Goal: Task Accomplishment & Management: Complete application form

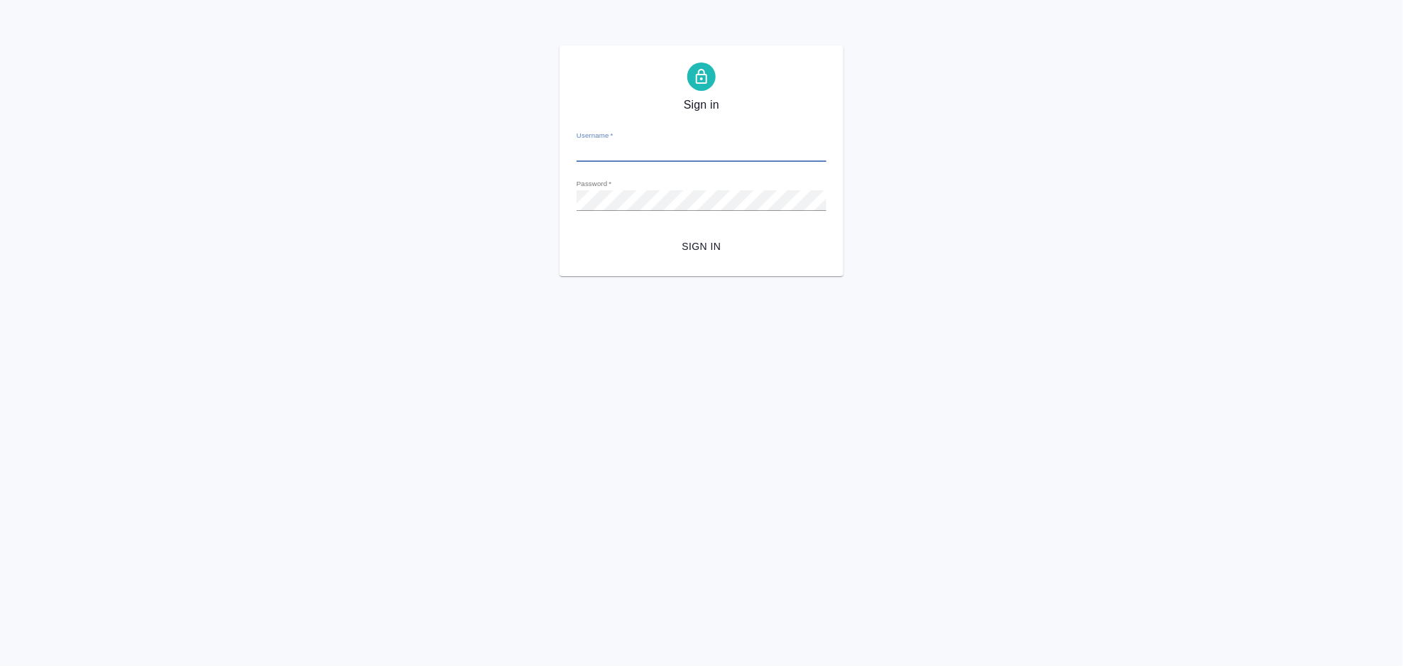
type input "[EMAIL_ADDRESS][DOMAIN_NAME]"
click at [526, 212] on div "Sign in Username   * [EMAIL_ADDRESS][DOMAIN_NAME] Password   * urlPath   * / Si…" at bounding box center [701, 160] width 1403 height 231
click at [1124, 139] on div "Sign in Username   * [EMAIL_ADDRESS][DOMAIN_NAME] Password   * urlPath   * / Si…" at bounding box center [701, 160] width 1403 height 231
click at [577, 234] on button "Sign in" at bounding box center [702, 247] width 250 height 26
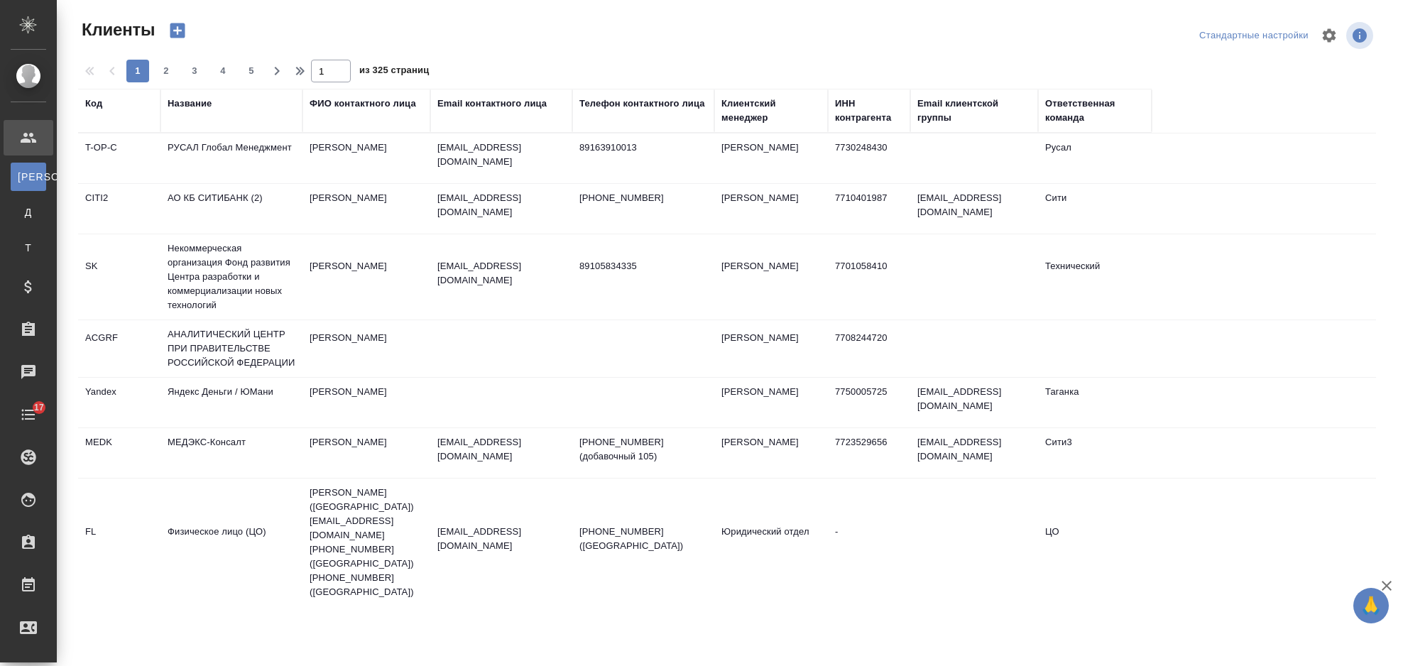
select select "RU"
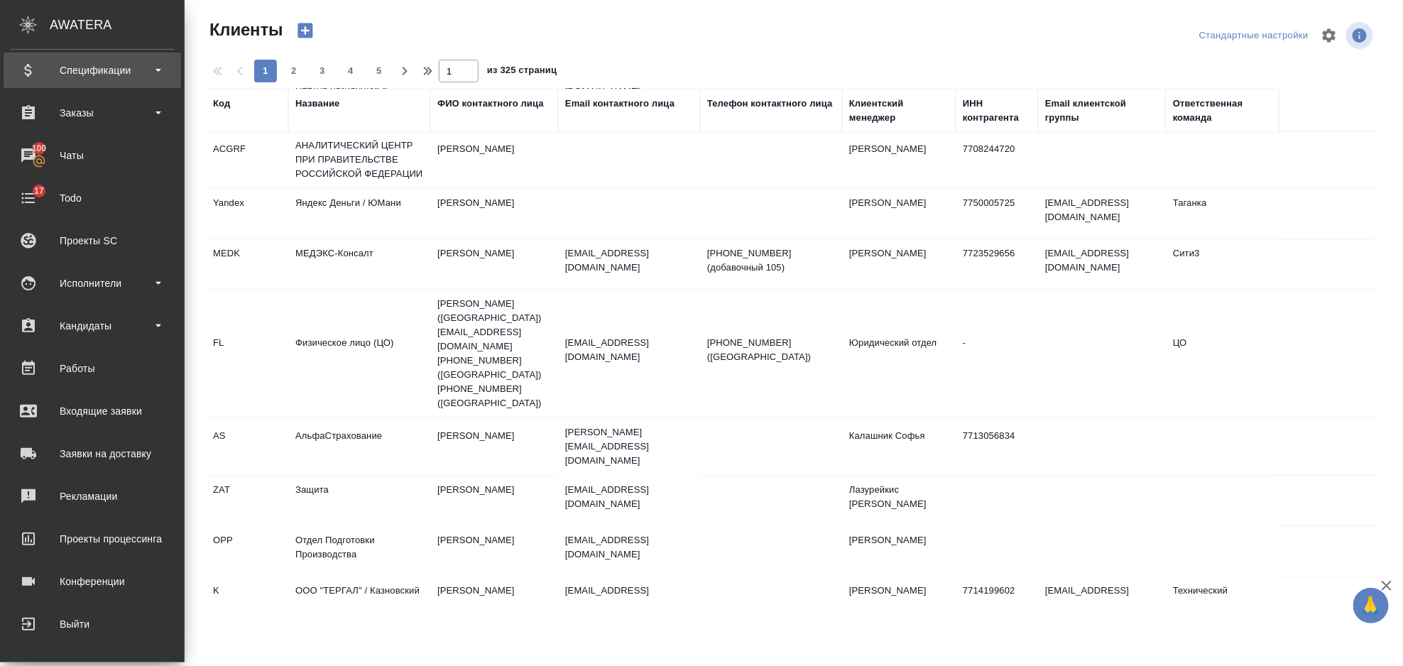
scroll to position [27, 0]
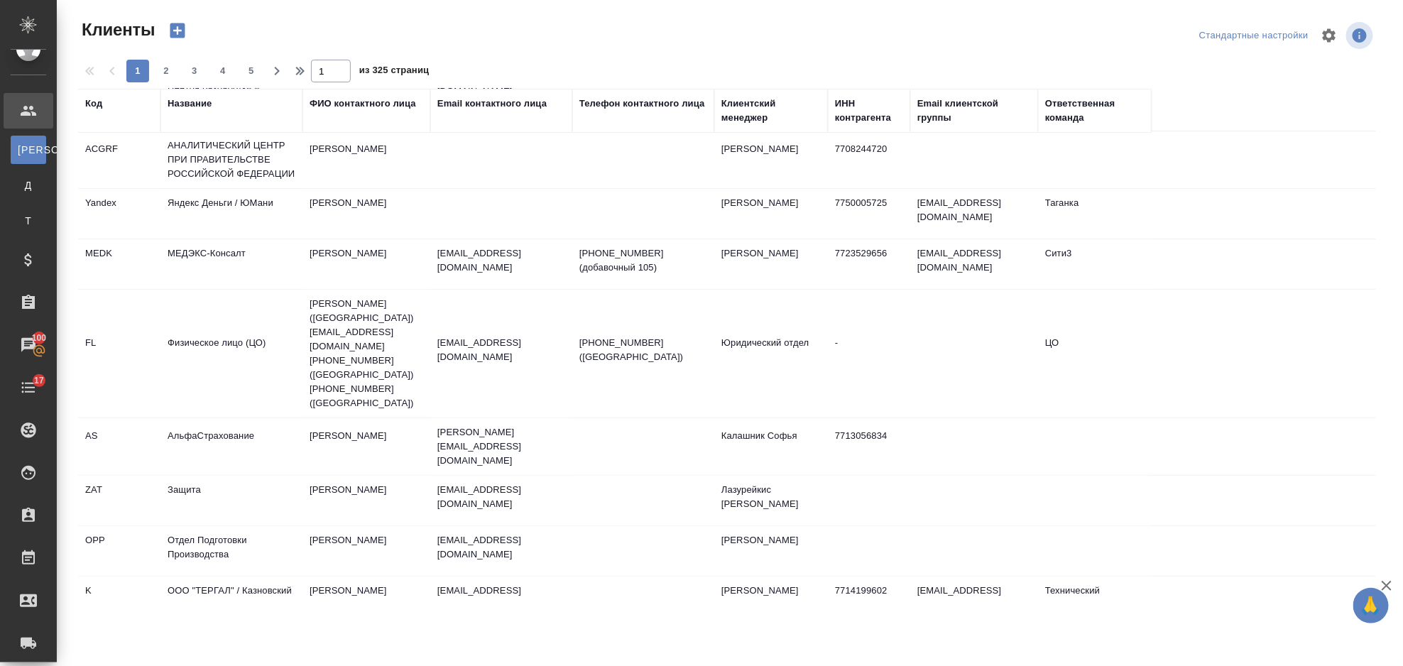
click at [195, 108] on div "Название" at bounding box center [190, 104] width 44 height 14
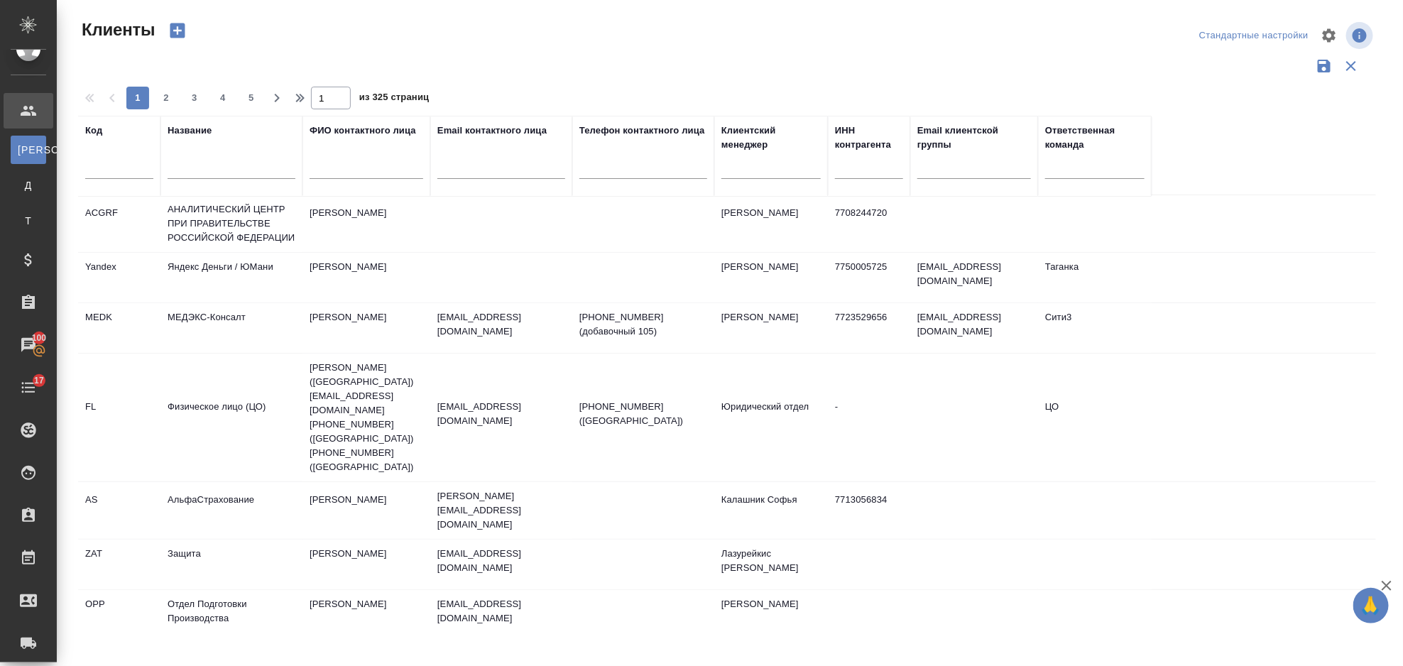
scroll to position [226, 0]
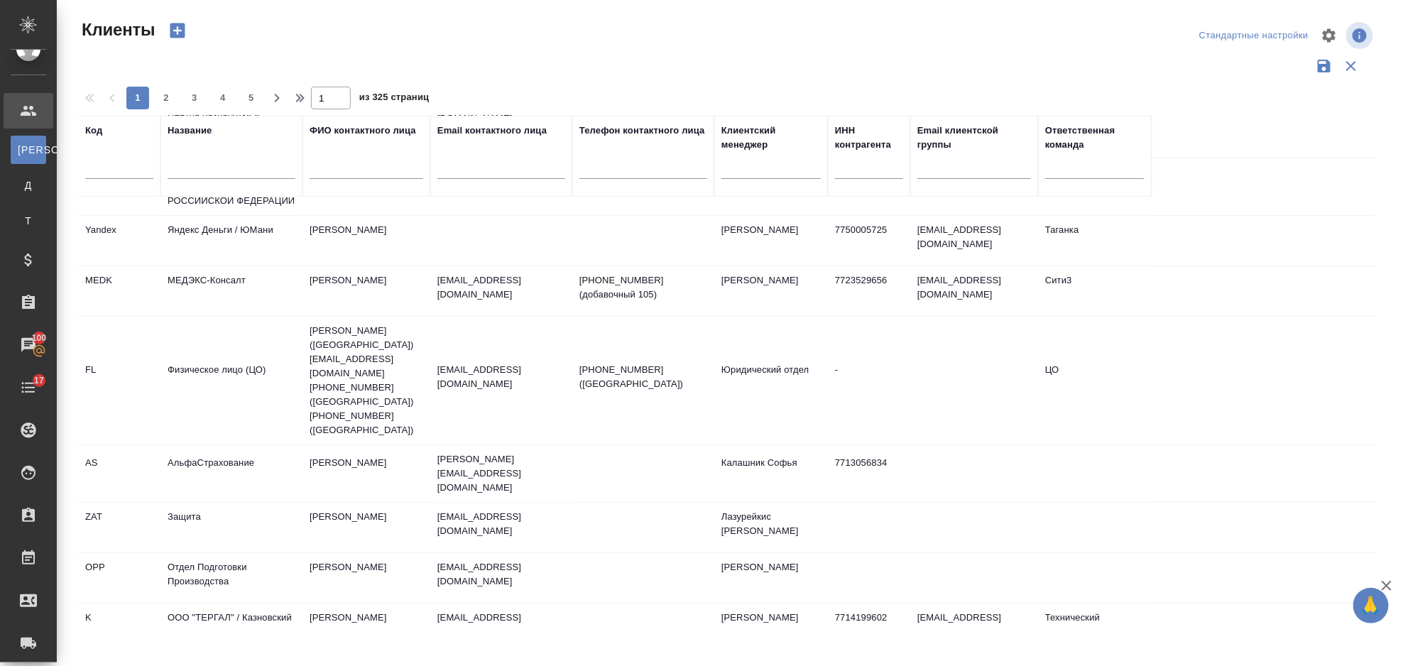
click at [222, 170] on input "text" at bounding box center [232, 170] width 128 height 18
type input "Hecfk"
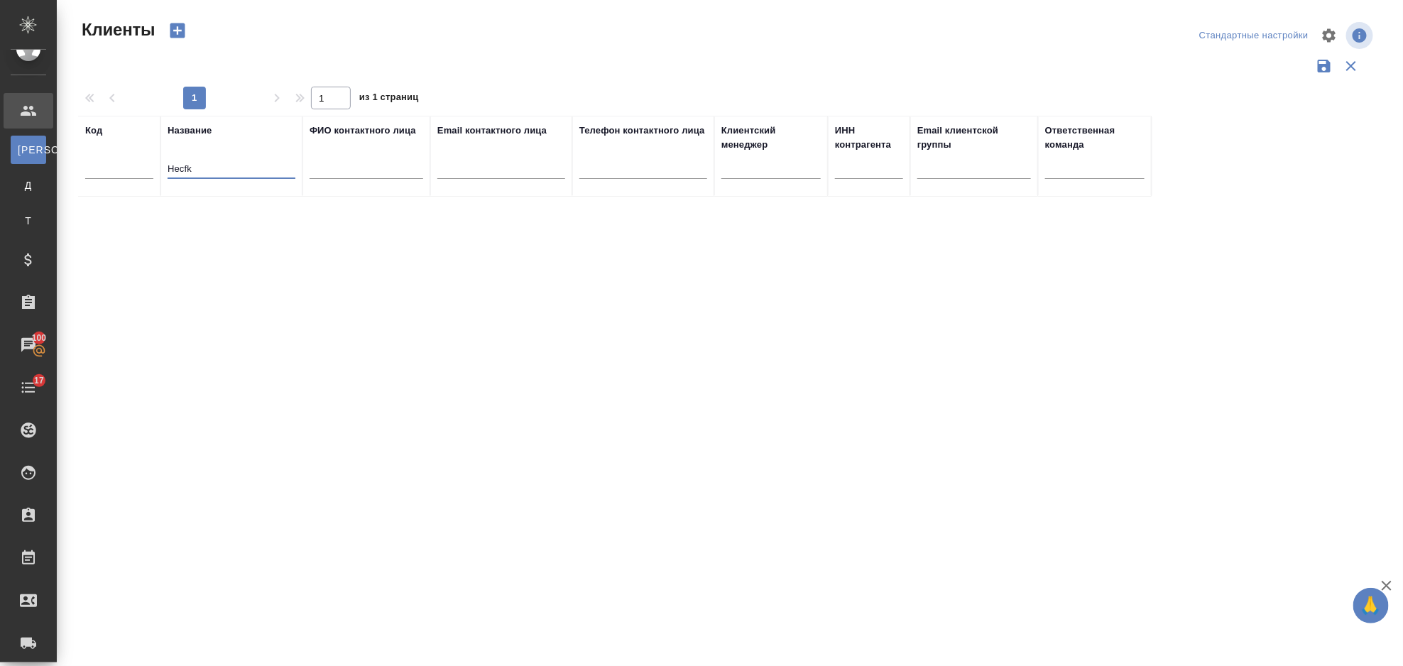
scroll to position [0, 0]
drag, startPoint x: 217, startPoint y: 169, endPoint x: 146, endPoint y: 179, distance: 71.0
click at [146, 179] on tr "Код Название Hecfk ФИО контактного лица Email контактного лица Телефон контактн…" at bounding box center [615, 156] width 1074 height 81
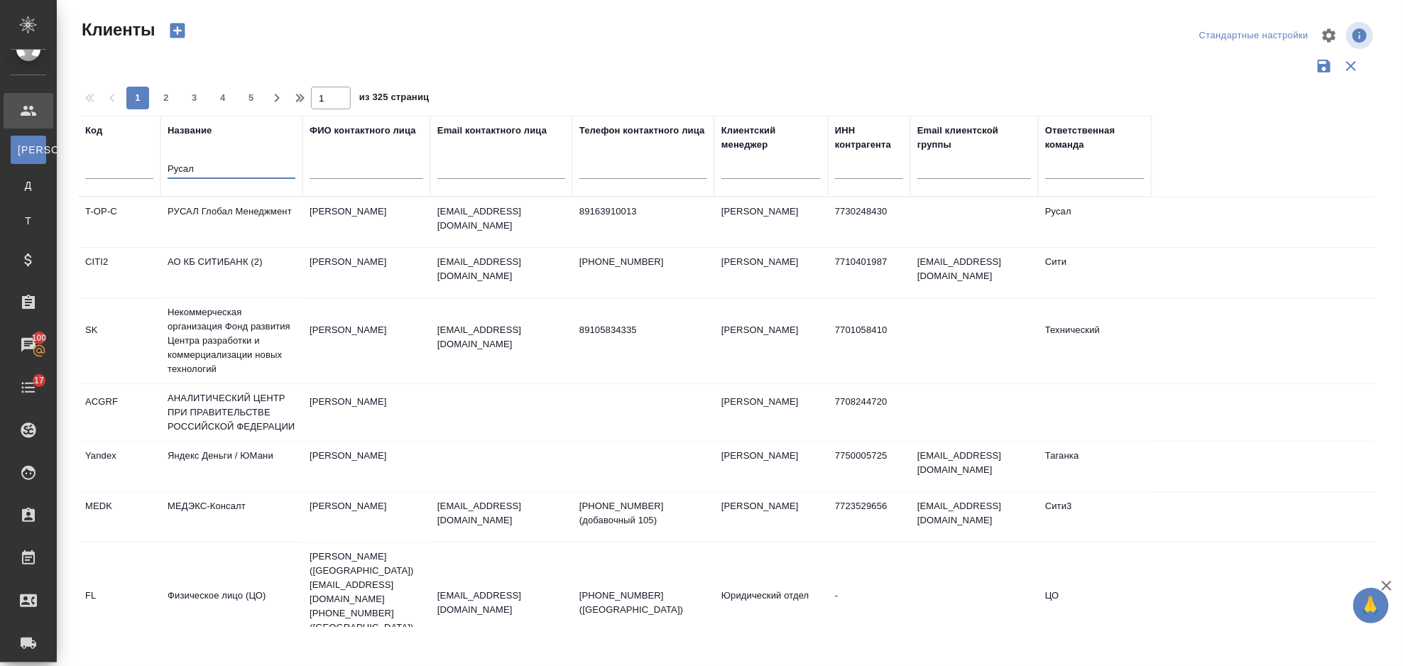
type input "Русал"
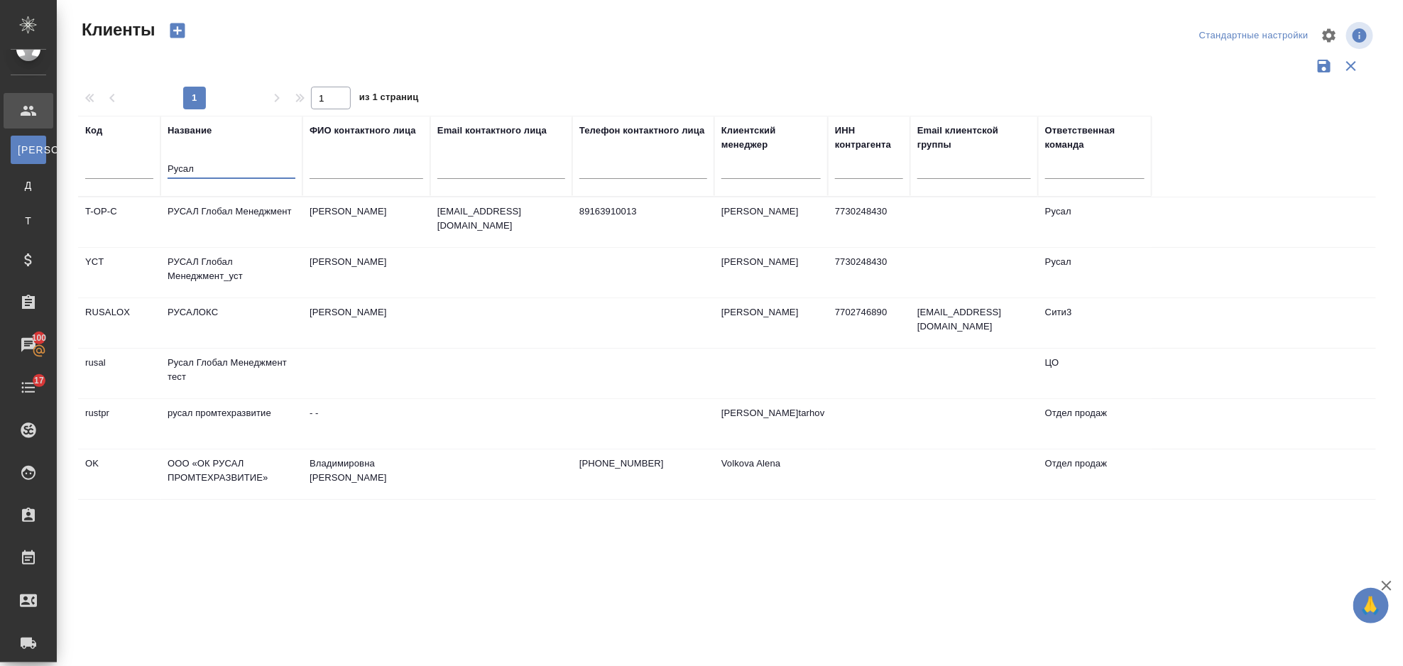
click at [274, 268] on td "РУСАЛ Глобал Менеджмент_уст" at bounding box center [232, 273] width 142 height 50
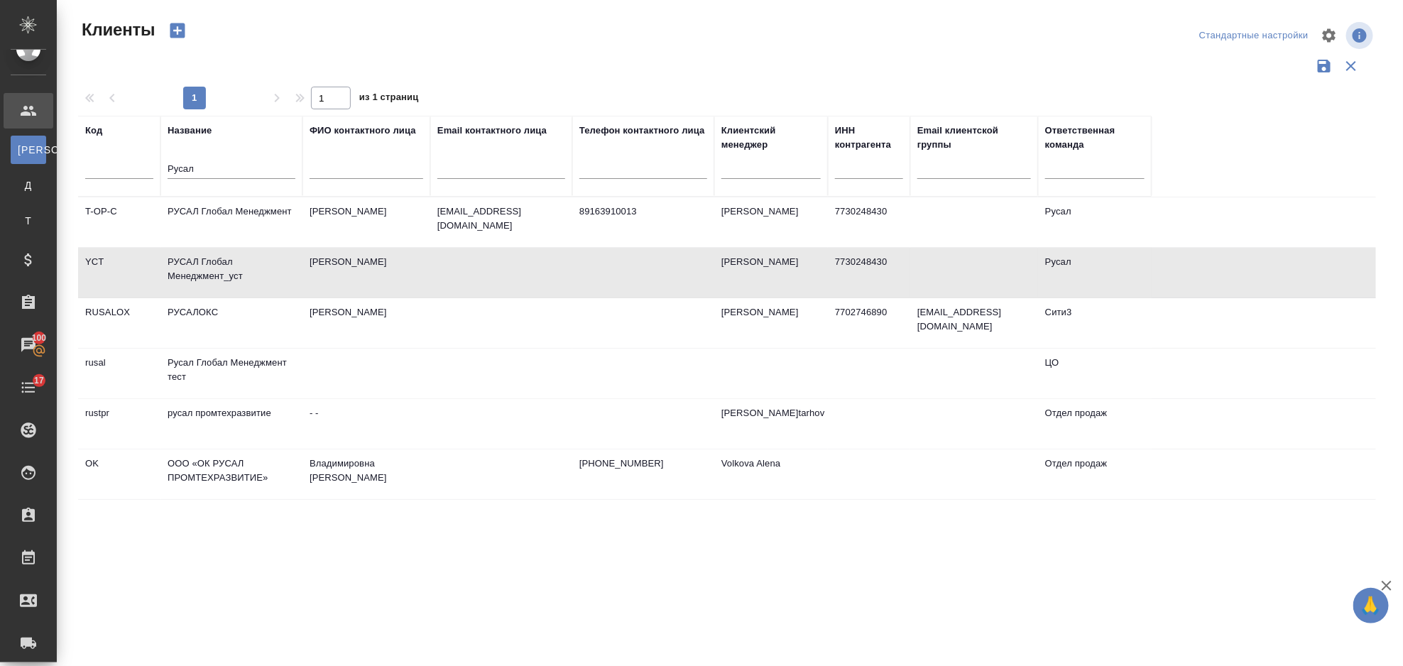
click at [274, 268] on td "РУСАЛ Глобал Менеджмент_уст" at bounding box center [232, 273] width 142 height 50
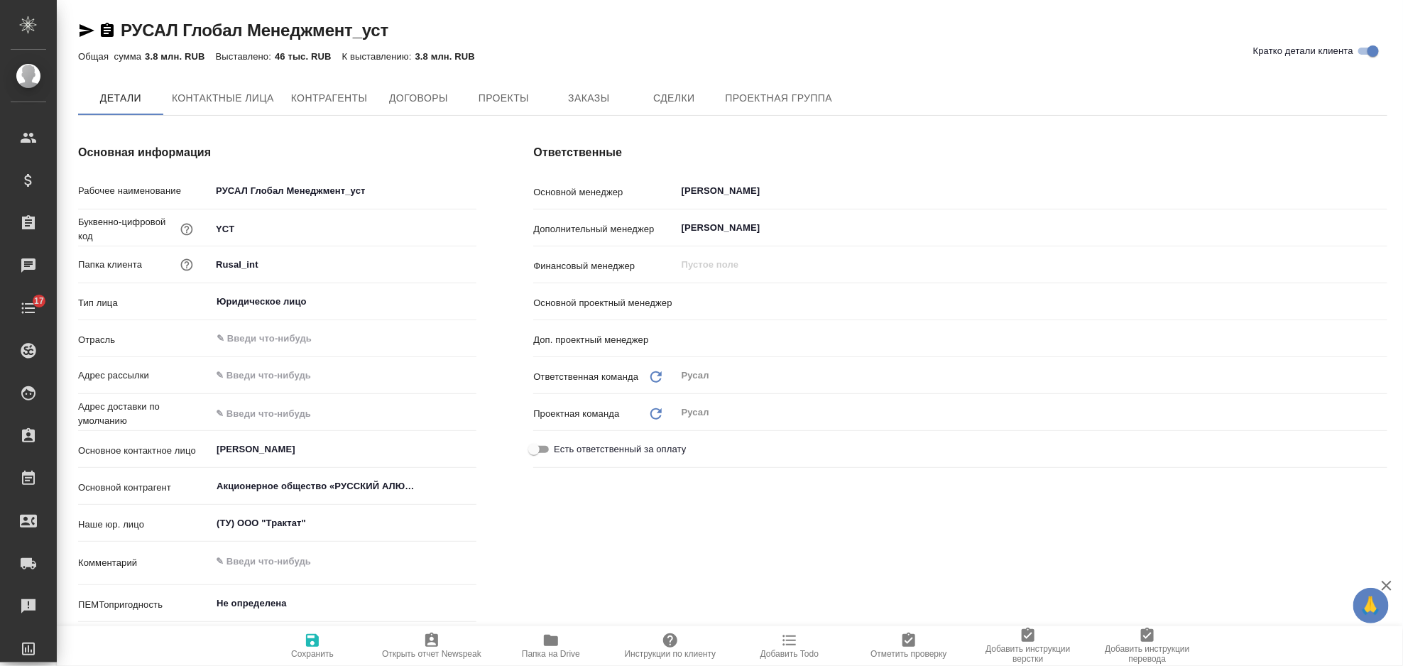
type textarea "x"
type input "[PERSON_NAME]"
type input "Меньшикова Александра"
type textarea "x"
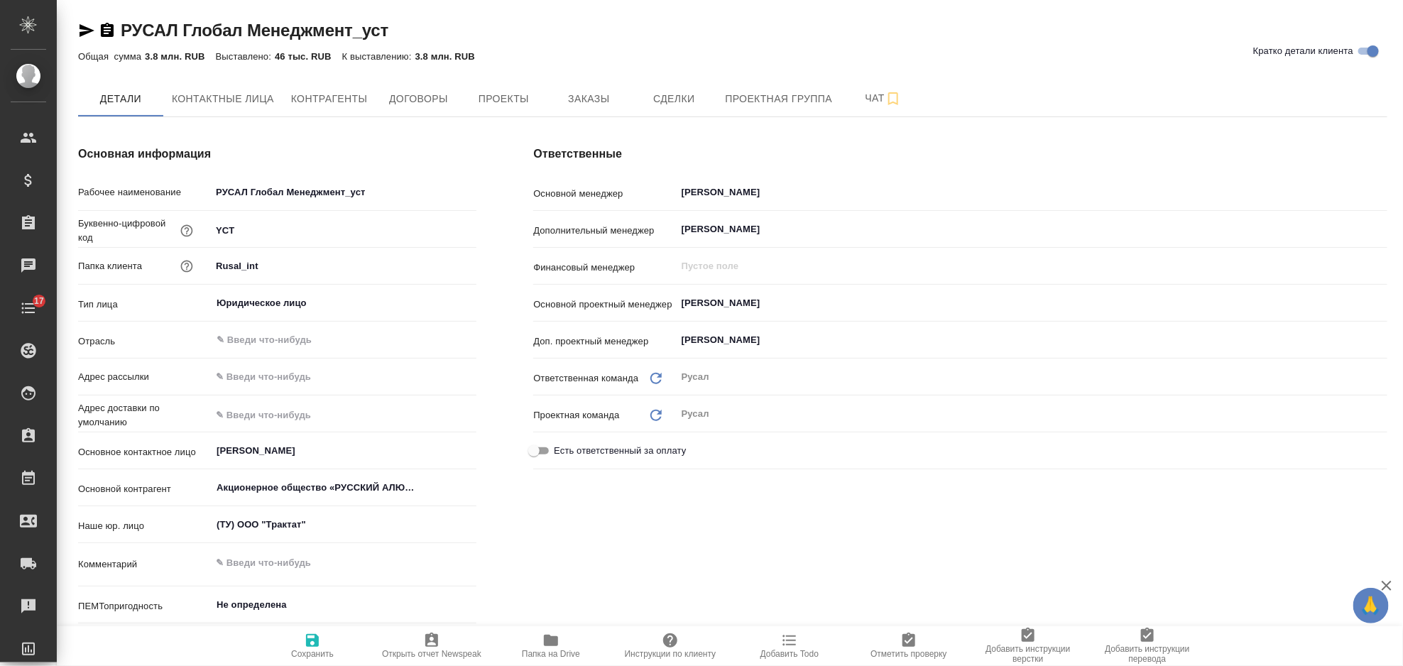
type textarea "x"
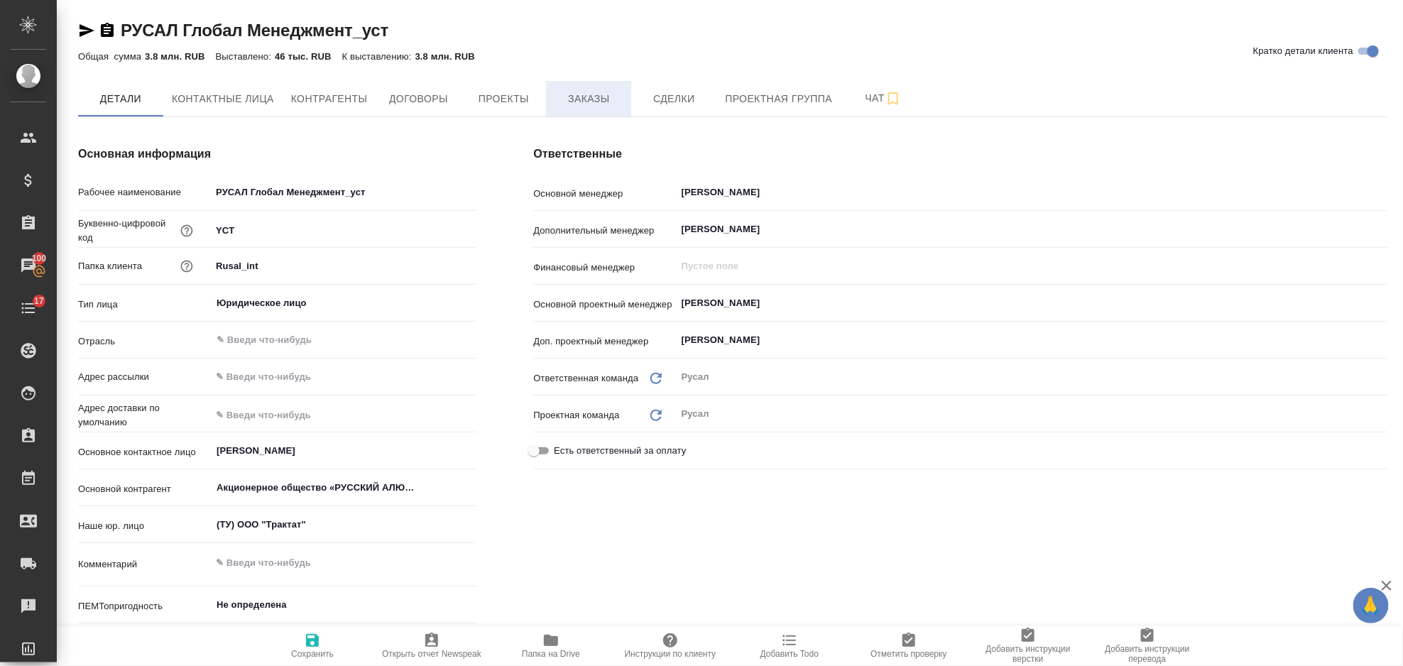
click at [594, 112] on button "Заказы" at bounding box center [588, 99] width 85 height 36
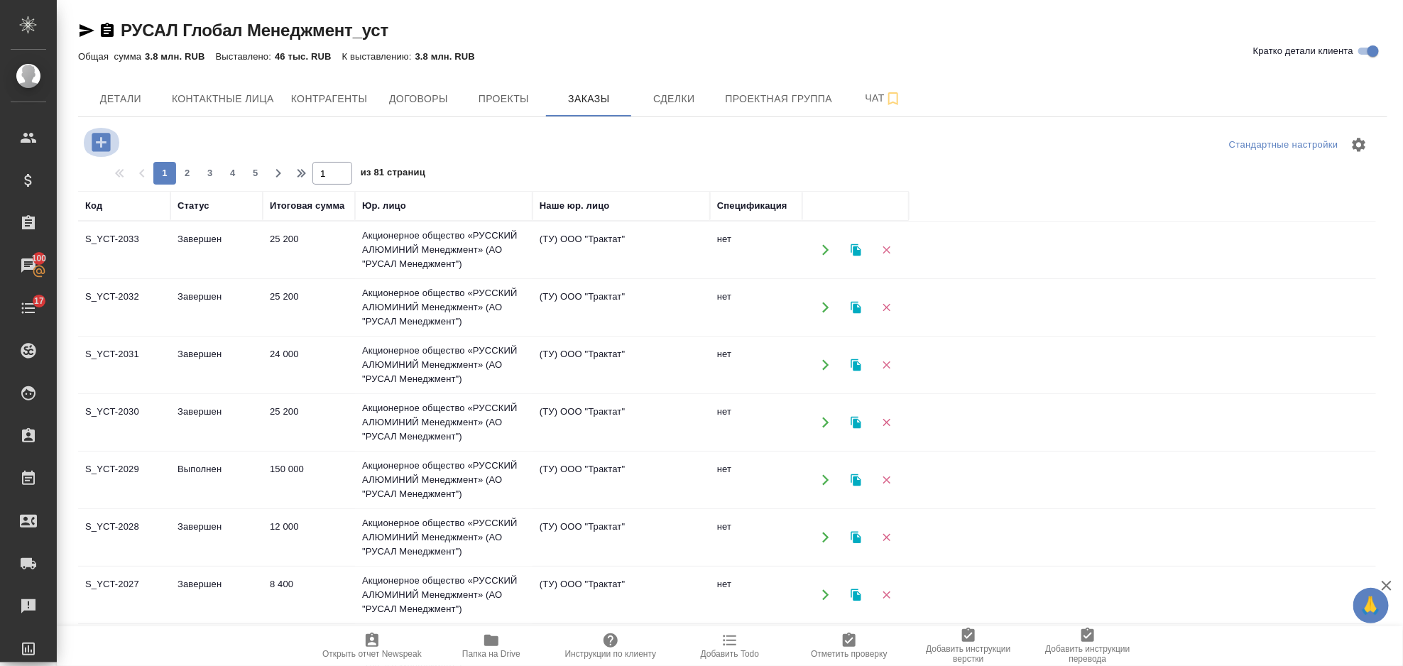
click at [99, 148] on icon "button" at bounding box center [101, 142] width 18 height 18
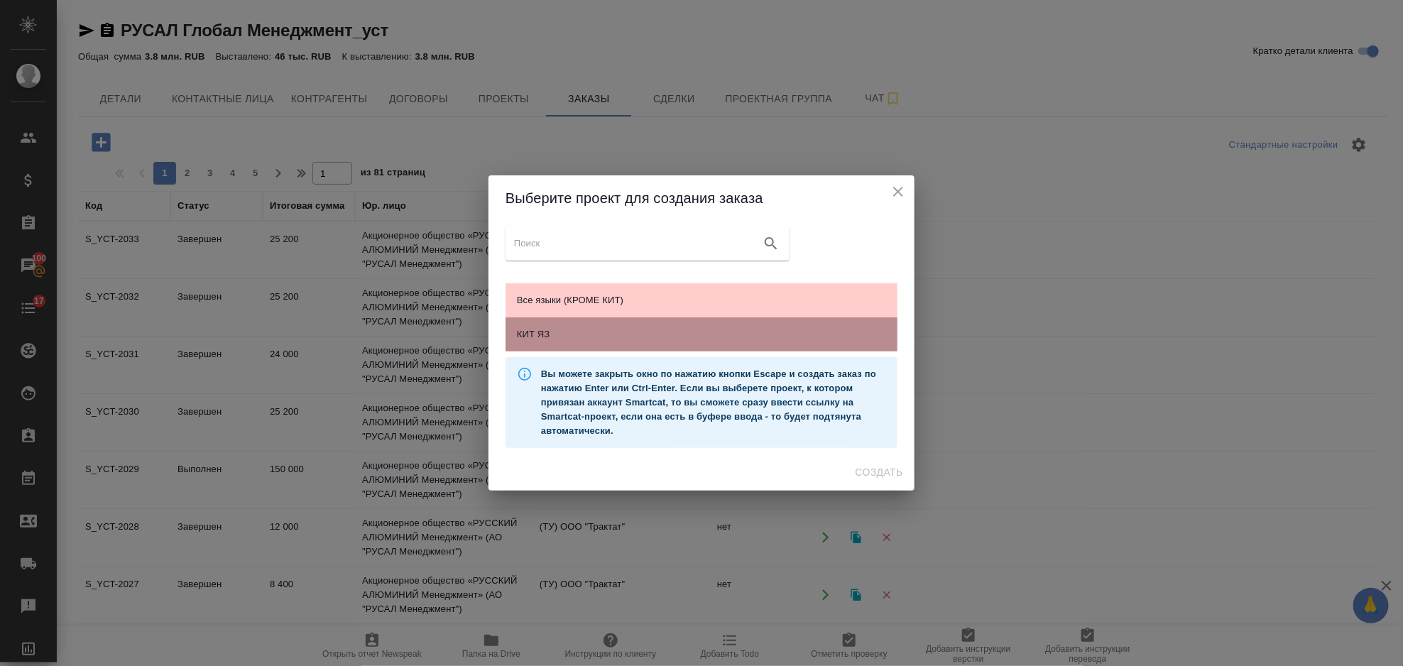
click at [668, 324] on div "КИТ ЯЗ" at bounding box center [702, 334] width 392 height 34
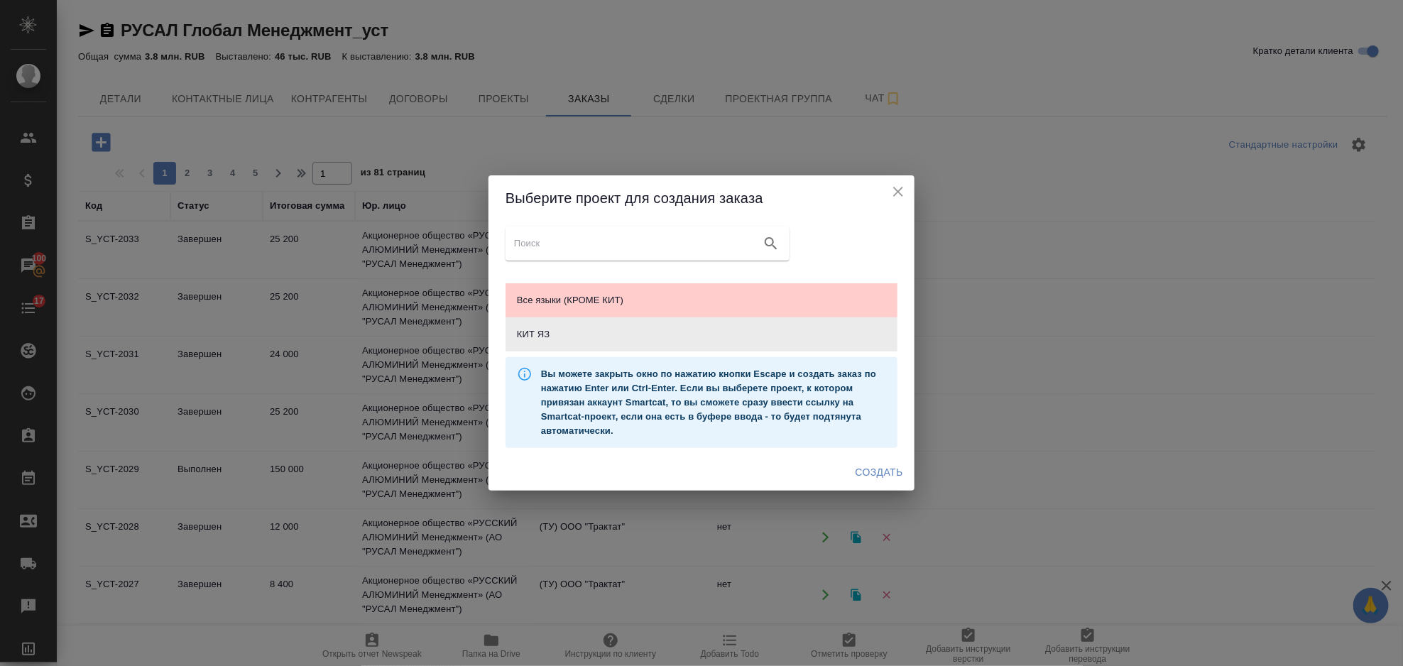
click at [886, 474] on span "Создать" at bounding box center [880, 473] width 48 height 18
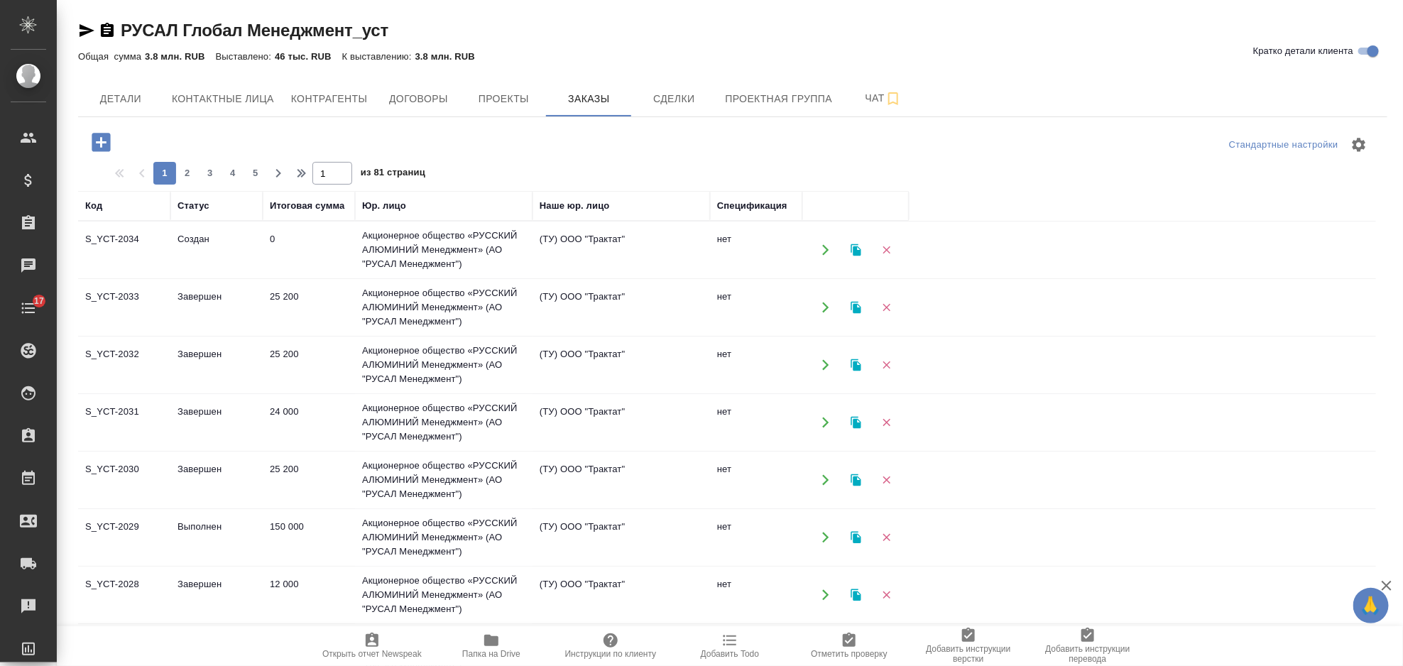
click at [239, 231] on td "Создан" at bounding box center [216, 250] width 92 height 50
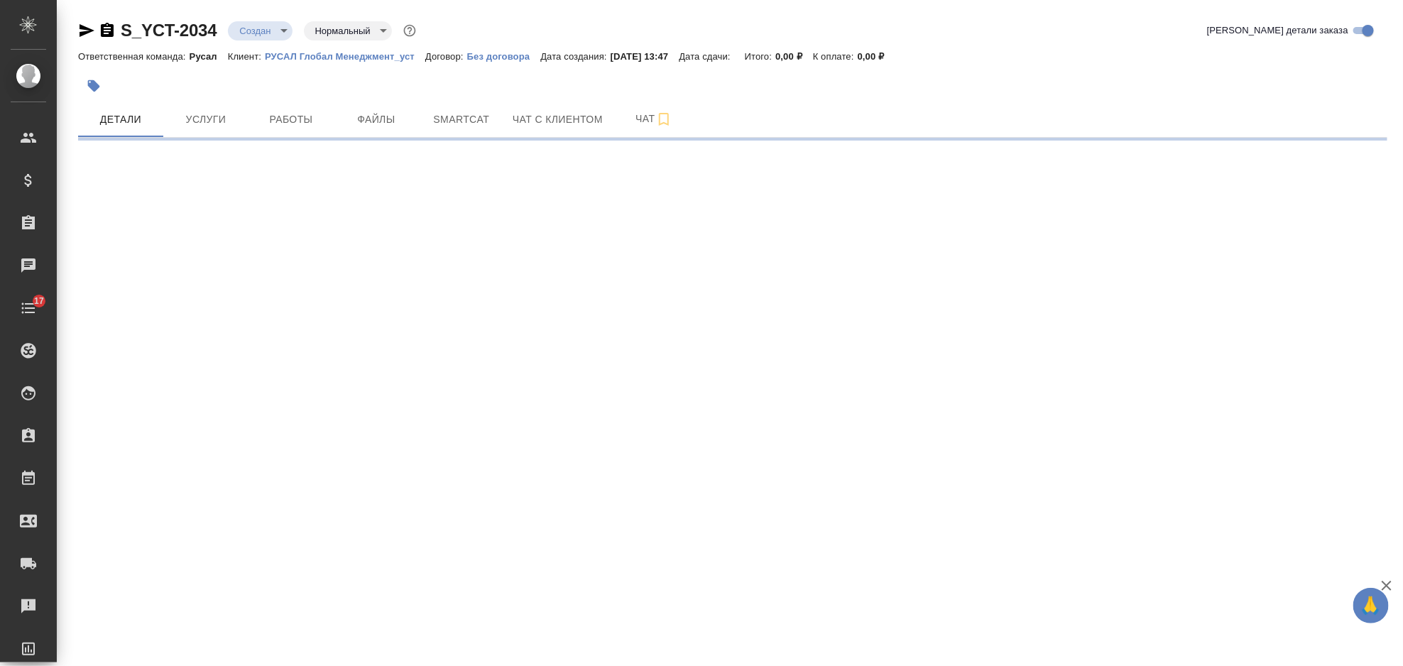
select select "RU"
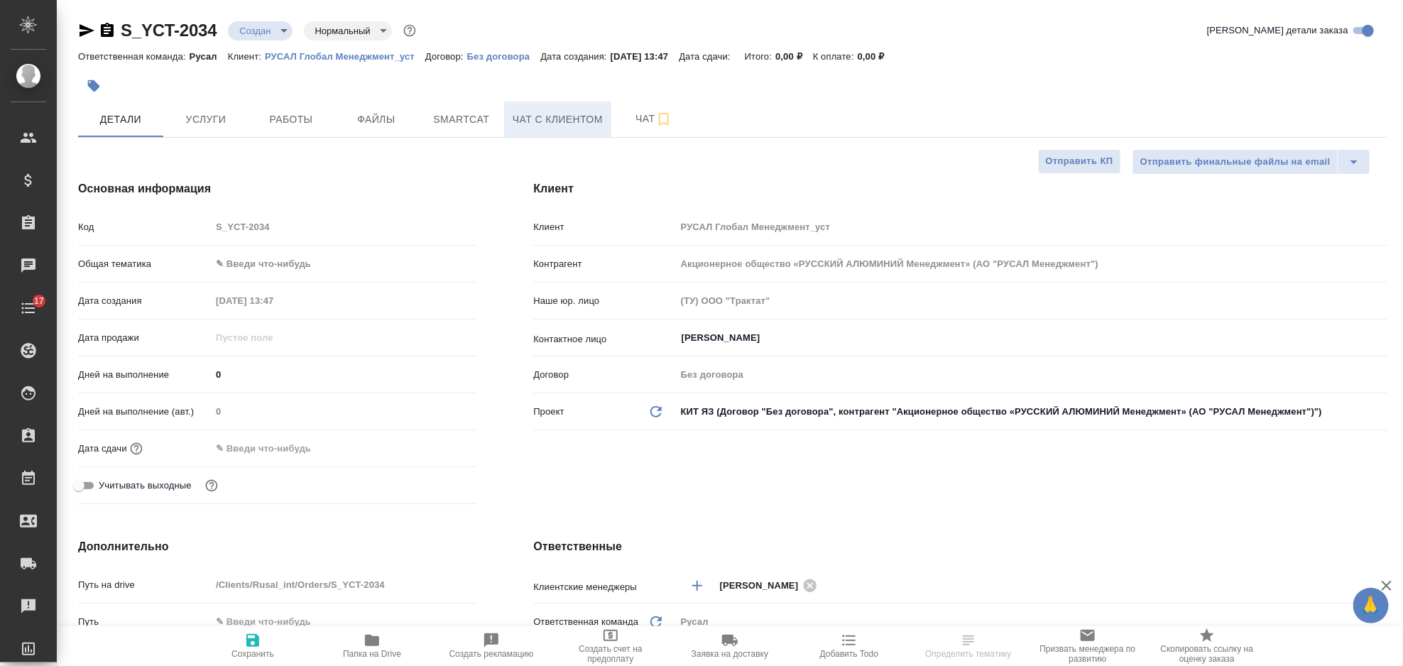
type textarea "x"
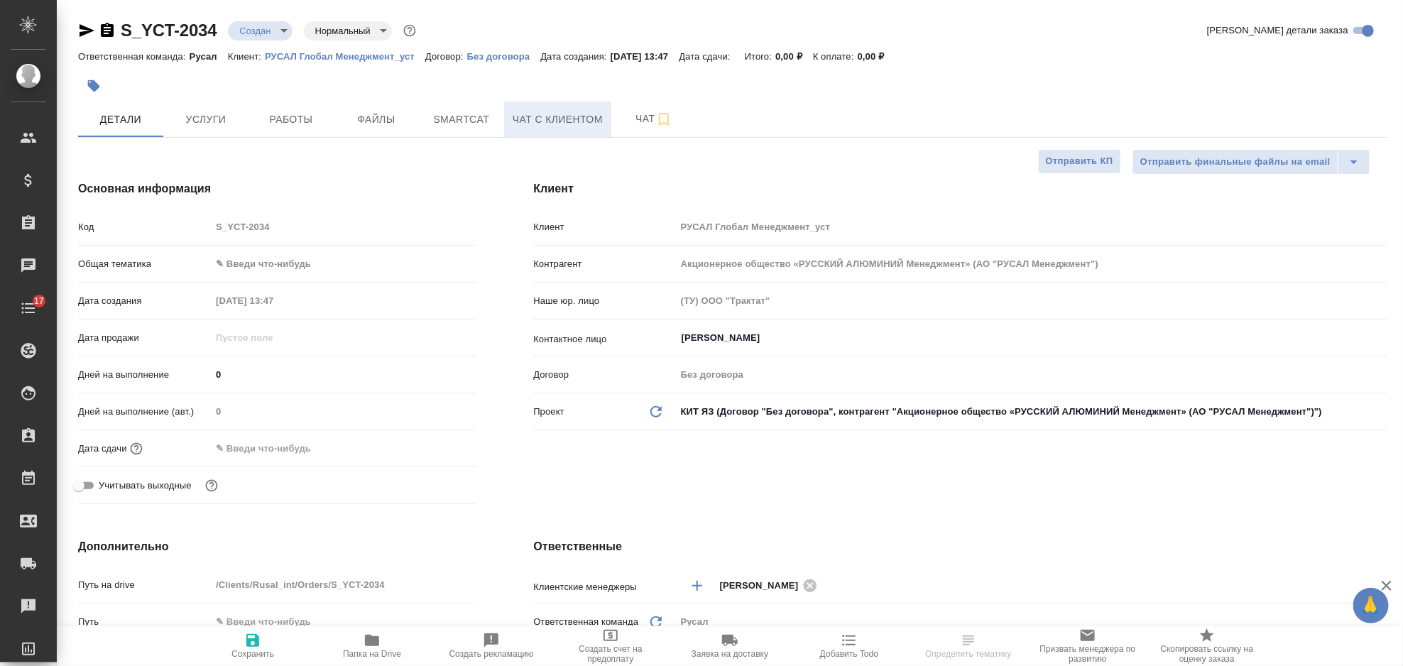
type textarea "x"
click at [334, 252] on body "🙏 .cls-1 fill:#fff; AWATERA Gorlenko Yuliua Клиенты Спецификации Заказы Чаты 17…" at bounding box center [701, 333] width 1403 height 666
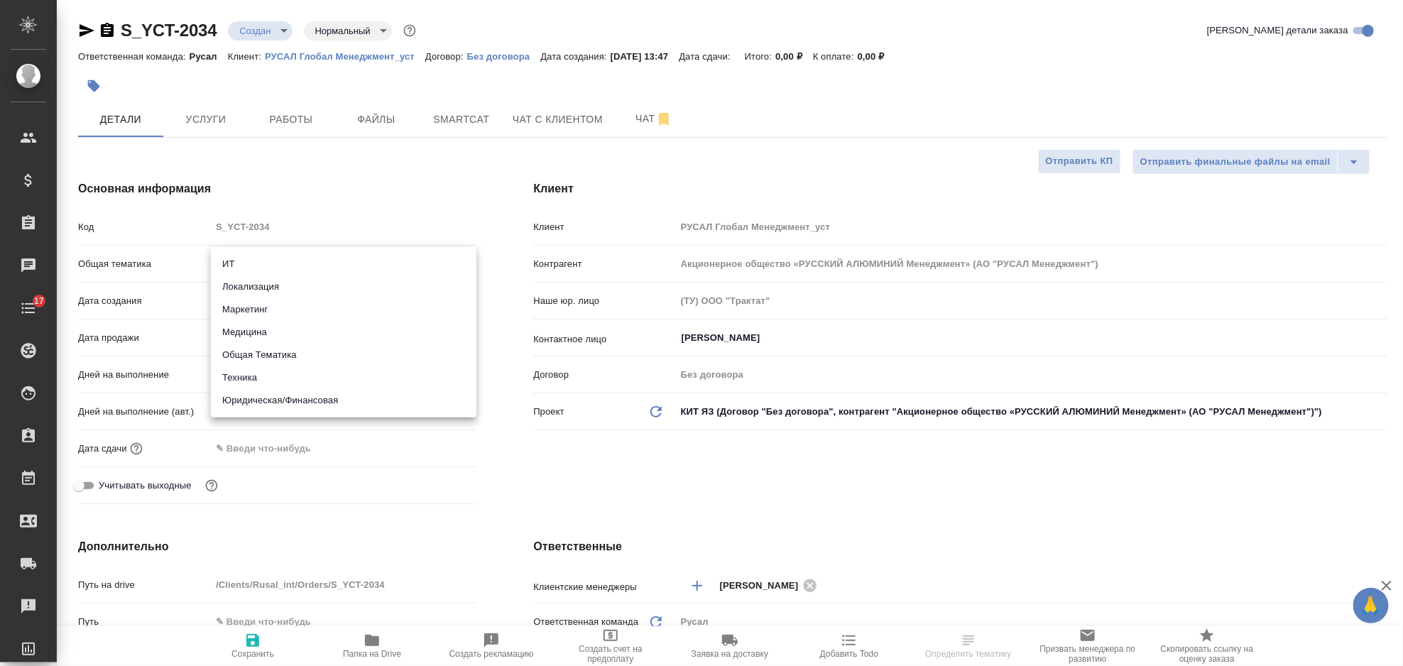
click at [357, 192] on div at bounding box center [701, 333] width 1403 height 666
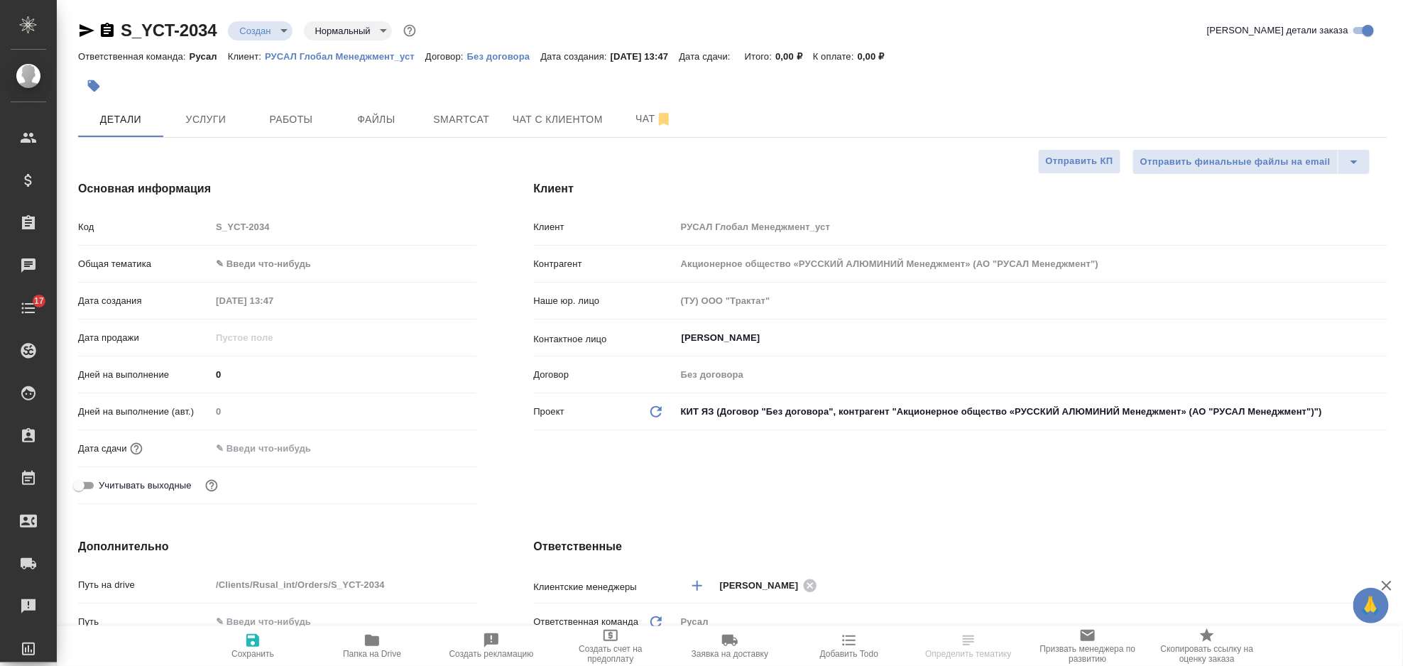
click at [348, 256] on body "🙏 .cls-1 fill:#fff; AWATERA Gorlenko Yuliua Клиенты Спецификации Заказы Чаты 17…" at bounding box center [701, 333] width 1403 height 666
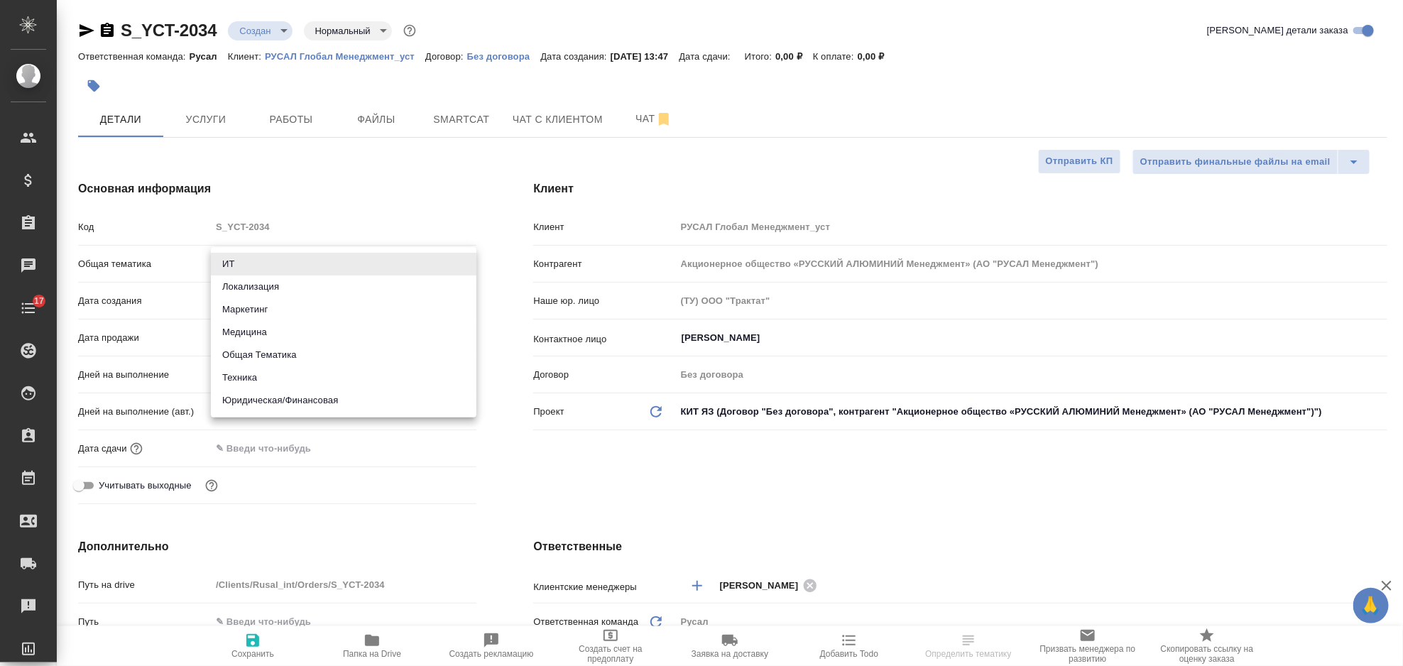
click at [293, 381] on li "Техника" at bounding box center [344, 377] width 266 height 23
type input "tech"
type textarea "x"
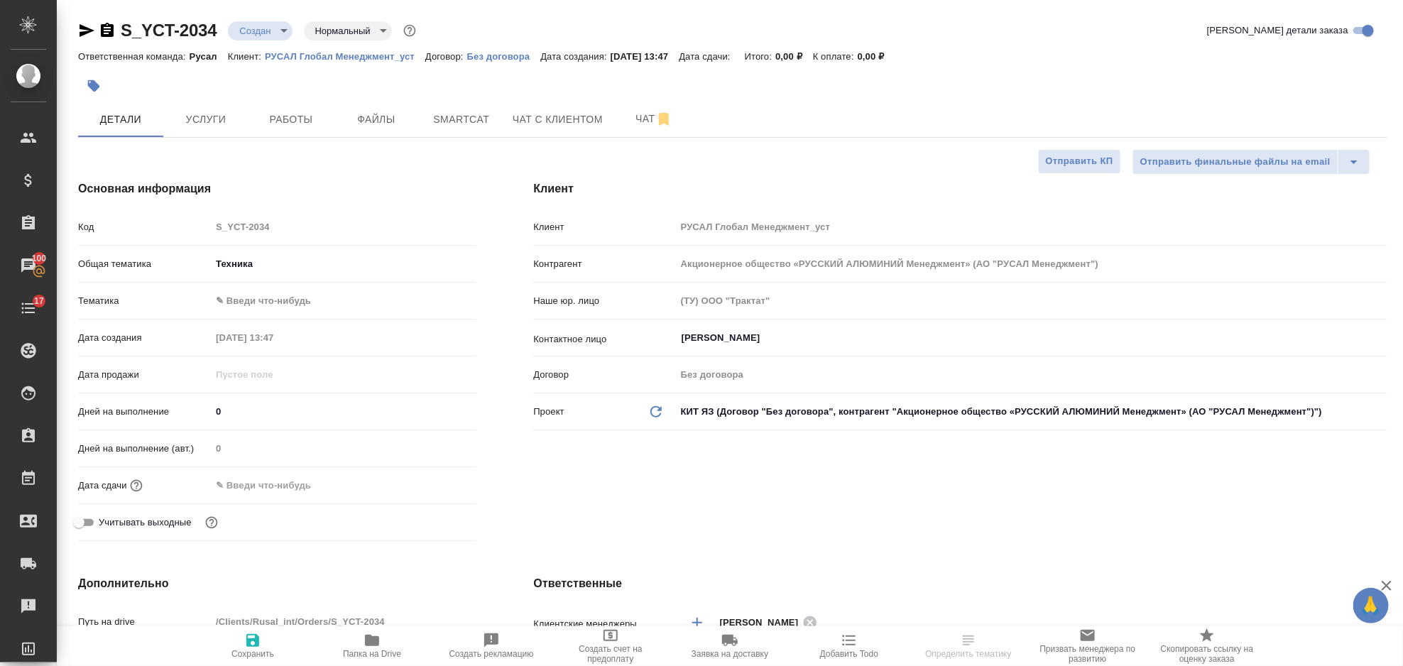
click at [266, 313] on div "Тематика ✎ Введи что-нибудь" at bounding box center [277, 306] width 398 height 37
click at [267, 306] on body "🙏 .cls-1 fill:#fff; AWATERA Gorlenko Yuliua Клиенты Спецификации Заказы 100 Чат…" at bounding box center [701, 333] width 1403 height 666
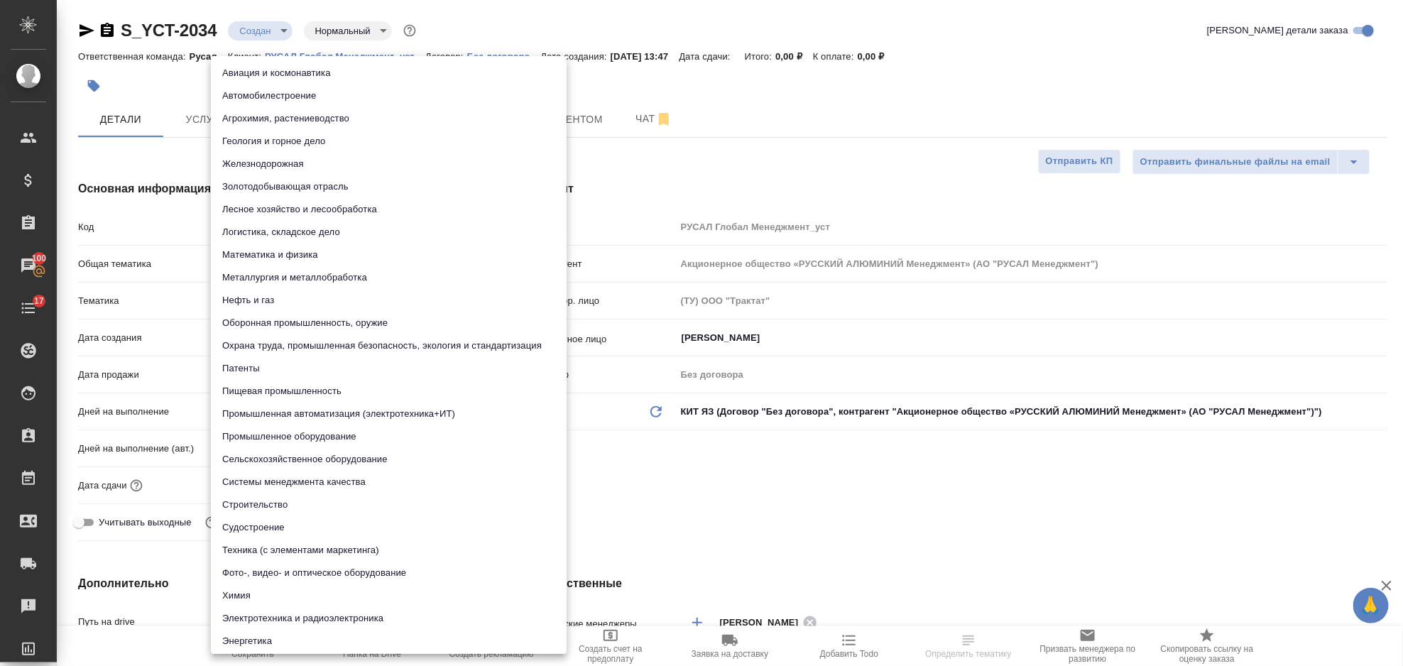
click at [357, 274] on li "Металлургия и металлобработка" at bounding box center [389, 277] width 356 height 23
type textarea "x"
type input "60014e23f7d9dc5f480a3cf8"
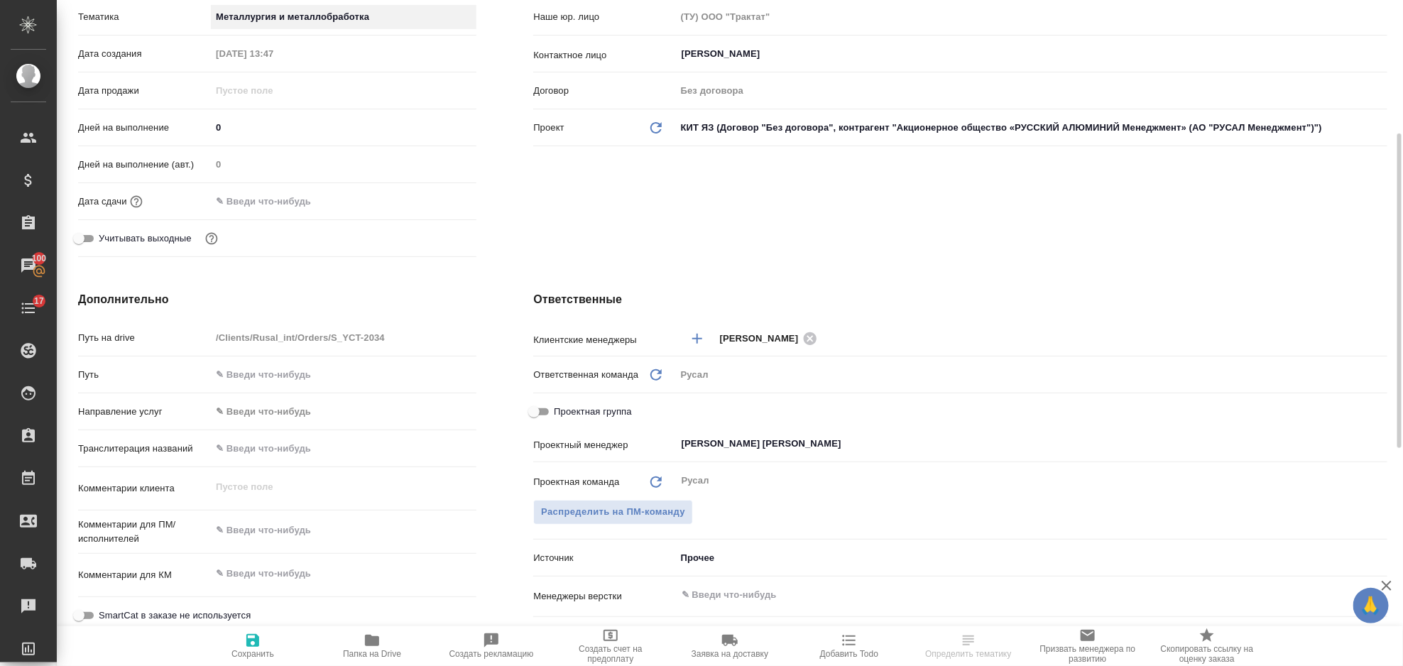
scroll to position [379, 0]
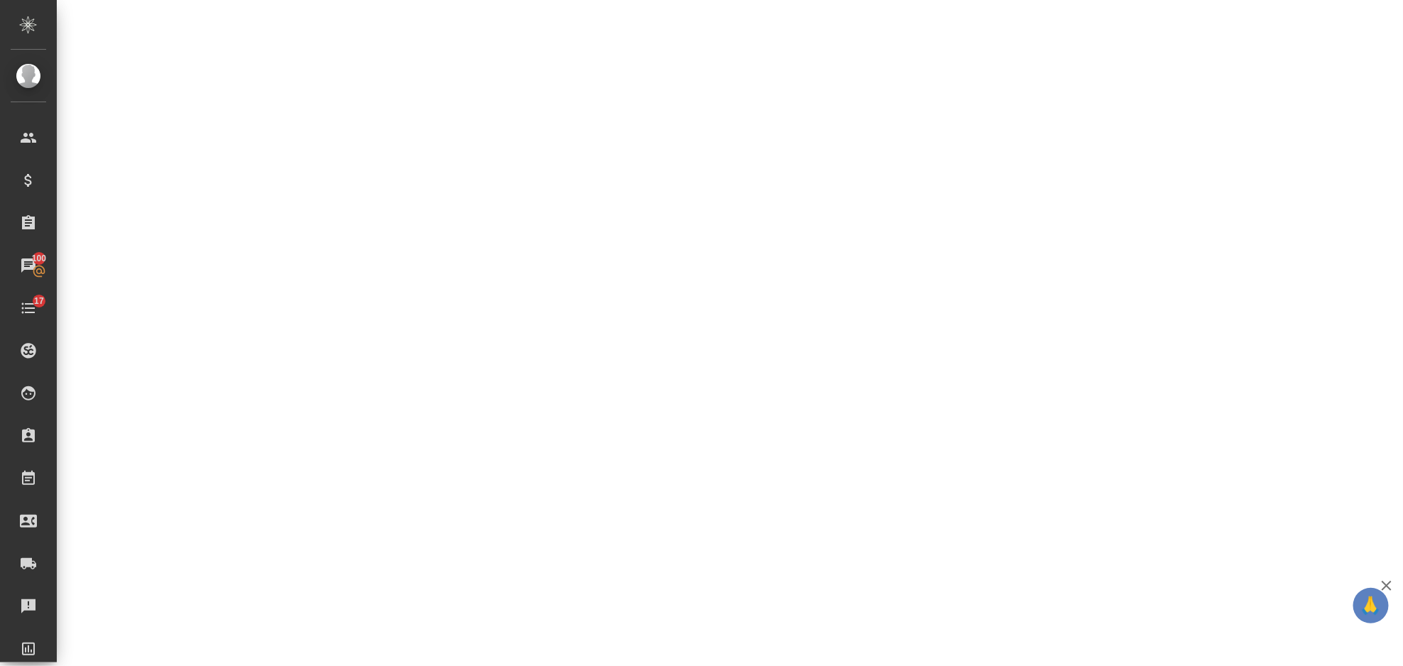
select select "RU"
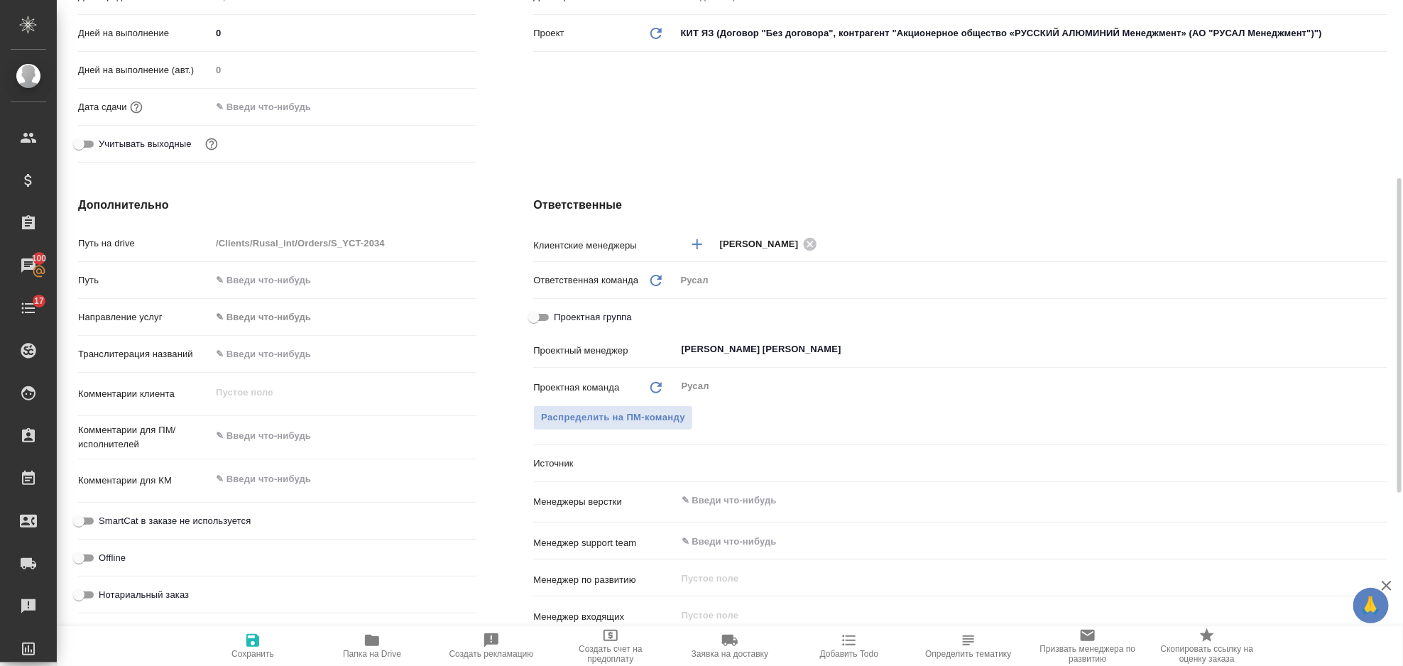
type textarea "x"
click at [782, 350] on input "[PERSON_NAME] [PERSON_NAME]" at bounding box center [1008, 349] width 656 height 17
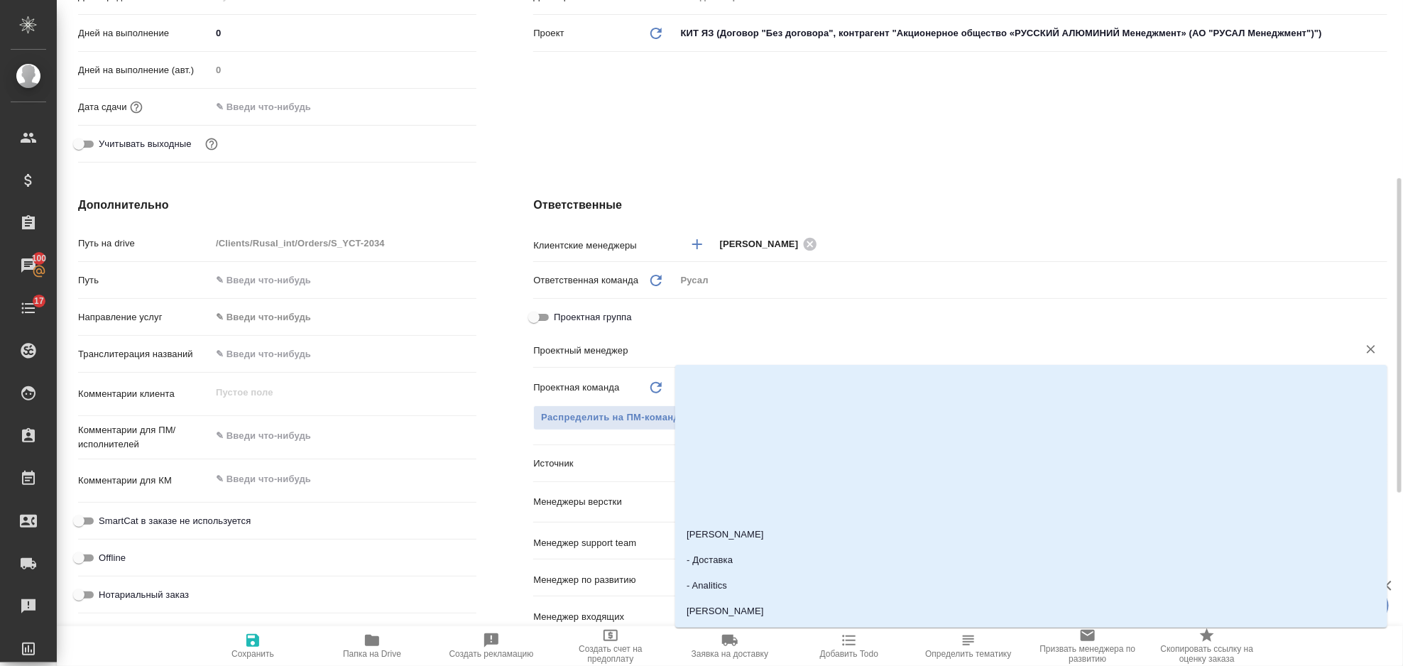
type textarea "x"
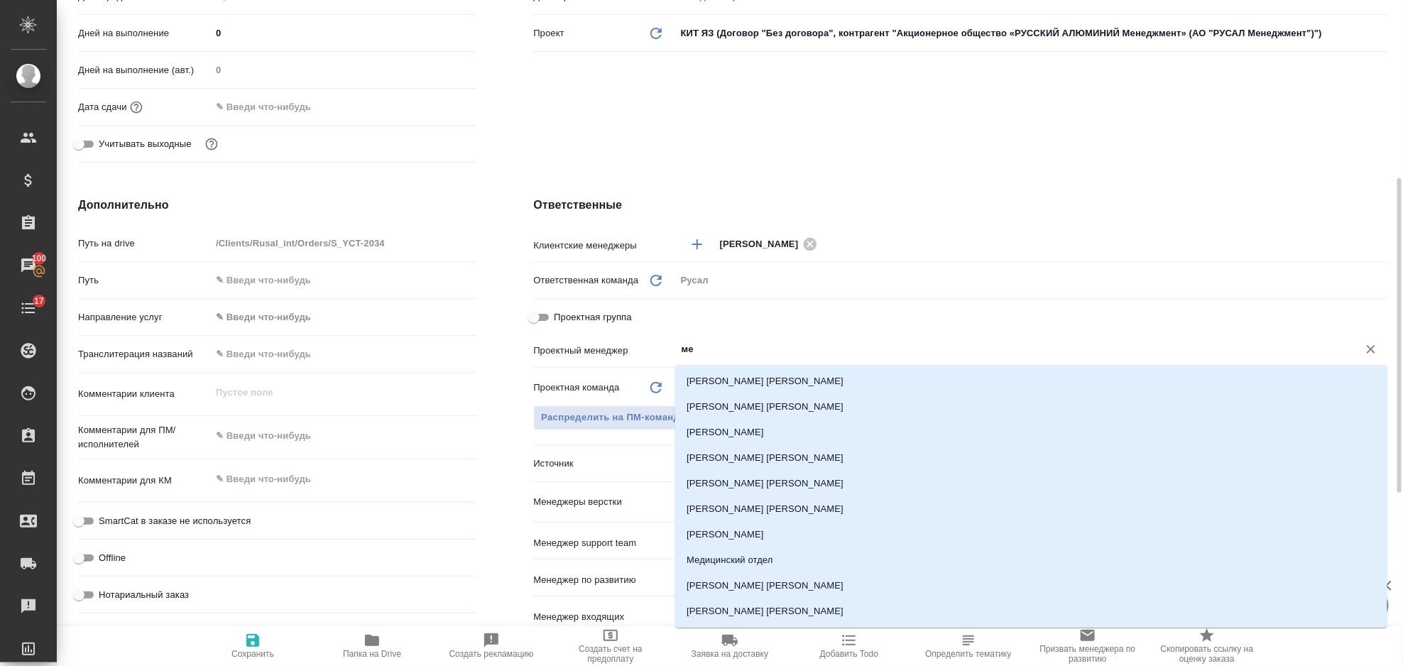
type input "мен"
click at [744, 538] on li "[PERSON_NAME] [PERSON_NAME]" at bounding box center [1031, 535] width 712 height 26
type textarea "x"
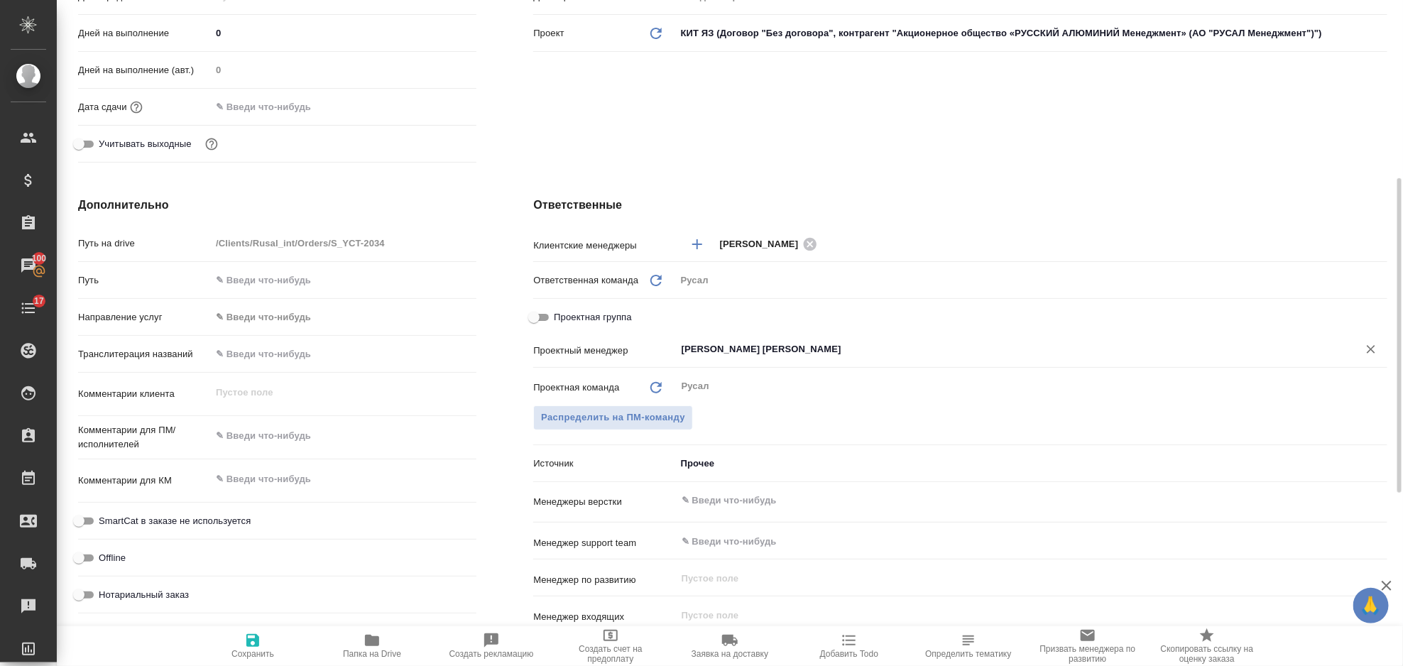
type input "[PERSON_NAME] [PERSON_NAME]"
click at [242, 642] on span "Сохранить" at bounding box center [253, 645] width 102 height 27
type textarea "x"
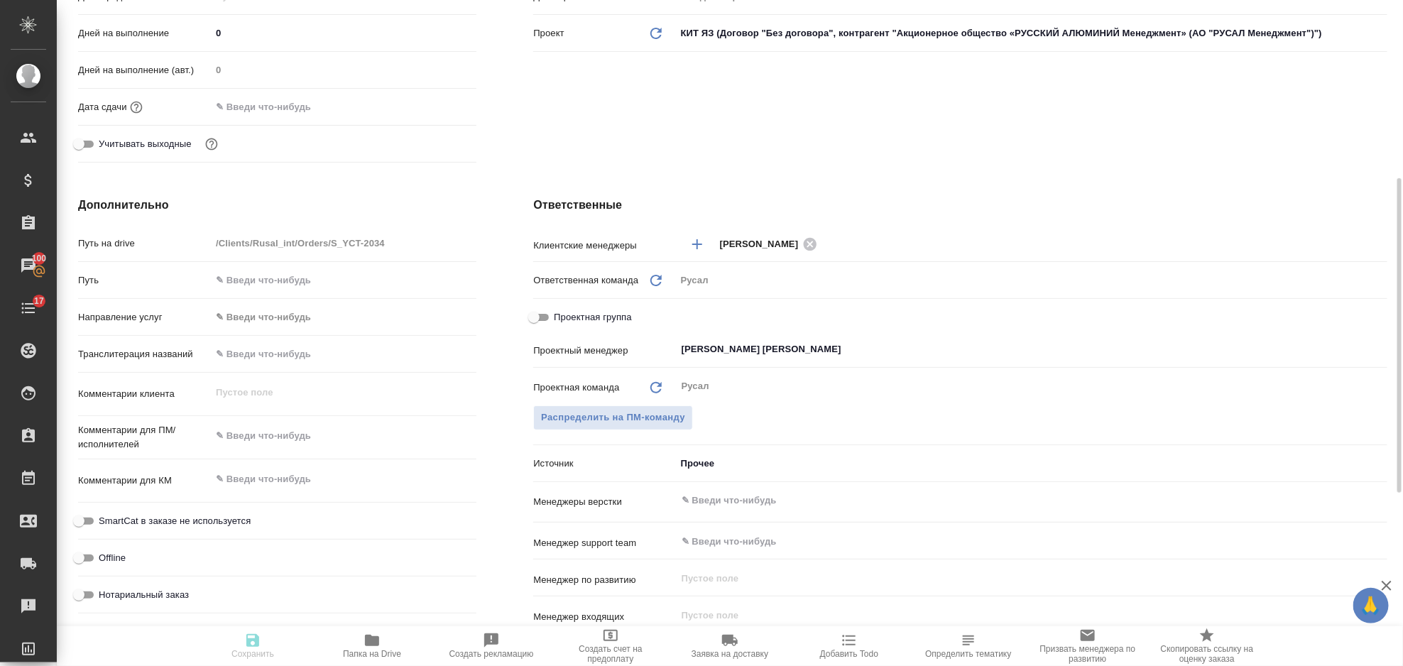
type textarea "x"
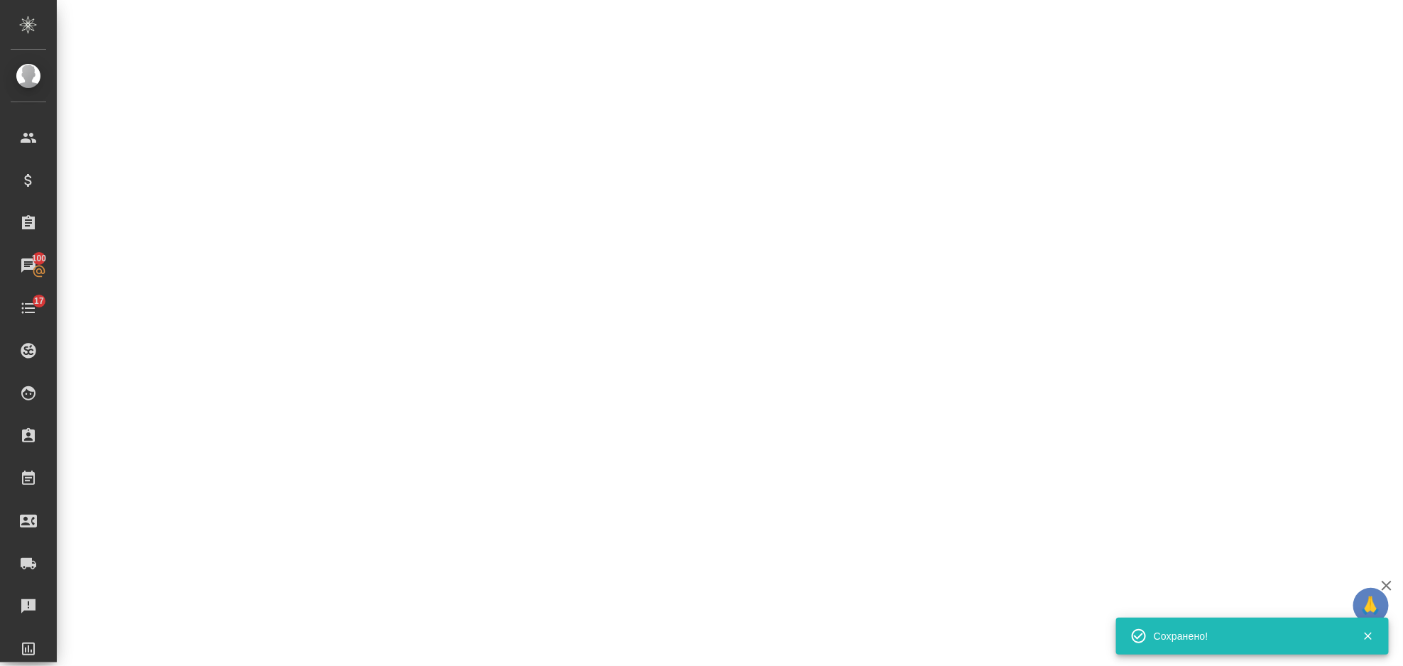
select select "RU"
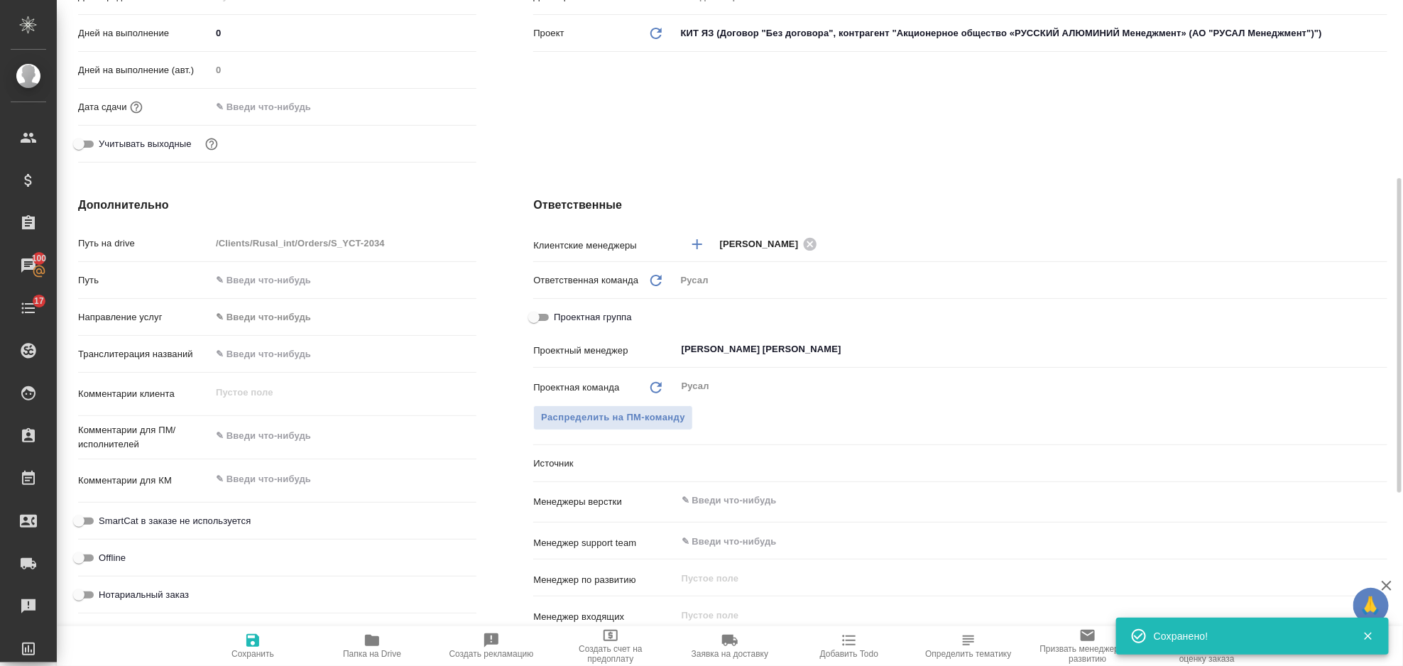
type textarea "x"
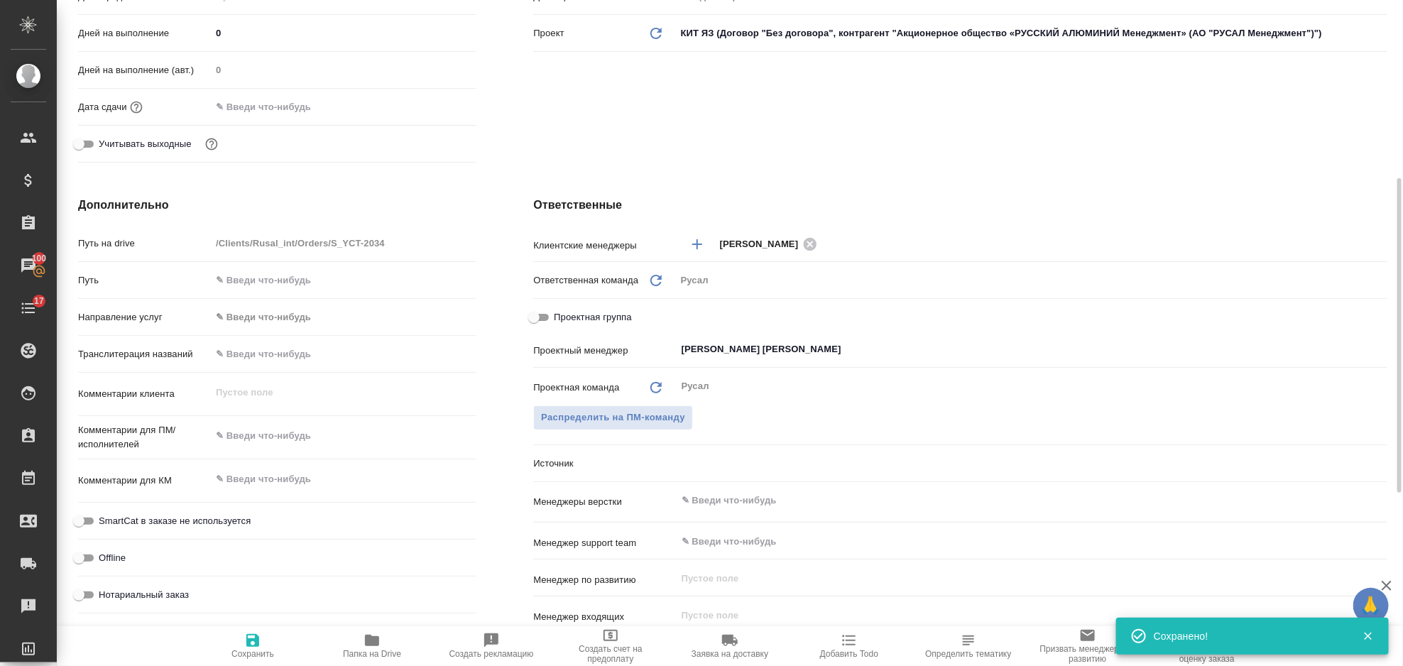
type textarea "x"
click at [290, 99] on input "text" at bounding box center [273, 107] width 124 height 21
click at [438, 109] on icon "button" at bounding box center [435, 105] width 17 height 17
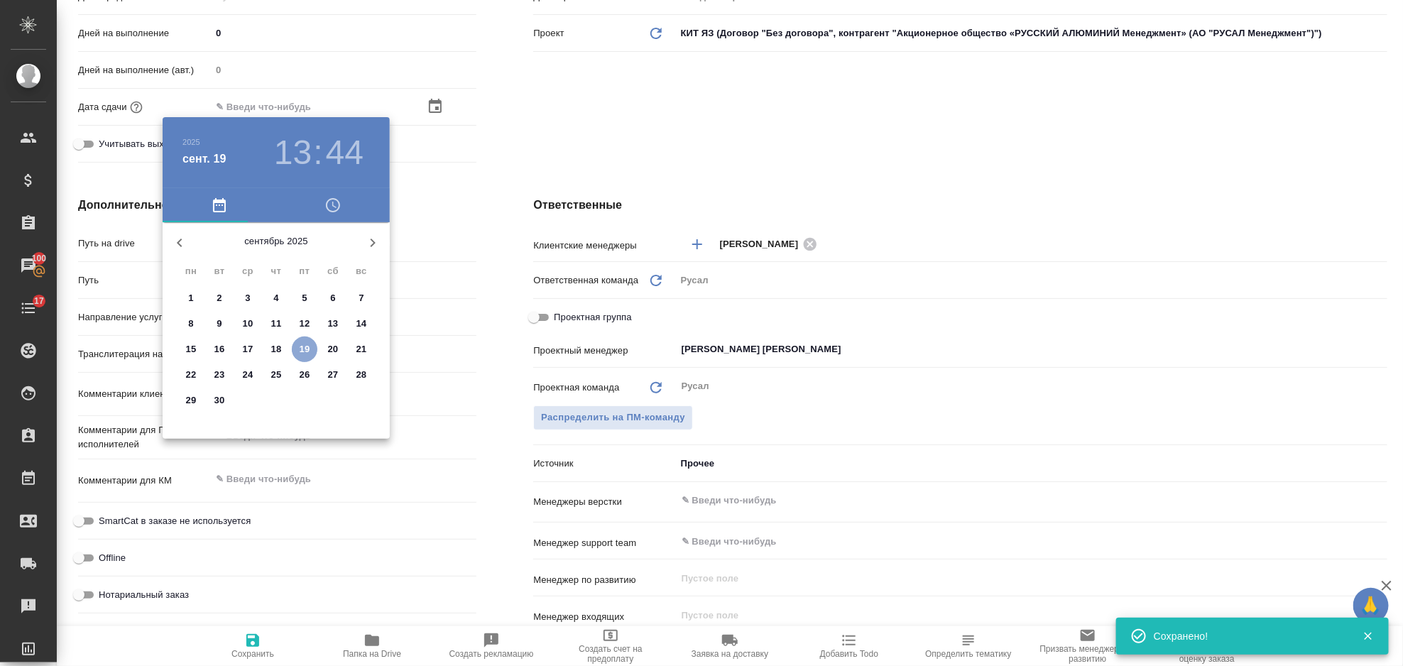
click at [306, 345] on p "19" at bounding box center [305, 349] width 11 height 14
type input "19.09.2025 13:44"
type textarea "x"
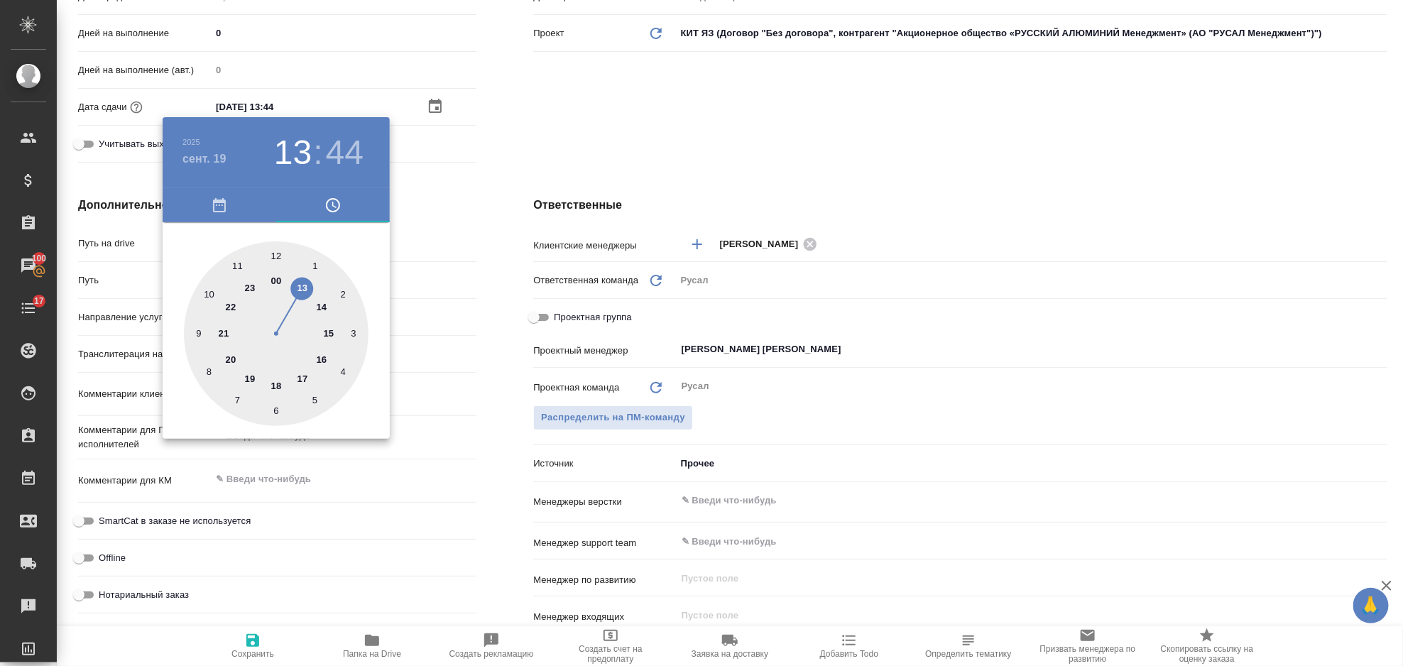
click at [269, 386] on div at bounding box center [276, 333] width 185 height 185
type input "19.09.2025 18:44"
type textarea "x"
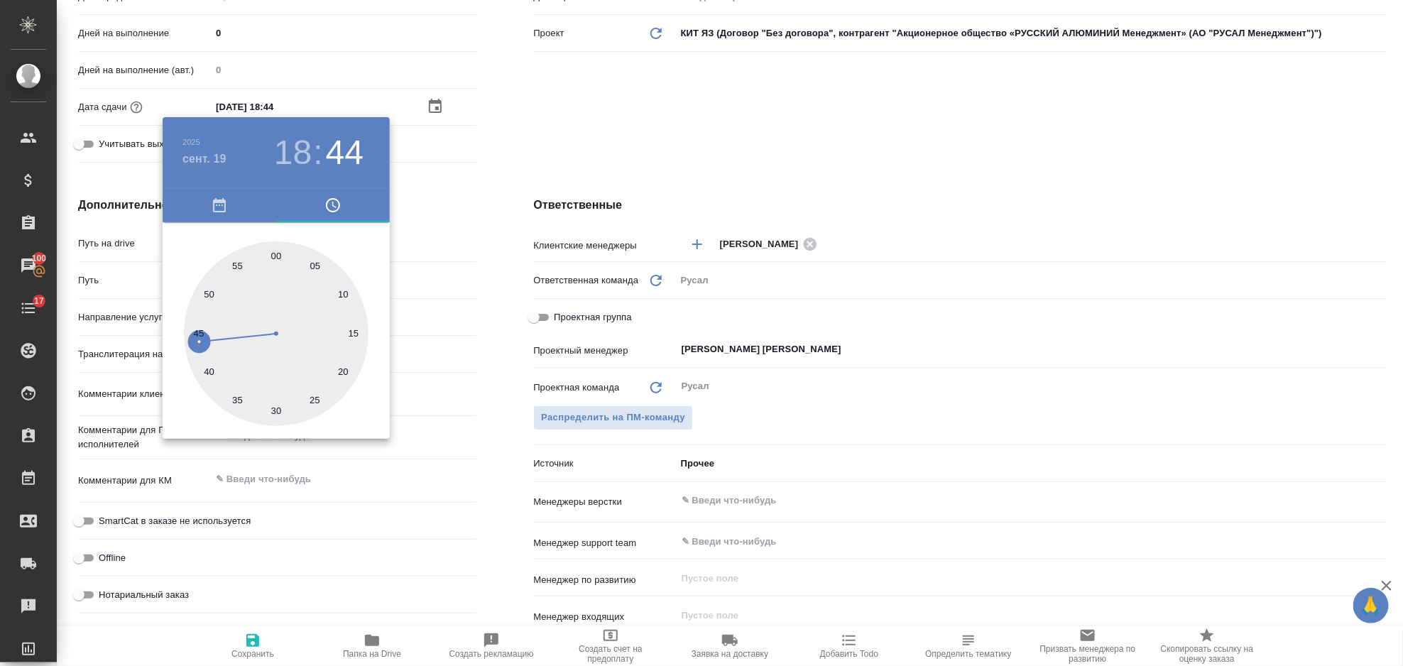
click at [273, 252] on div at bounding box center [276, 333] width 185 height 185
type input "19.09.2025 18:00"
type textarea "x"
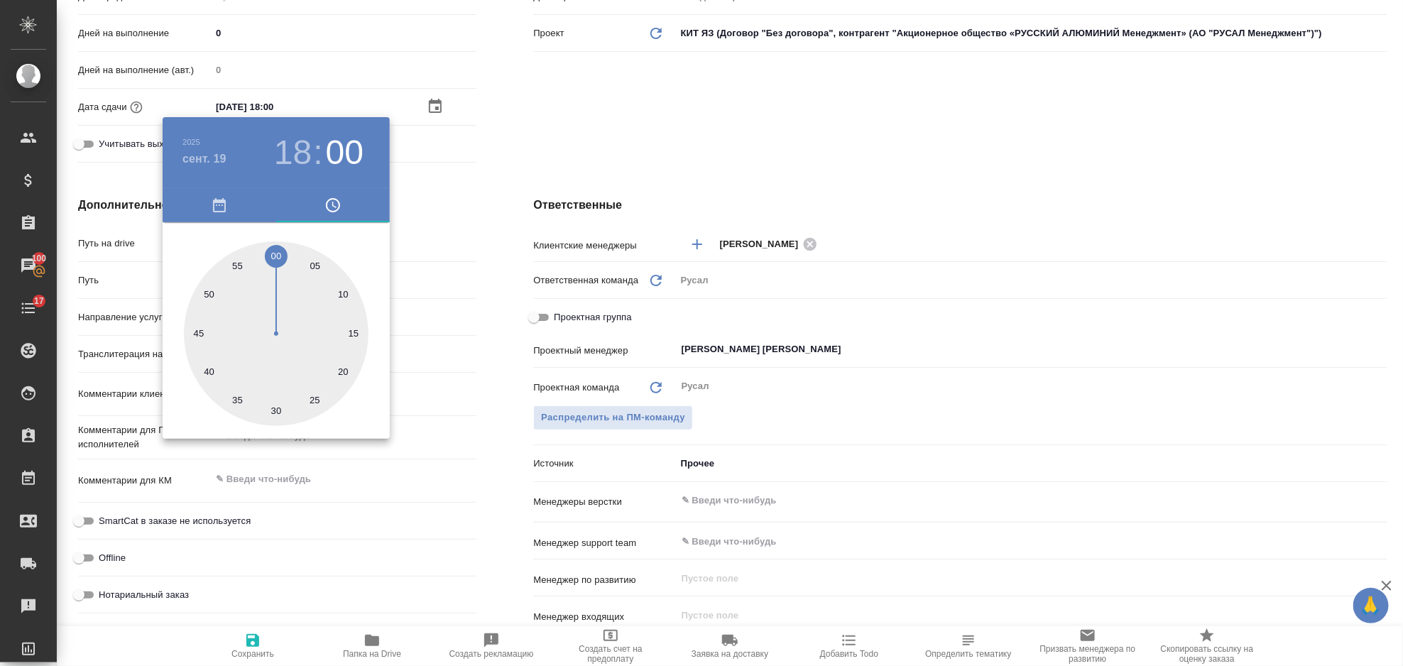
click at [467, 239] on div at bounding box center [701, 333] width 1403 height 666
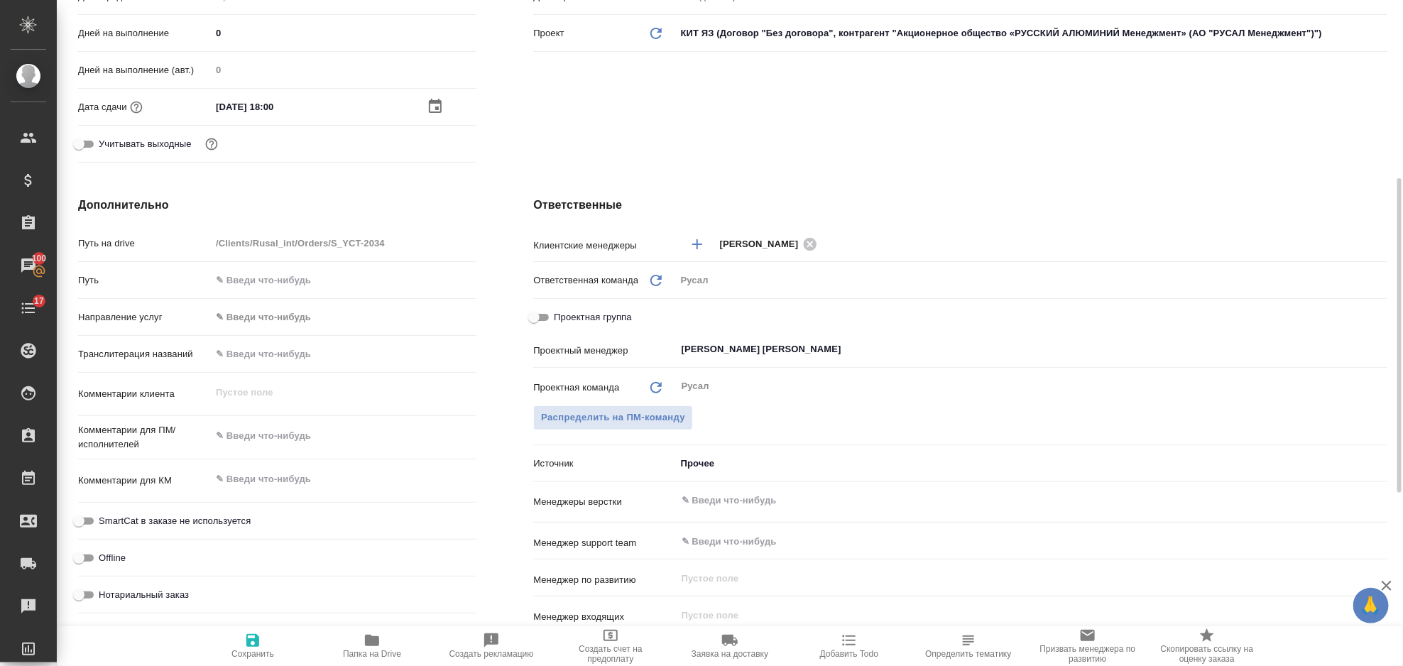
click at [256, 637] on icon "button" at bounding box center [252, 640] width 13 height 13
type textarea "x"
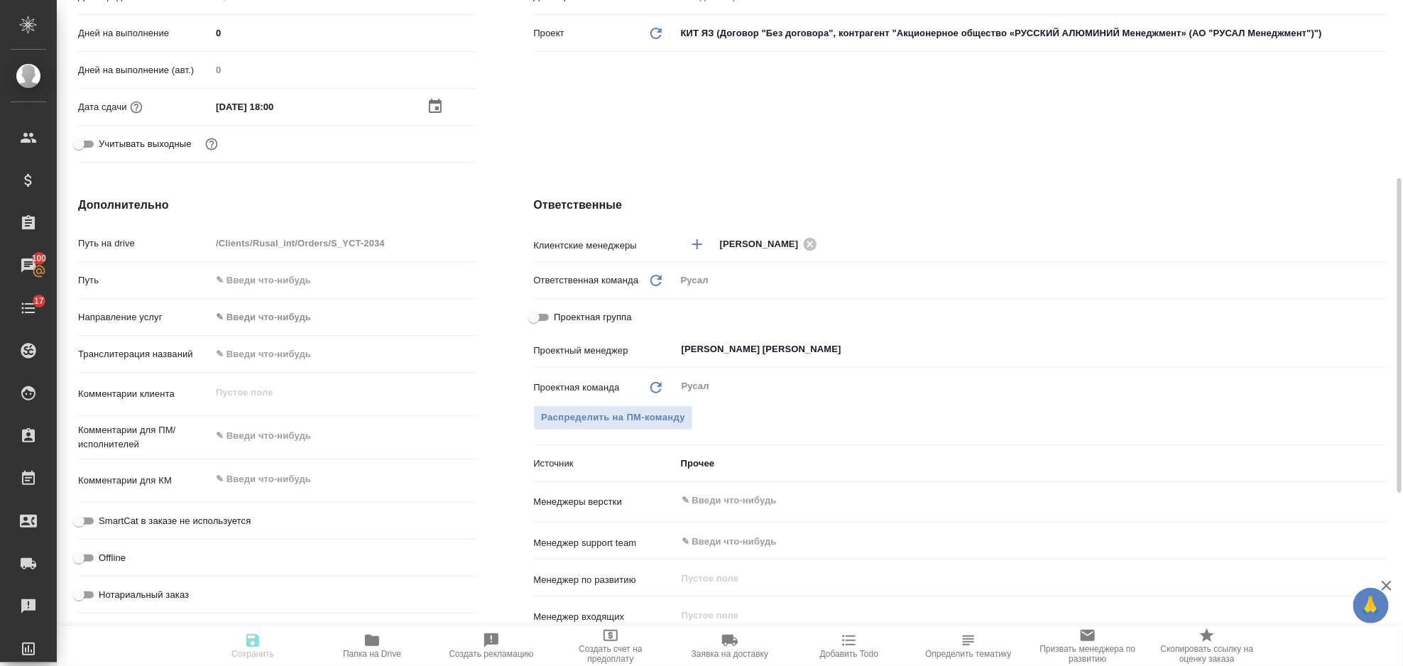
type textarea "x"
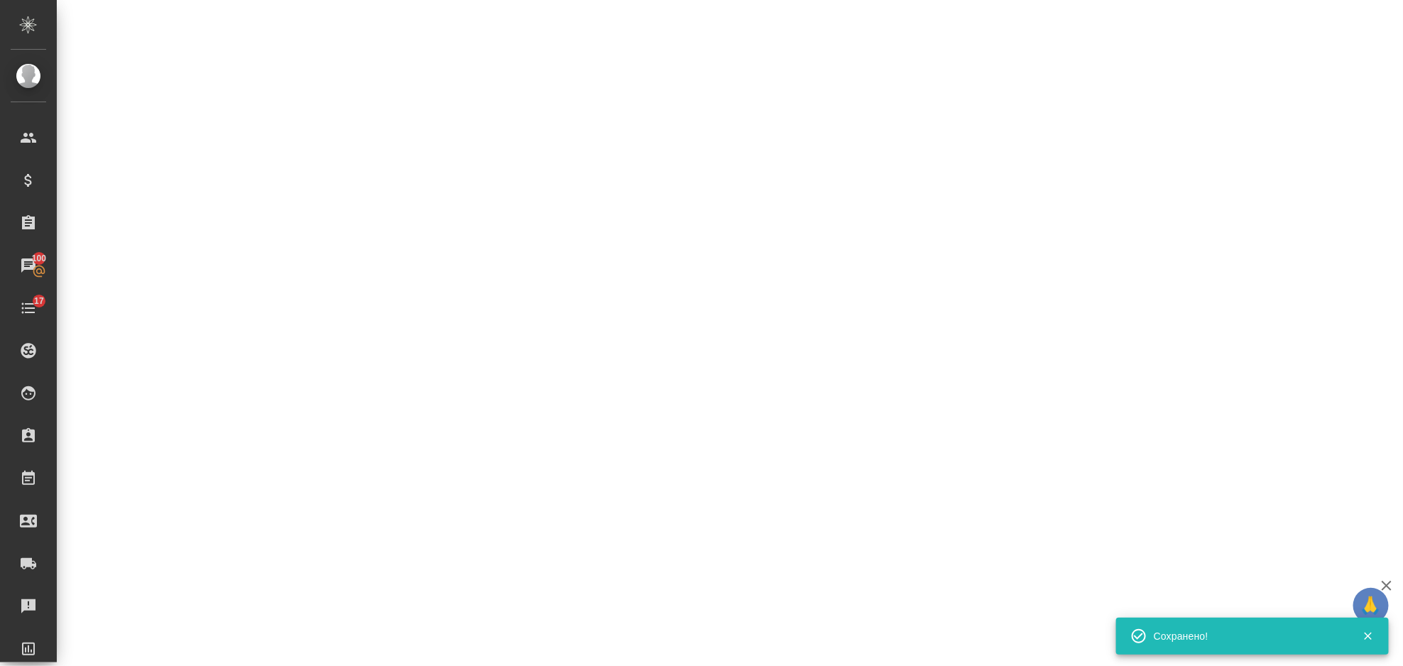
select select "RU"
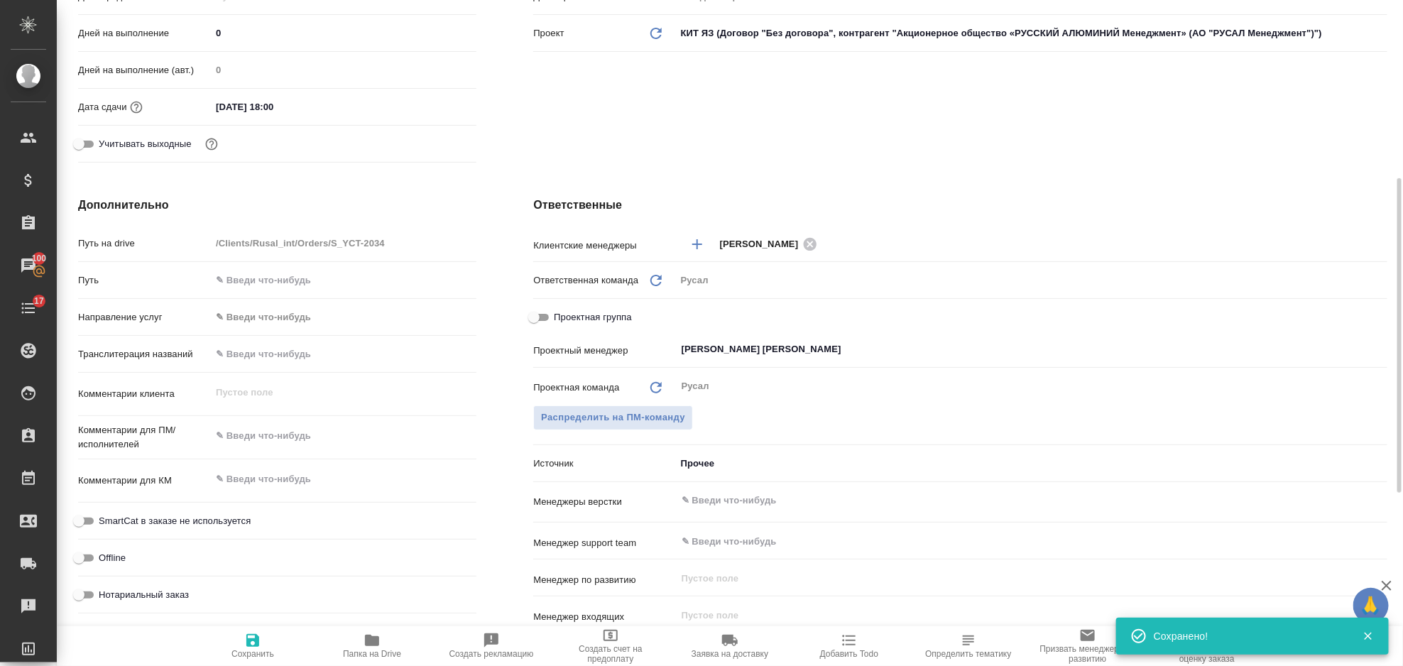
type textarea "x"
click at [267, 426] on textarea at bounding box center [344, 437] width 264 height 24
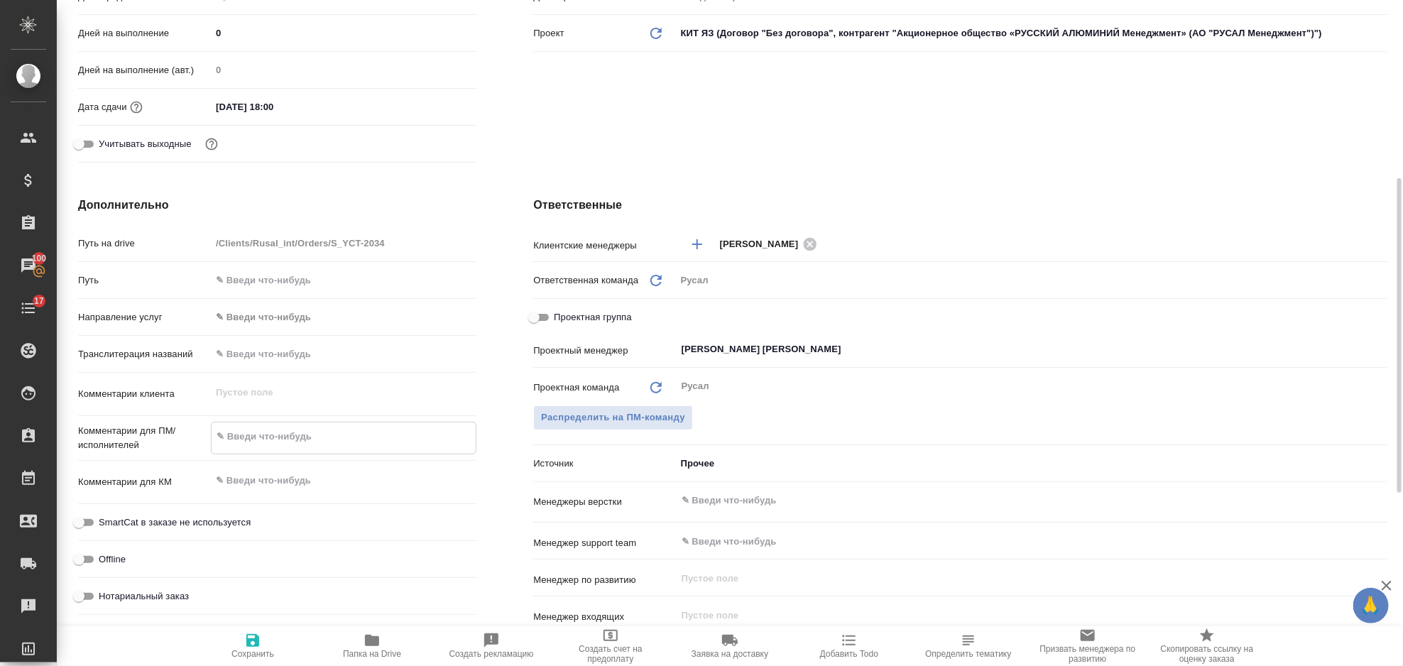
type textarea "С"
type textarea "x"
type textarea "Си"
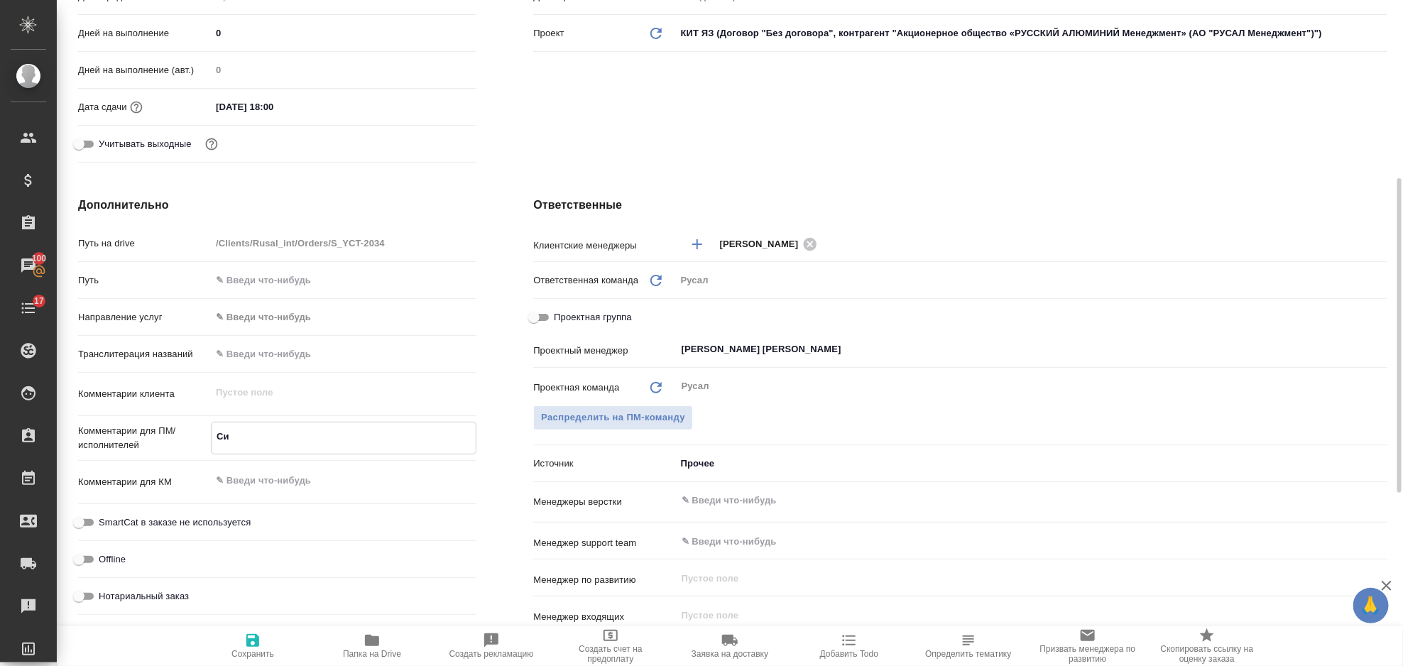
type textarea "x"
type textarea "Сид"
type textarea "x"
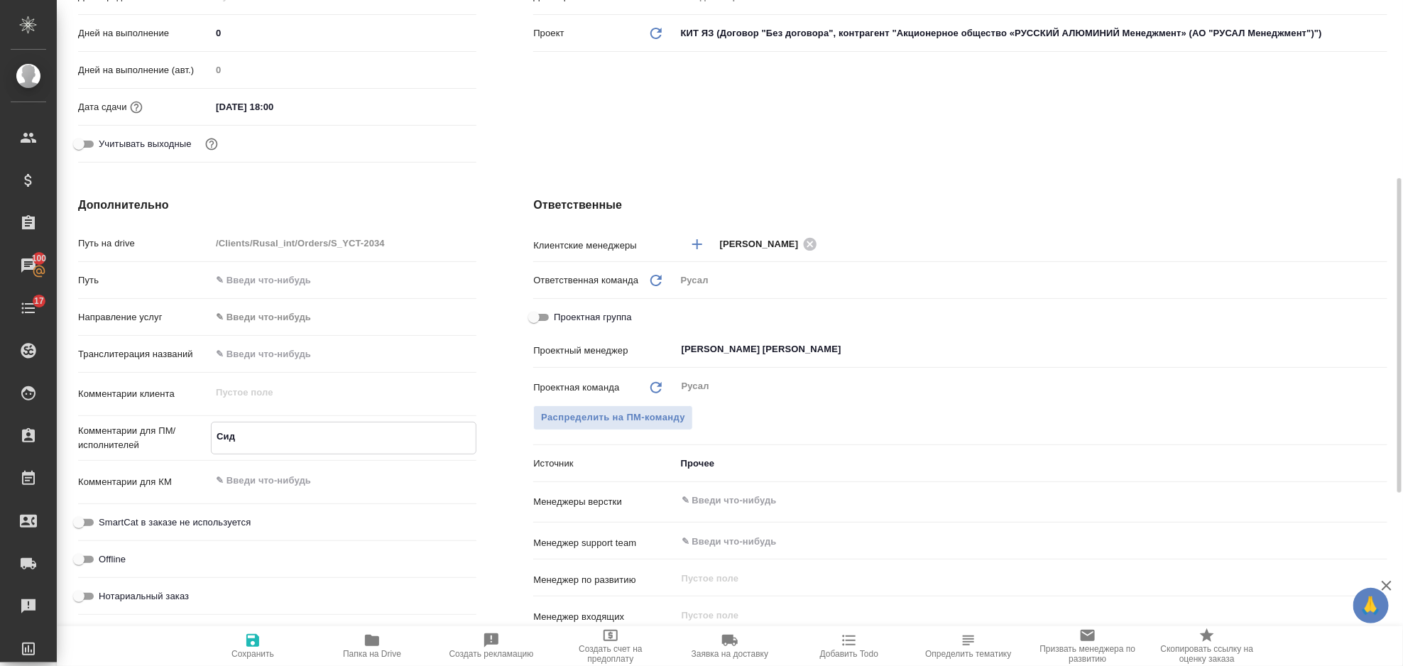
type textarea "x"
type textarea "Сидо"
type textarea "x"
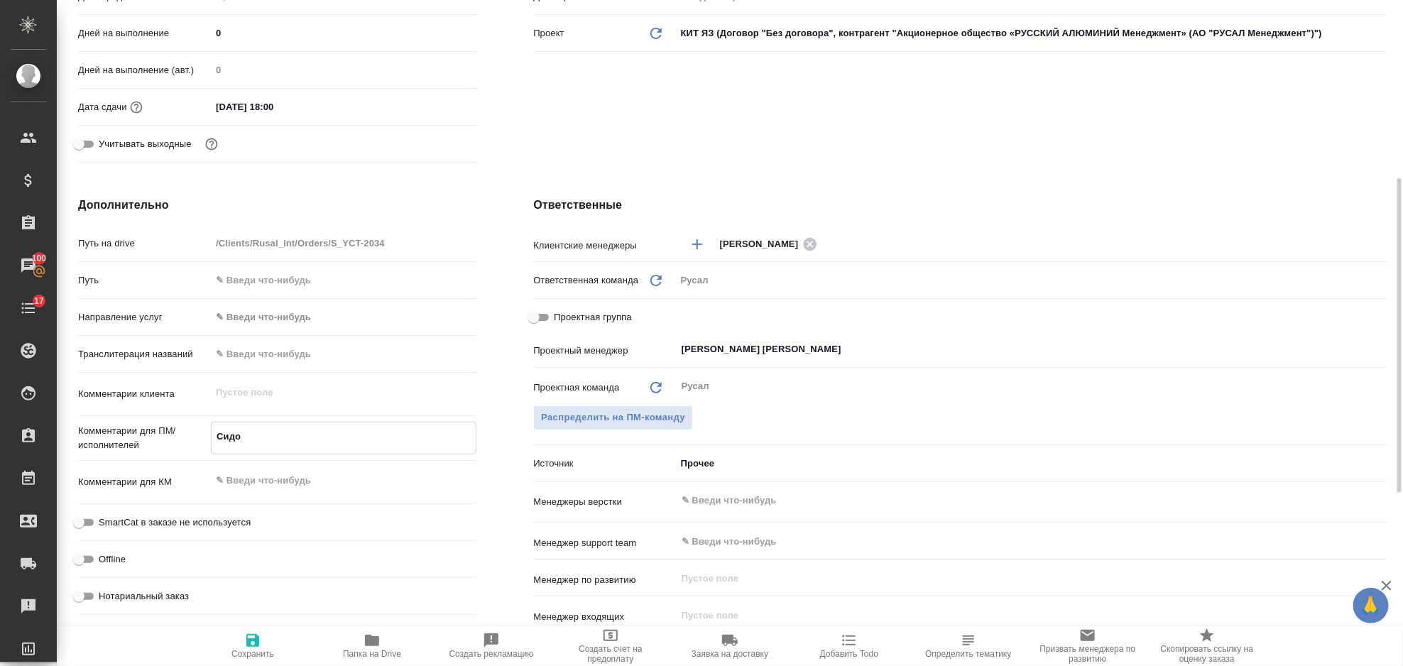
type textarea "x"
type textarea "Сидор"
type textarea "x"
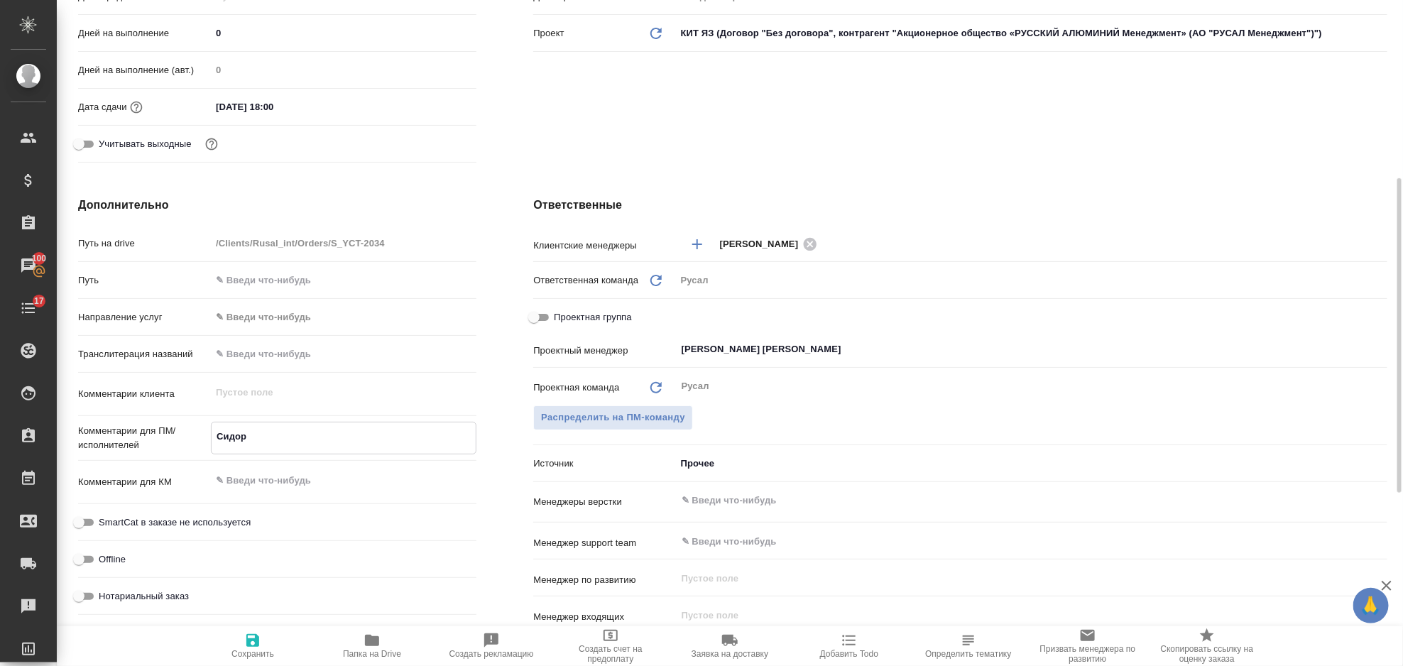
type textarea "Сидоро"
type textarea "x"
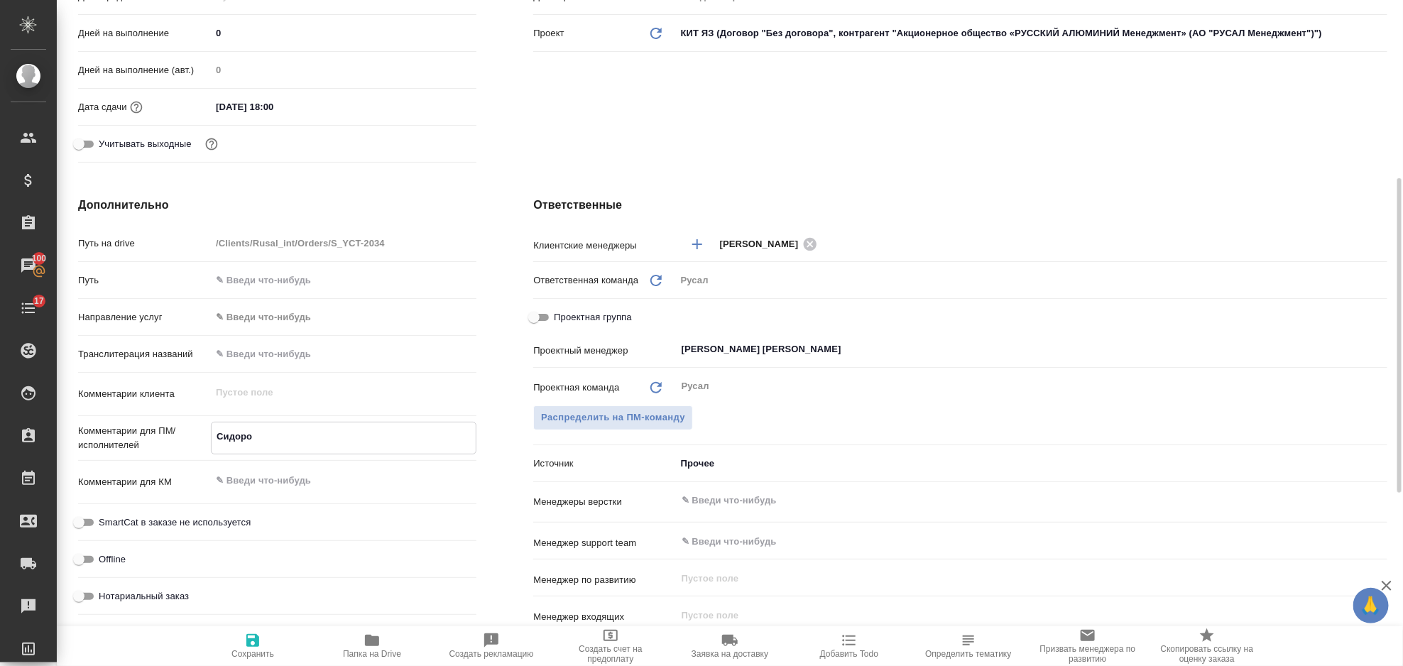
type textarea "[PERSON_NAME]"
type textarea "x"
type textarea "Сидоров,"
type textarea "x"
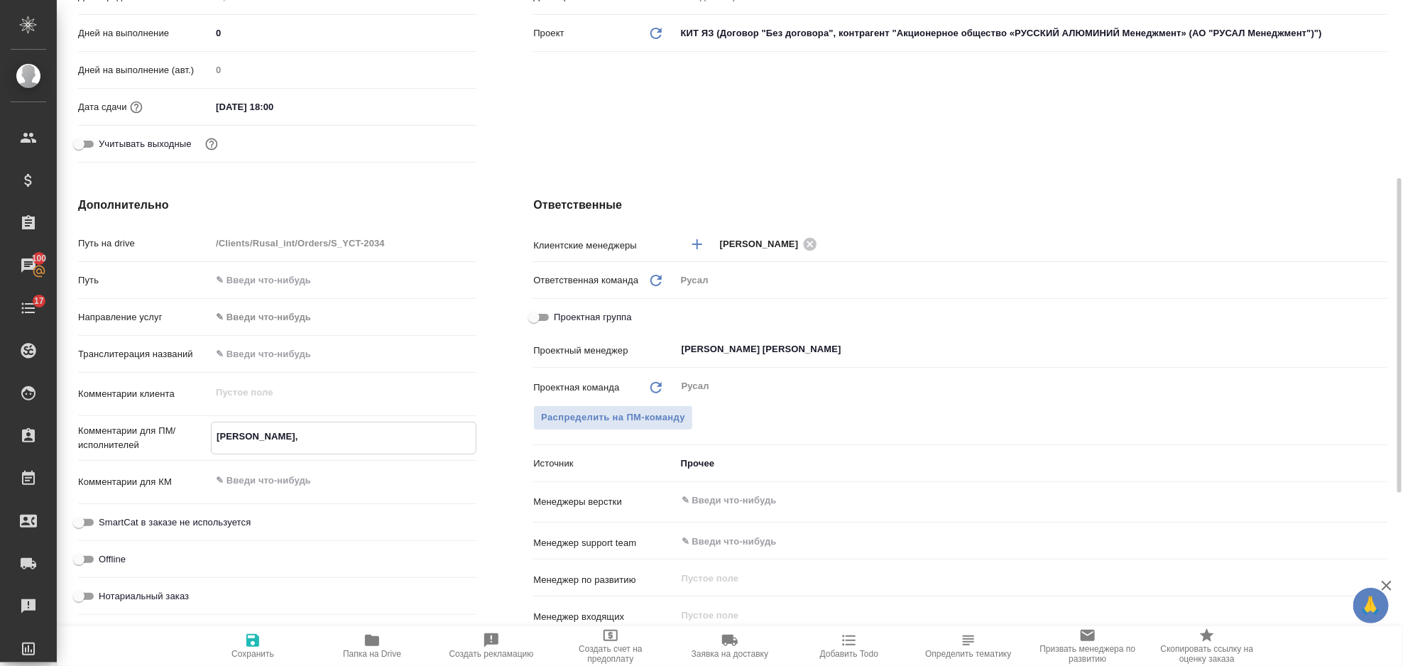
type textarea "x"
type textarea "Сидоров,"
type textarea "x"
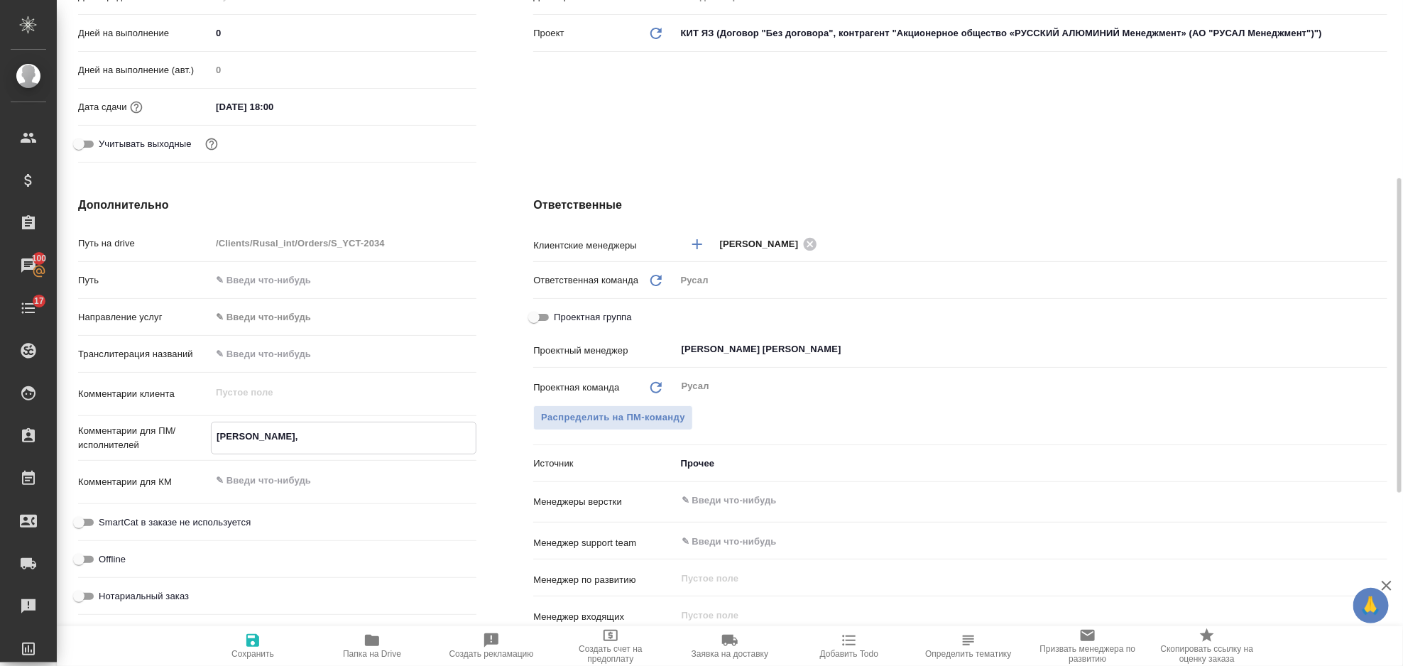
type textarea "x"
type textarea "Сидоров, И"
type textarea "x"
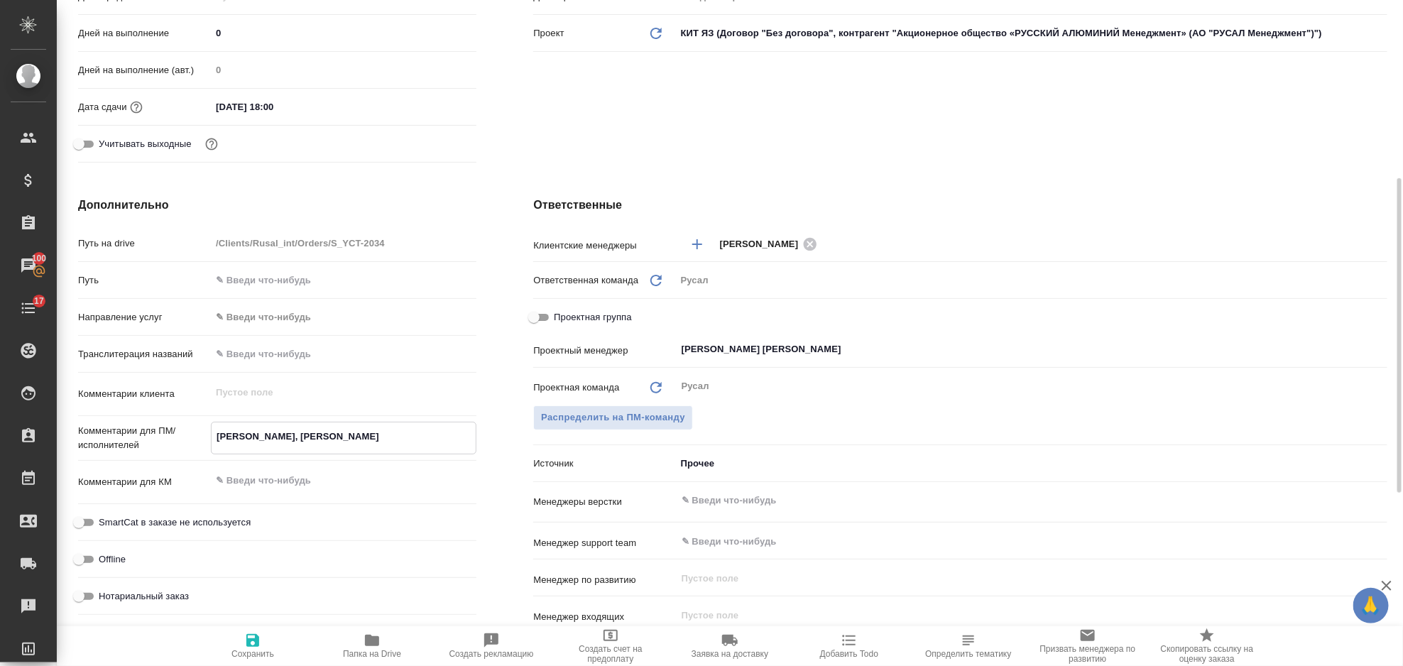
type textarea "Сидоров, Ир"
type textarea "x"
type textarea "Сидоров, Ирк"
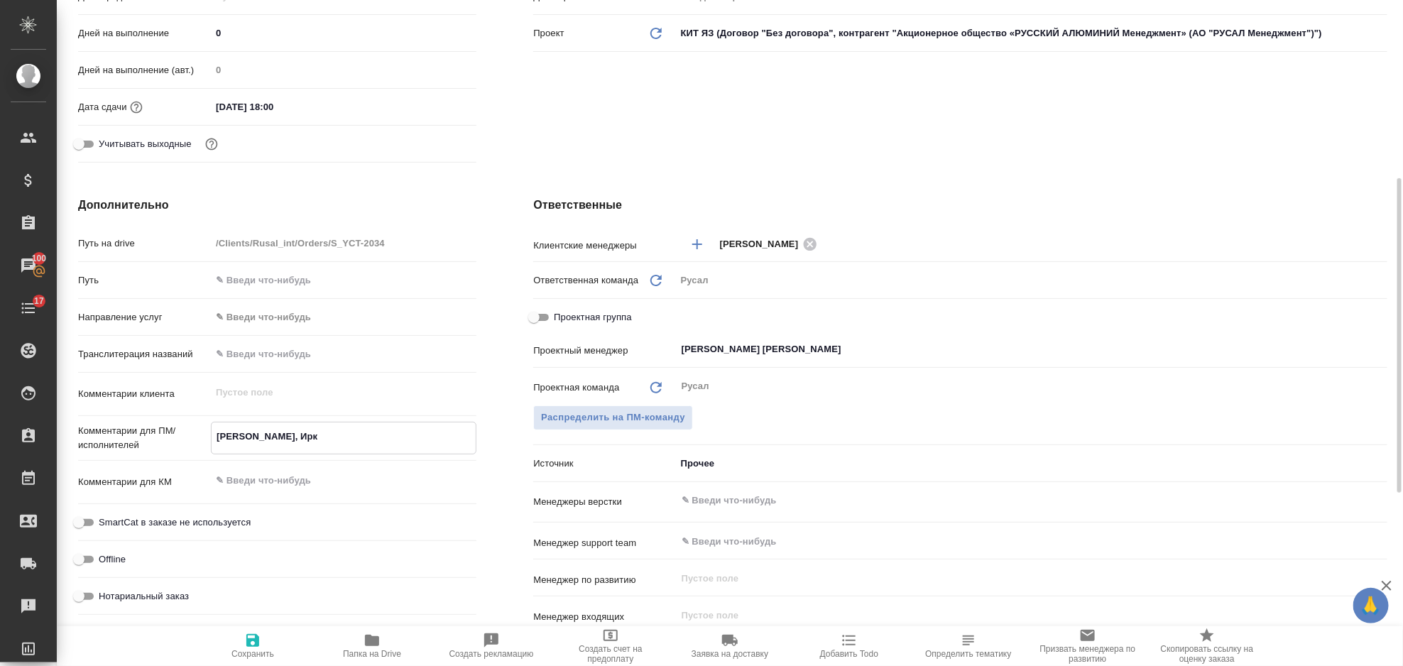
type textarea "x"
type textarea "Сидоров, Ирку"
type textarea "x"
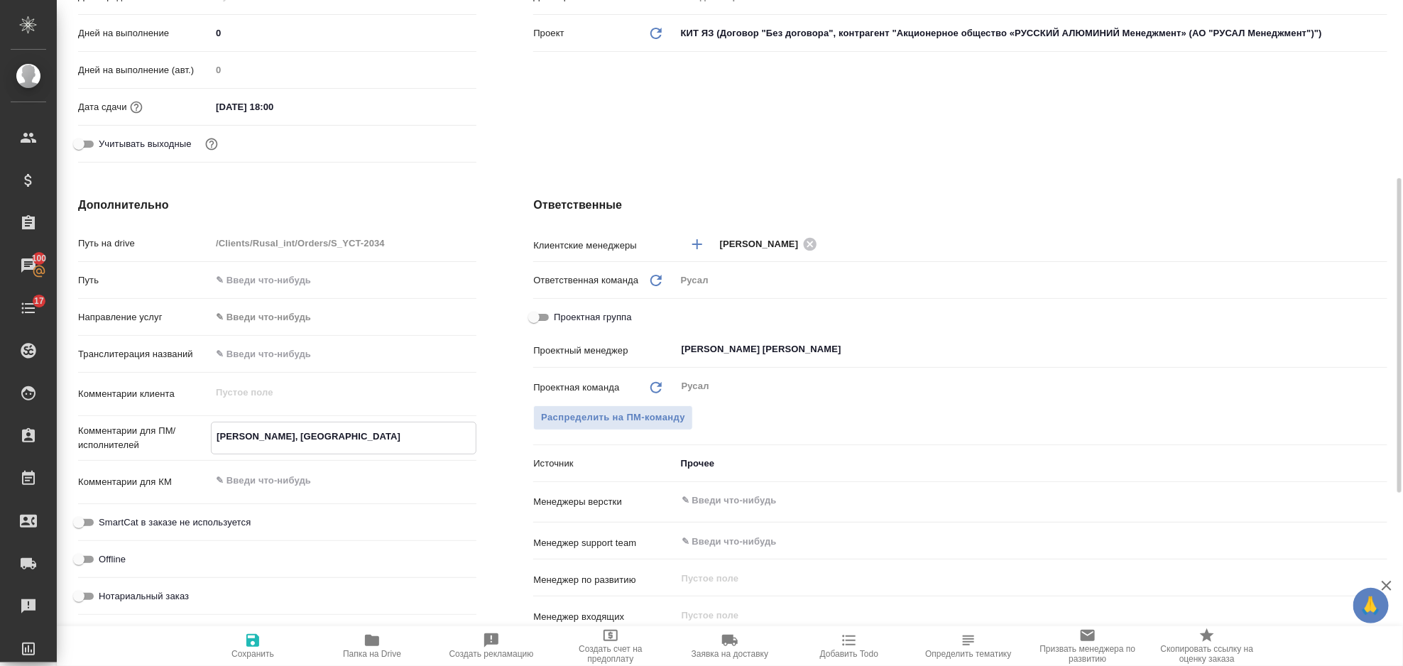
type textarea "x"
type textarea "Сидоров, Иркут"
type textarea "x"
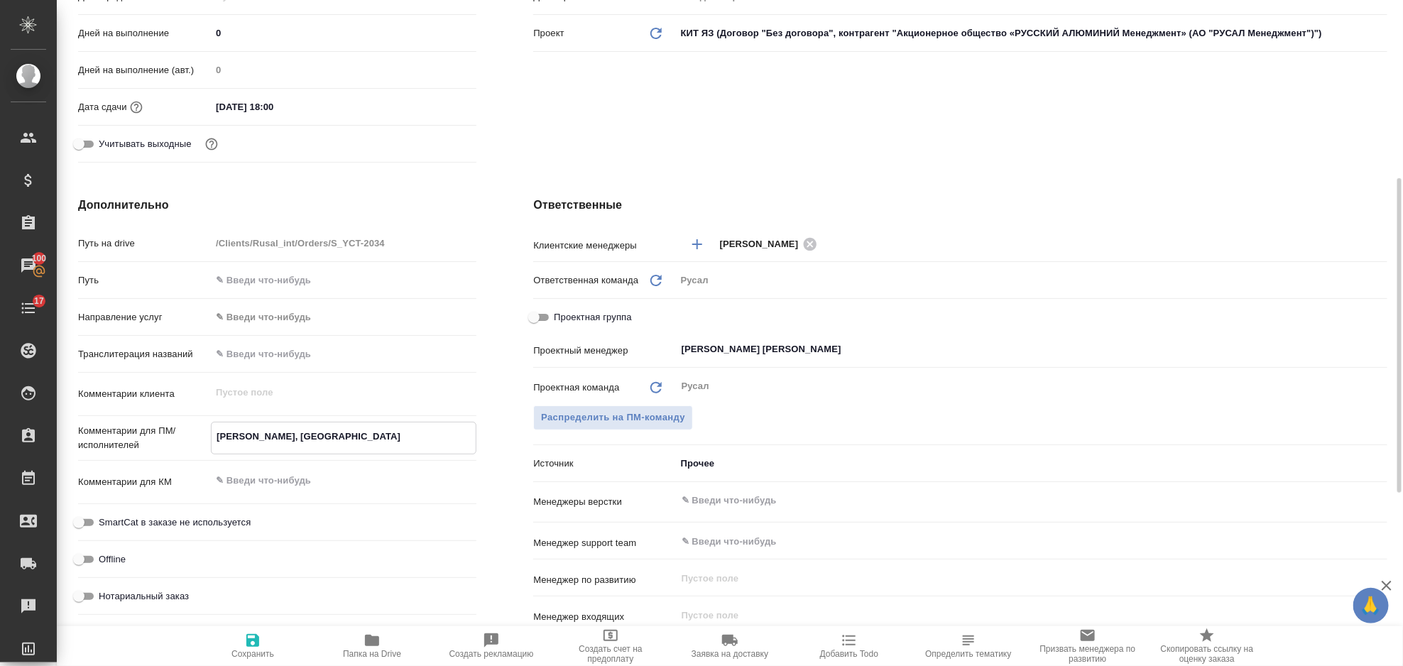
type textarea "x"
type textarea "Сидоров, Иркутс"
type textarea "x"
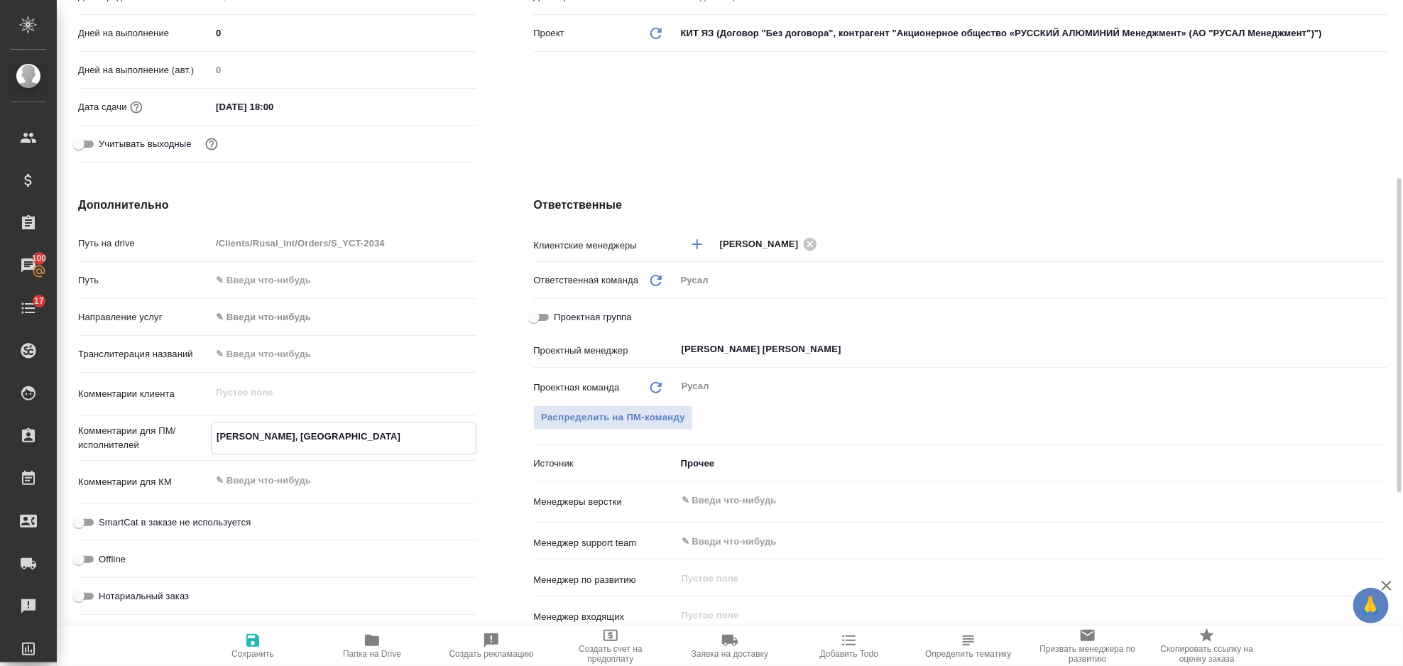
type textarea "x"
type textarea "Сидоров, Иркутсе"
type textarea "x"
type textarea "Сидоров, Иркутс"
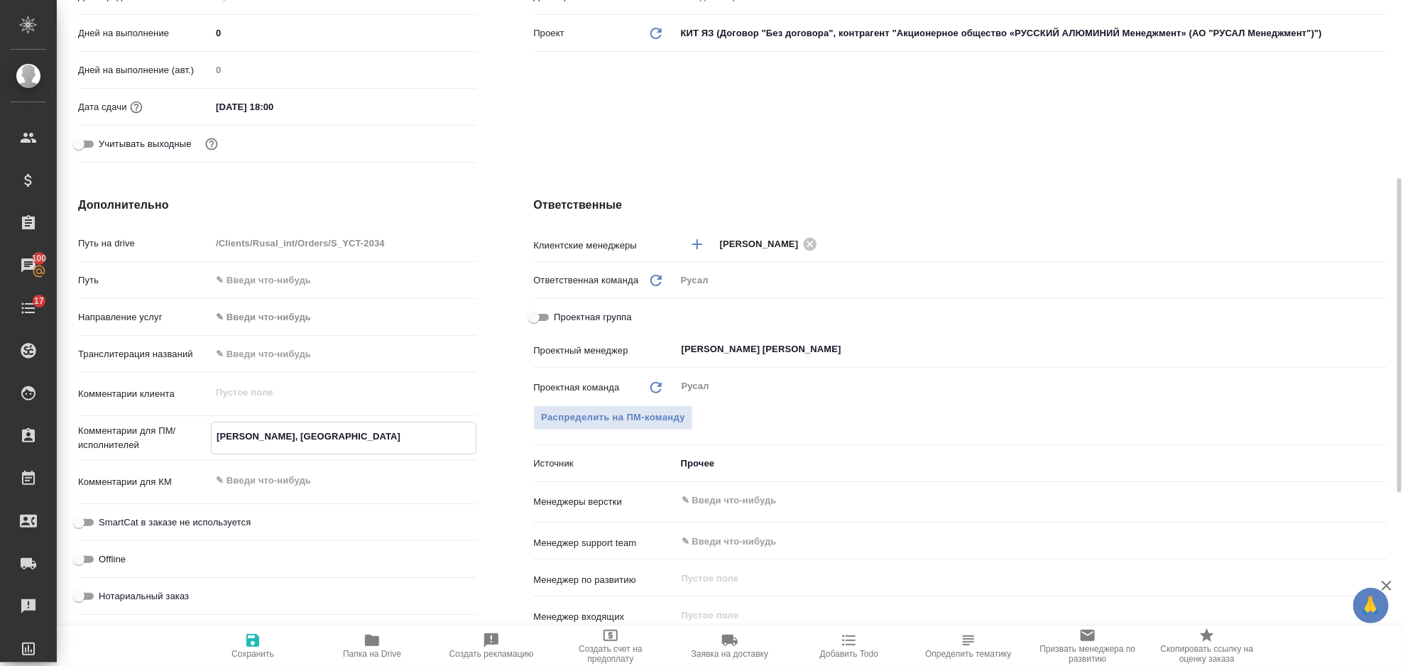
type textarea "x"
type textarea "Сидоров, Иркутск"
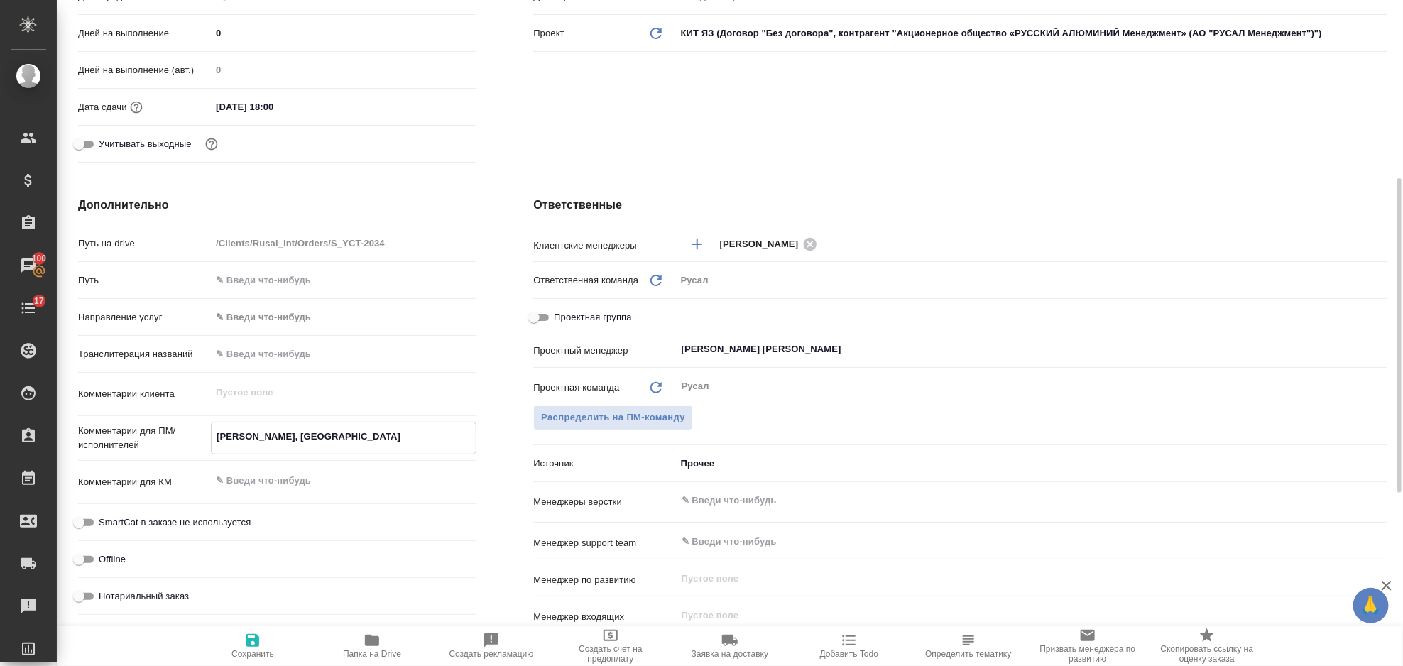
type textarea "x"
type textarea "Сидоров, Иркутск,"
type textarea "x"
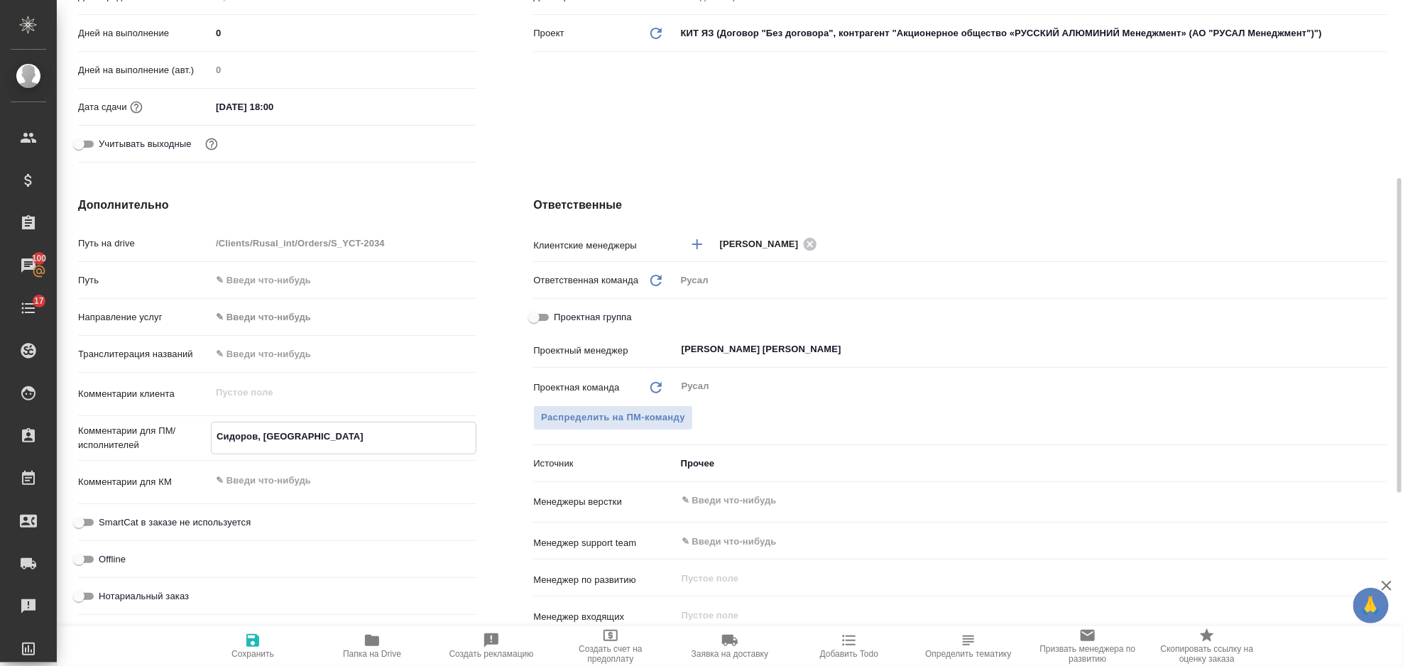
type textarea "x"
type textarea "Сидоров, Иркутск,"
type textarea "x"
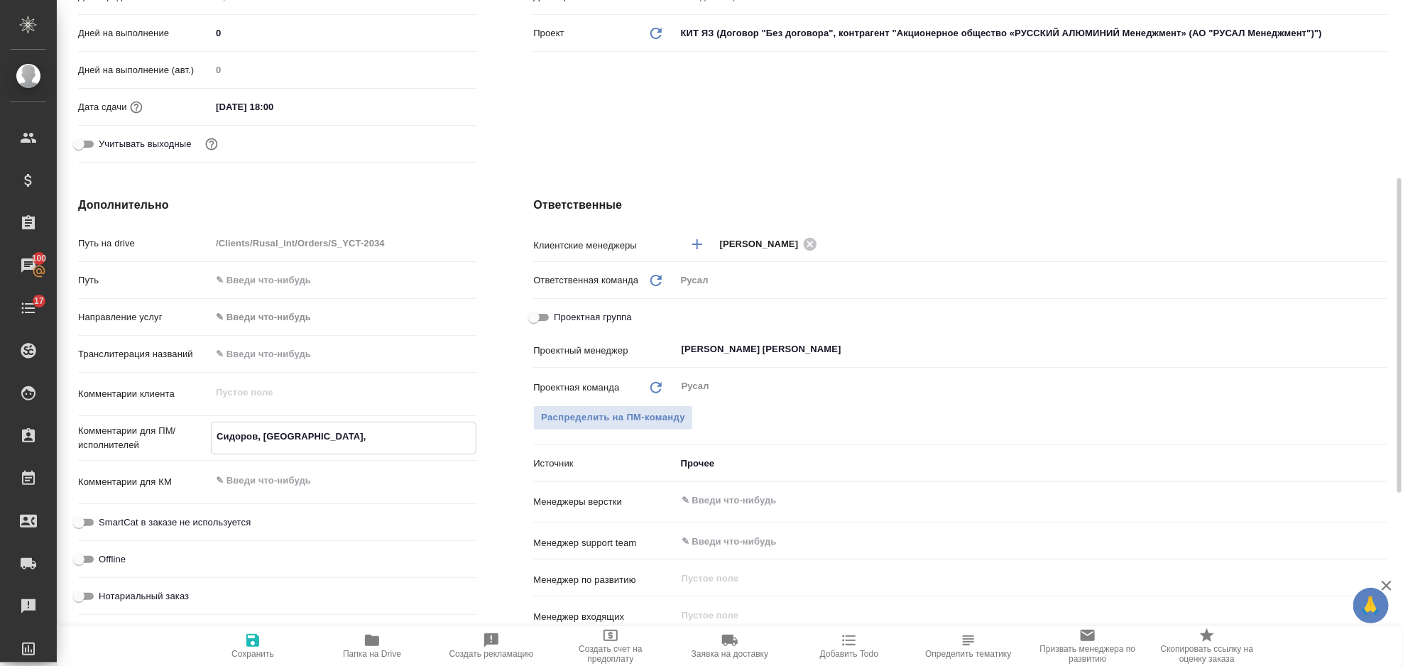
type textarea "Сидоров, Иркутск, 0"
type textarea "x"
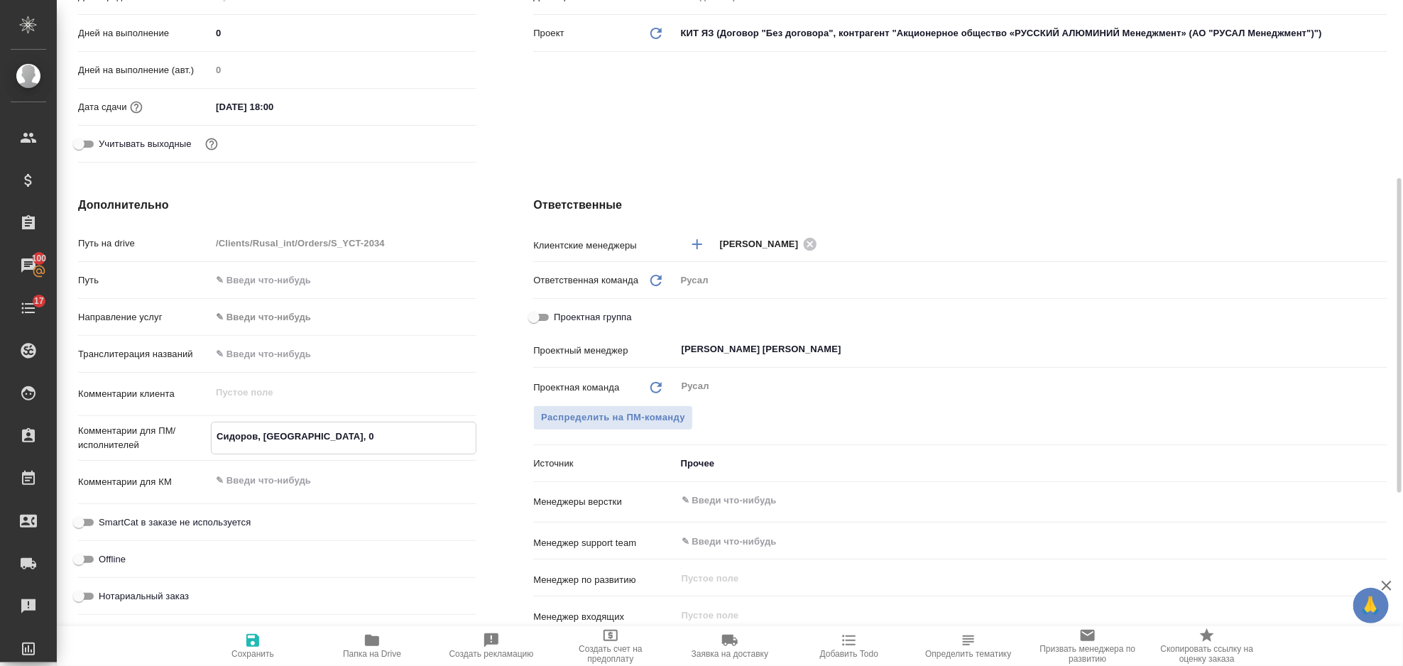
type textarea "Сидоров, Иркутск, 08"
type textarea "x"
type textarea "Сидоров, Иркутск, 08."
type textarea "x"
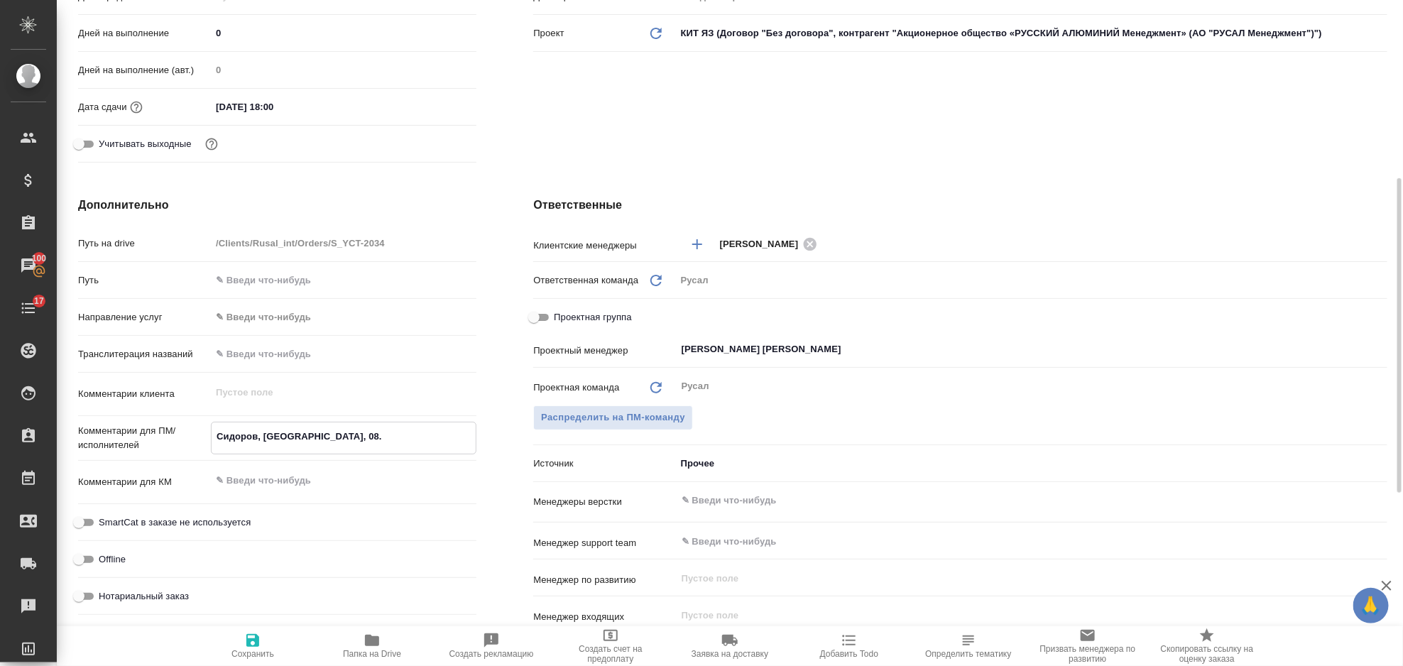
type textarea "x"
type textarea "Сидоров, Иркутск, 08.0"
type textarea "x"
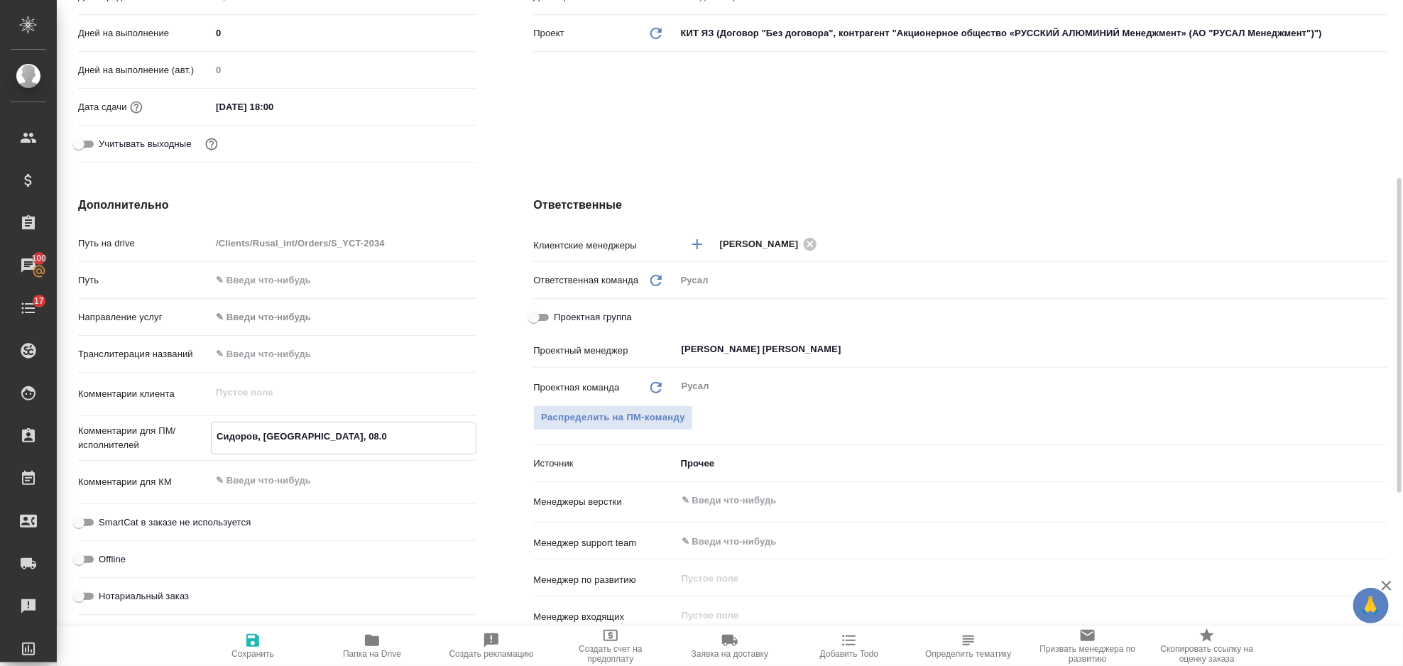
type textarea "x"
type textarea "Сидоров, Иркутск, 08.09"
type textarea "x"
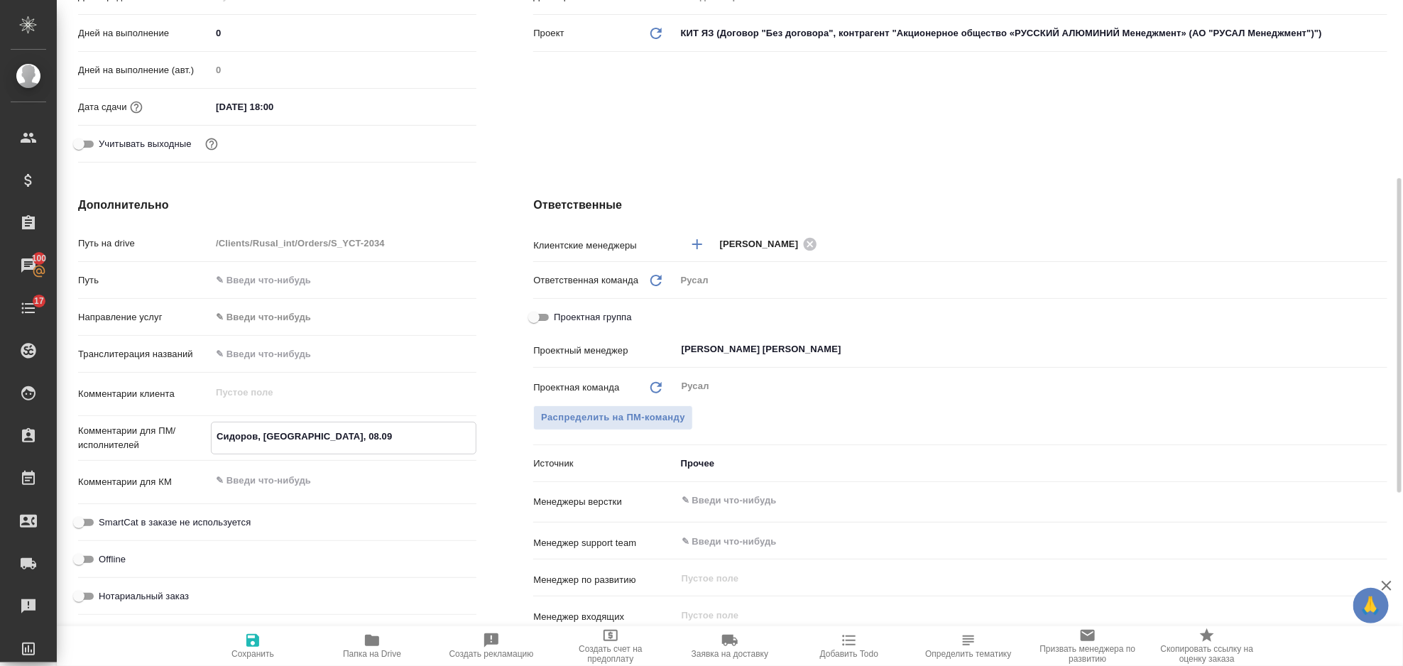
type textarea "Сидоров, Иркутск, 08.09-"
type textarea "x"
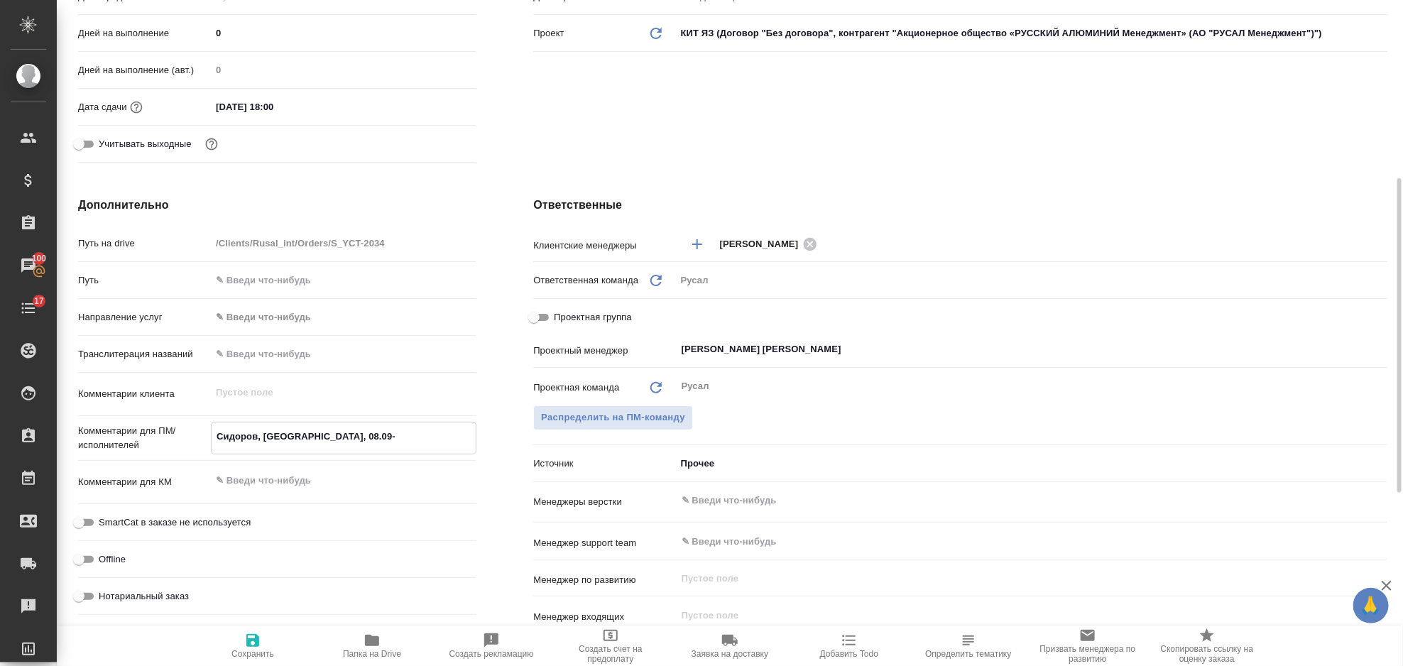
type textarea "Сидоров, Иркутск, 08.09-1"
type textarea "x"
type textarea "Сидоров, Иркутск, 08.09-19"
type textarea "x"
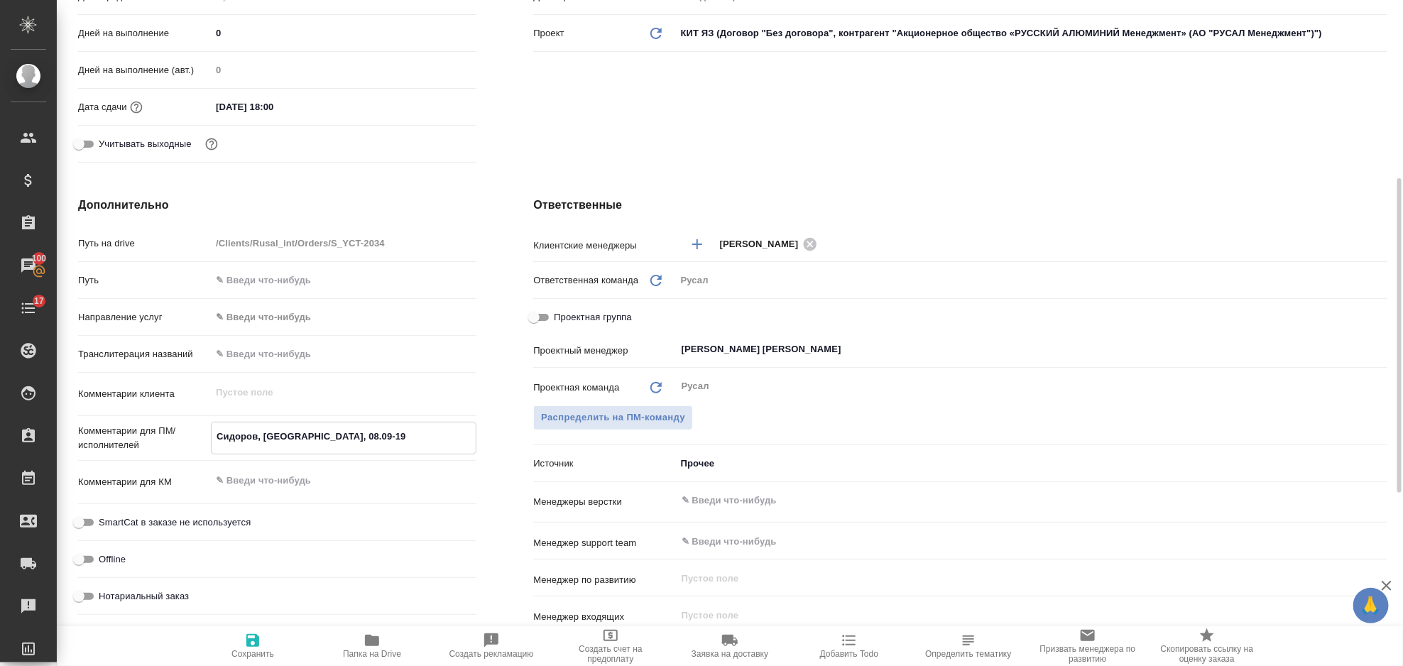
type textarea "x"
type textarea "Сидоров, Иркутск, 08.09-19."
type textarea "x"
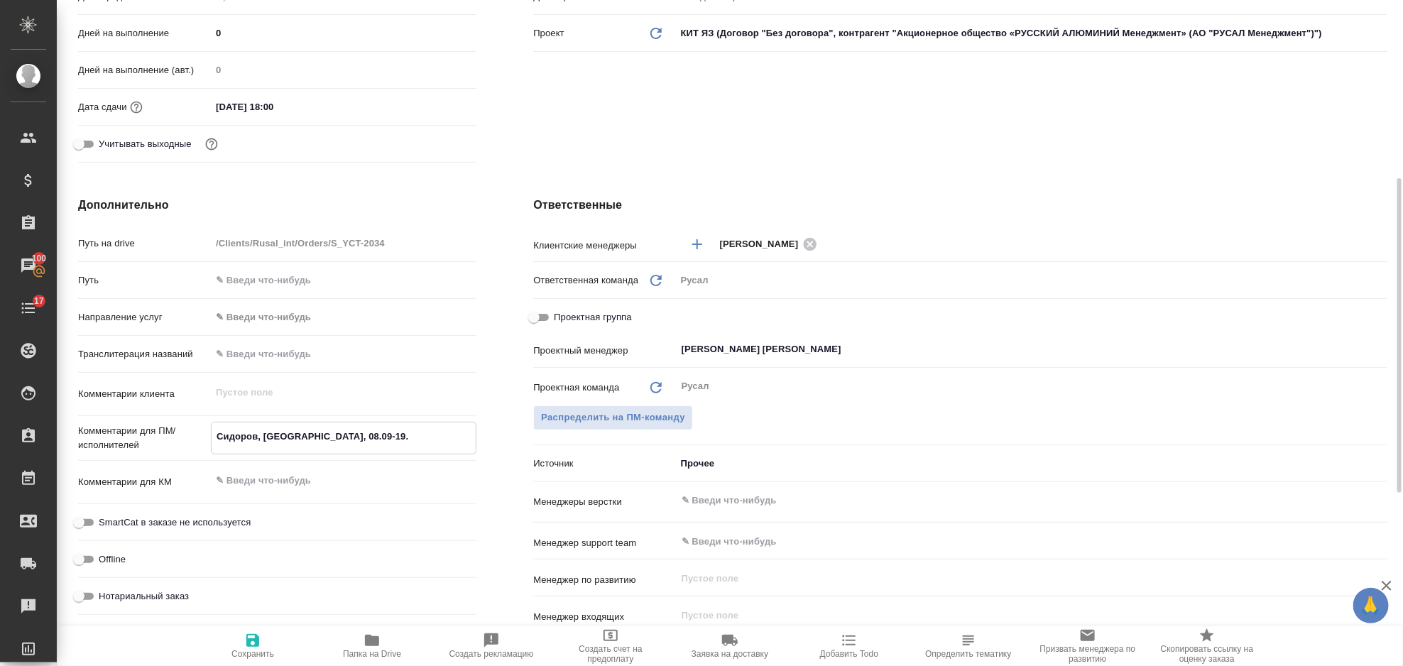
type textarea "x"
type textarea "Сидоров, Иркутск, 08.09-19.0"
type textarea "x"
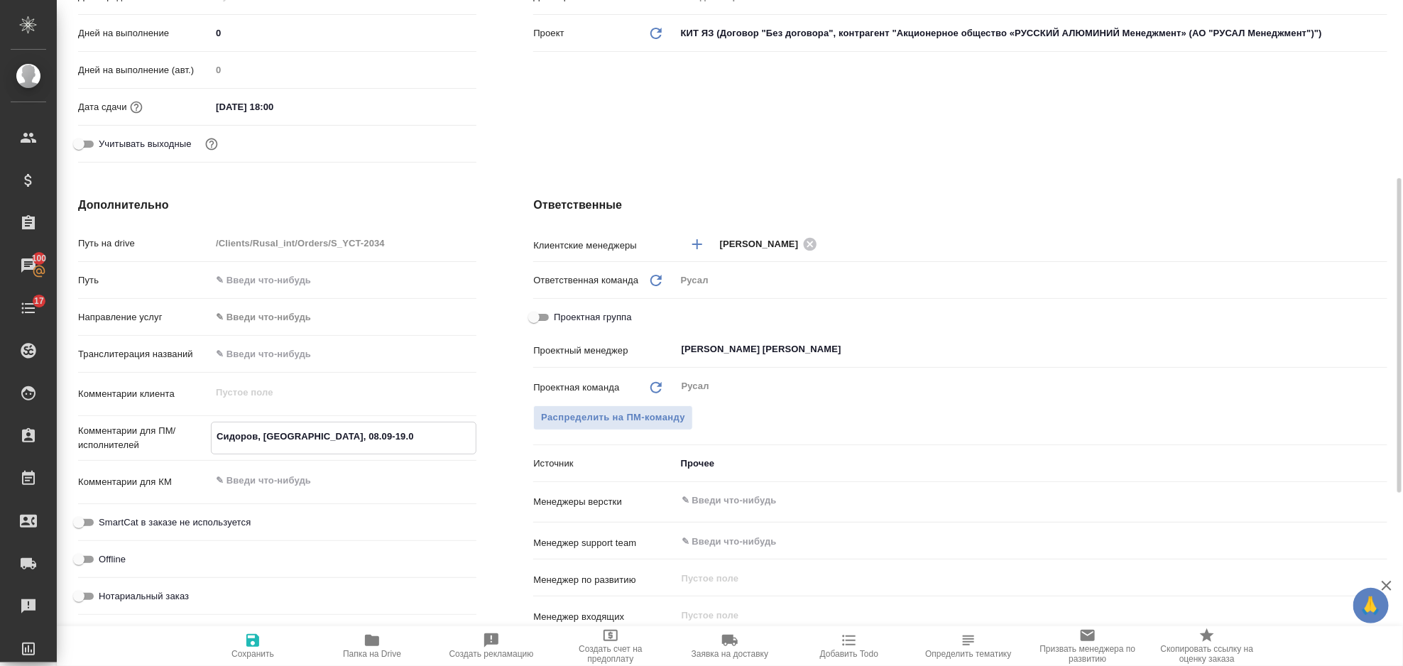
type textarea "x"
type textarea "Сидоров, Иркутск, 08.09-19.09"
type textarea "x"
type textarea "Сидоров, Иркутск, 08.09-19.09"
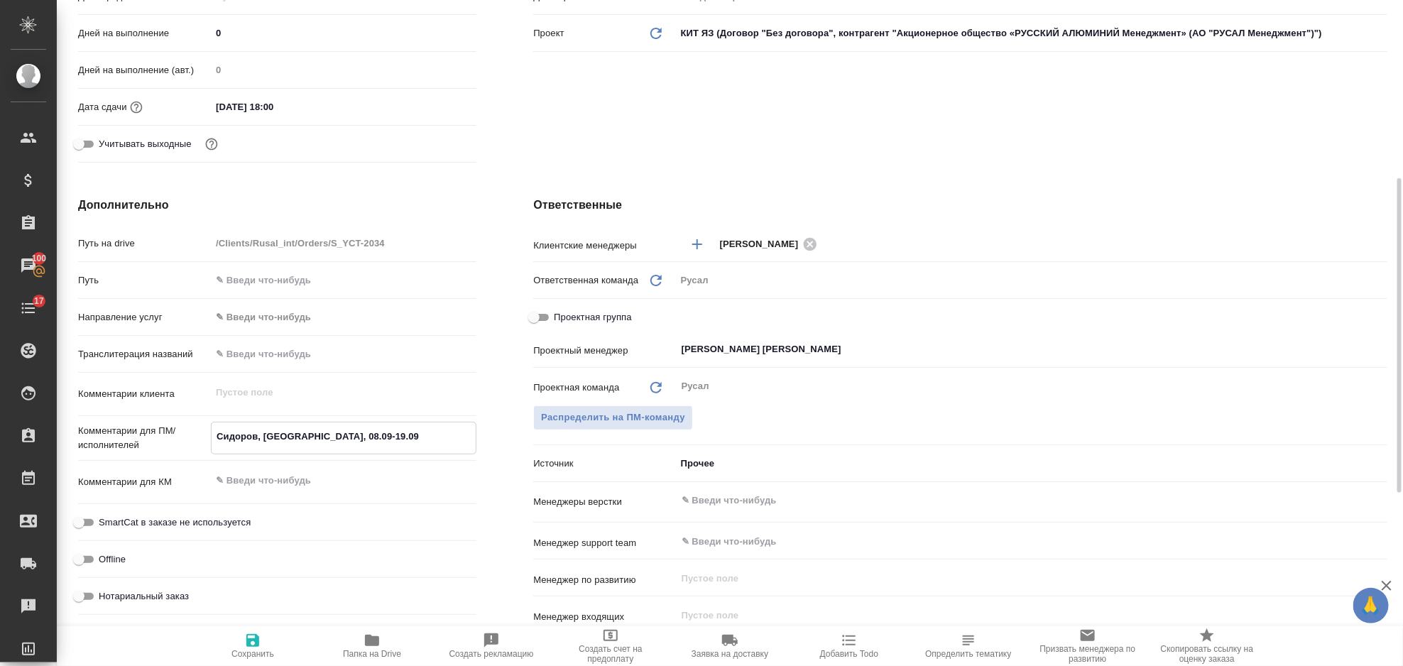
type textarea "x"
click at [266, 650] on span "Сохранить" at bounding box center [253, 654] width 43 height 10
type textarea "x"
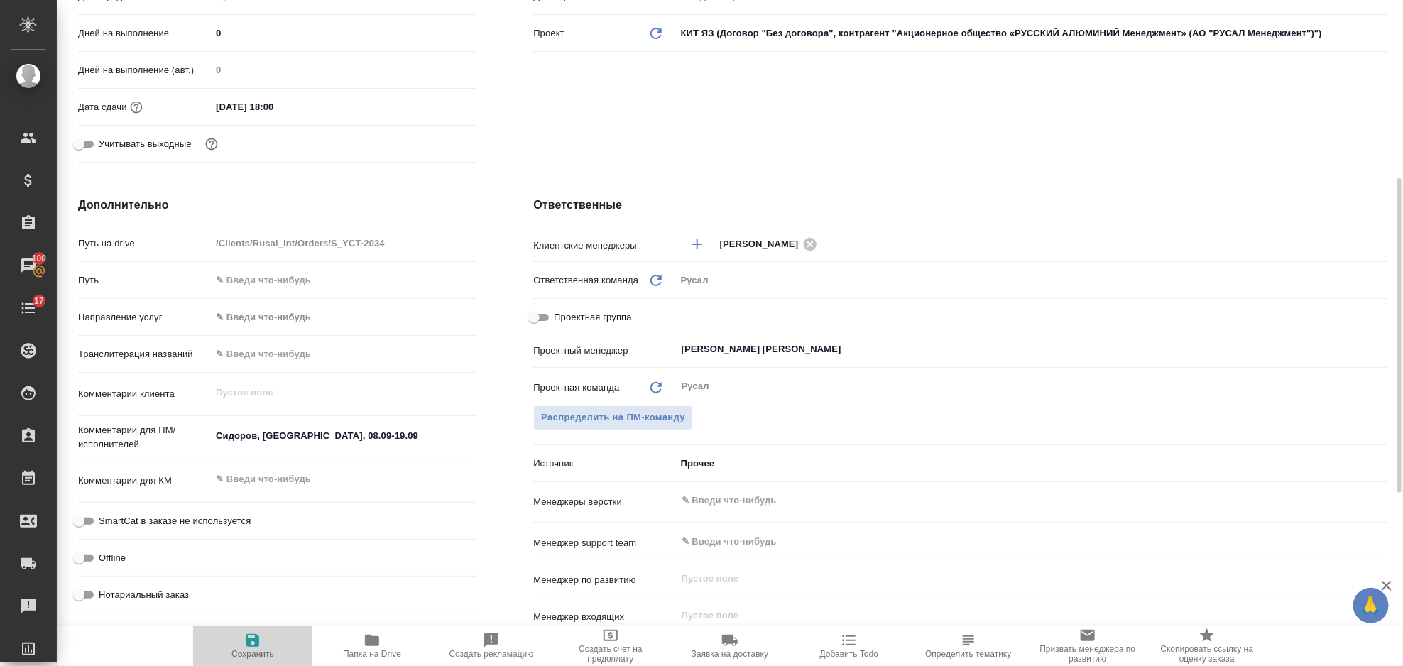
type textarea "x"
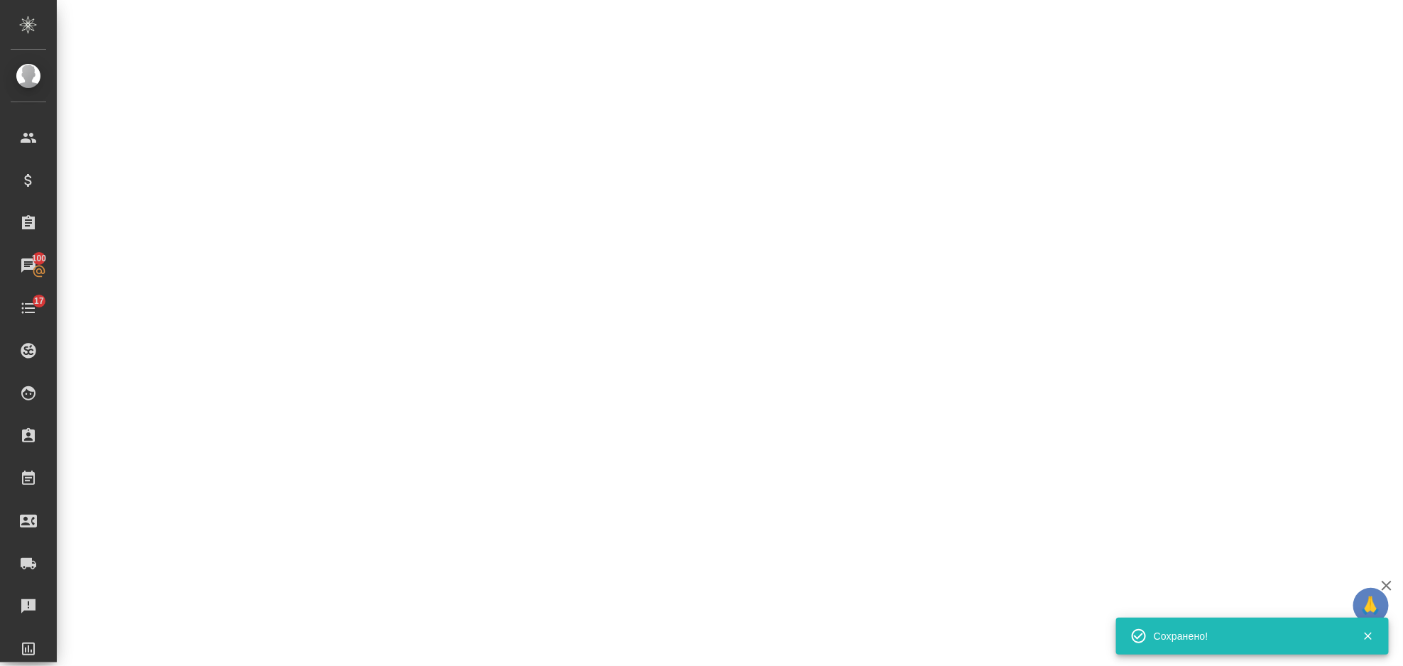
select select "RU"
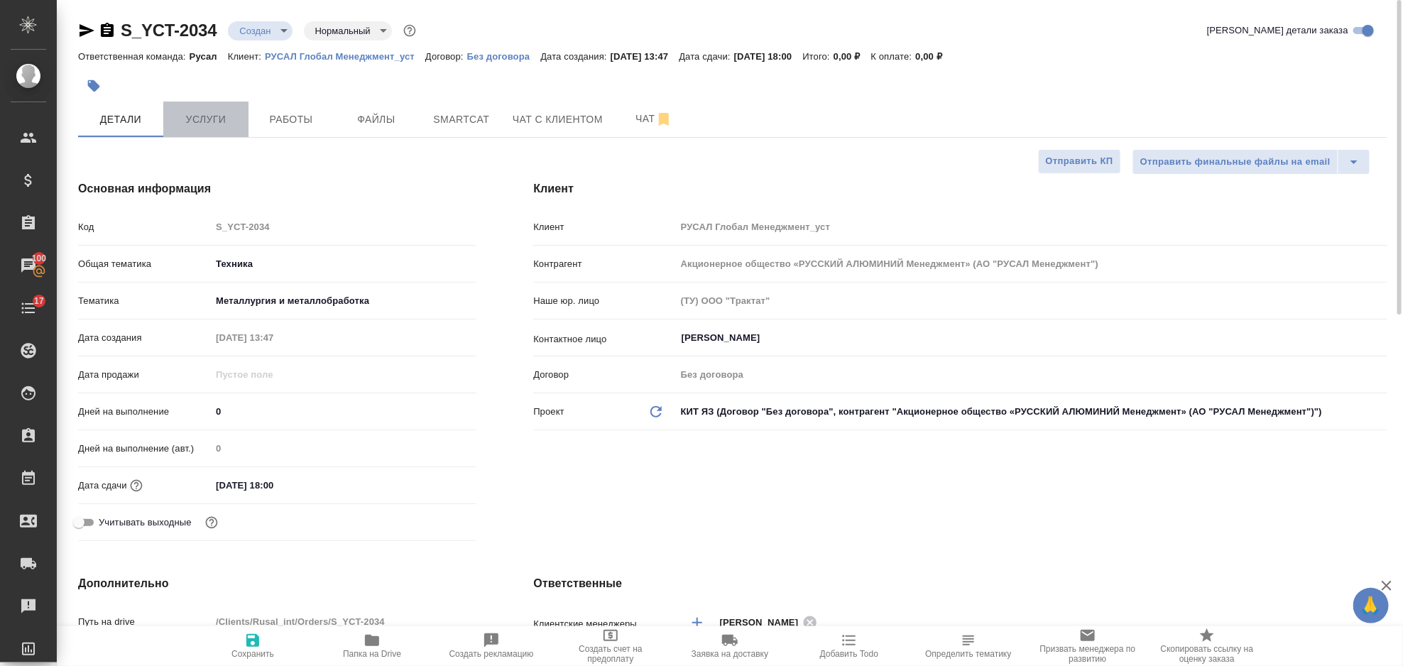
click at [234, 114] on span "Услуги" at bounding box center [206, 120] width 68 height 18
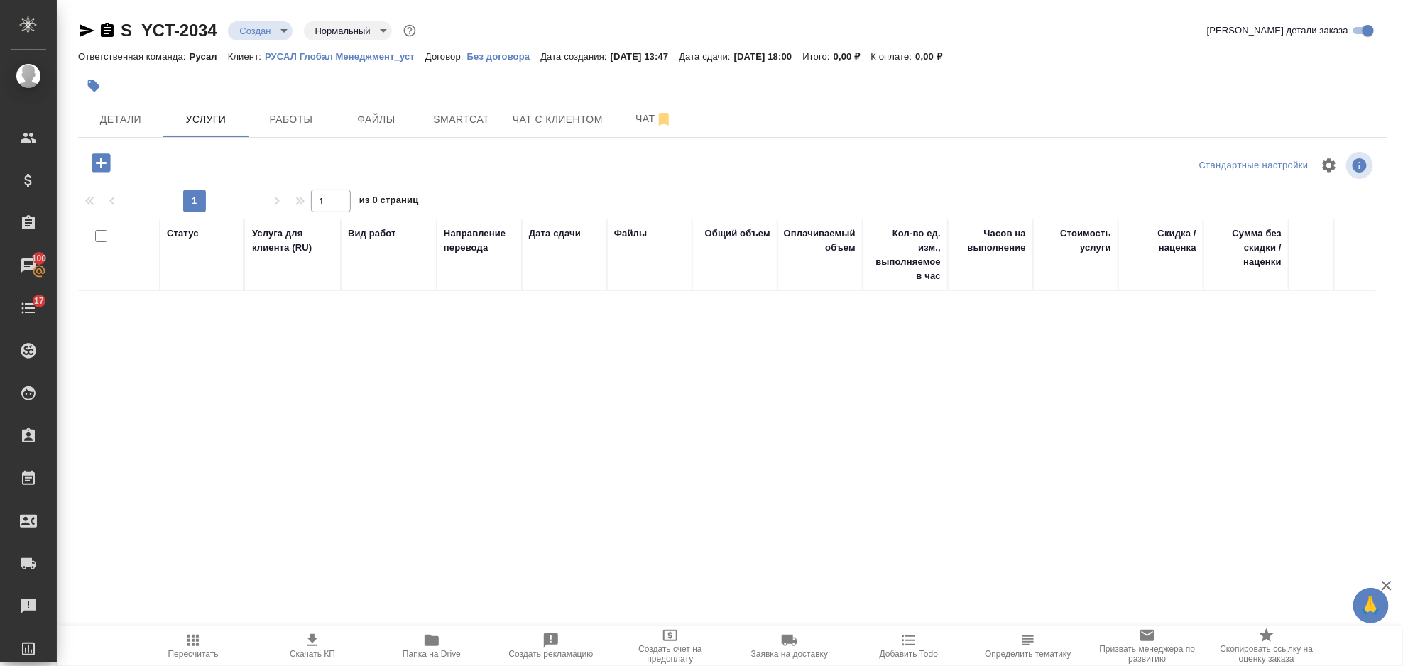
click at [103, 168] on icon "button" at bounding box center [101, 162] width 18 height 18
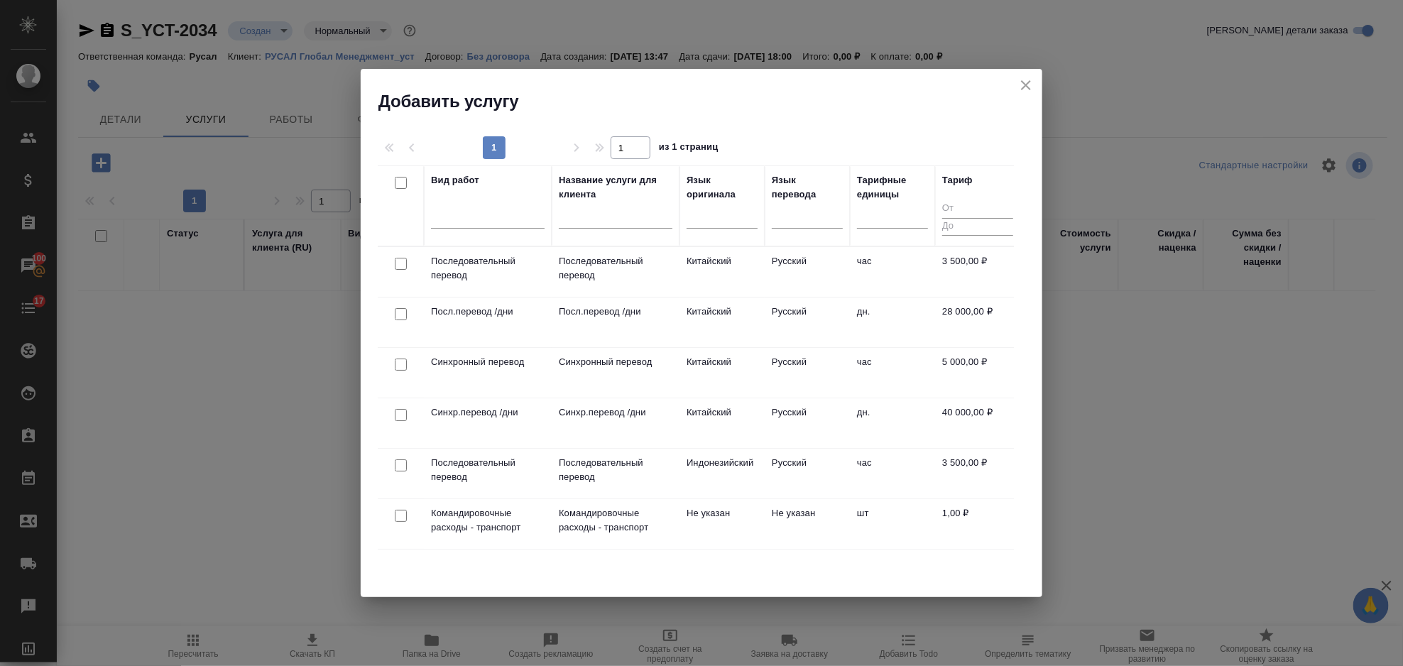
click at [933, 407] on td "дн." at bounding box center [892, 423] width 85 height 50
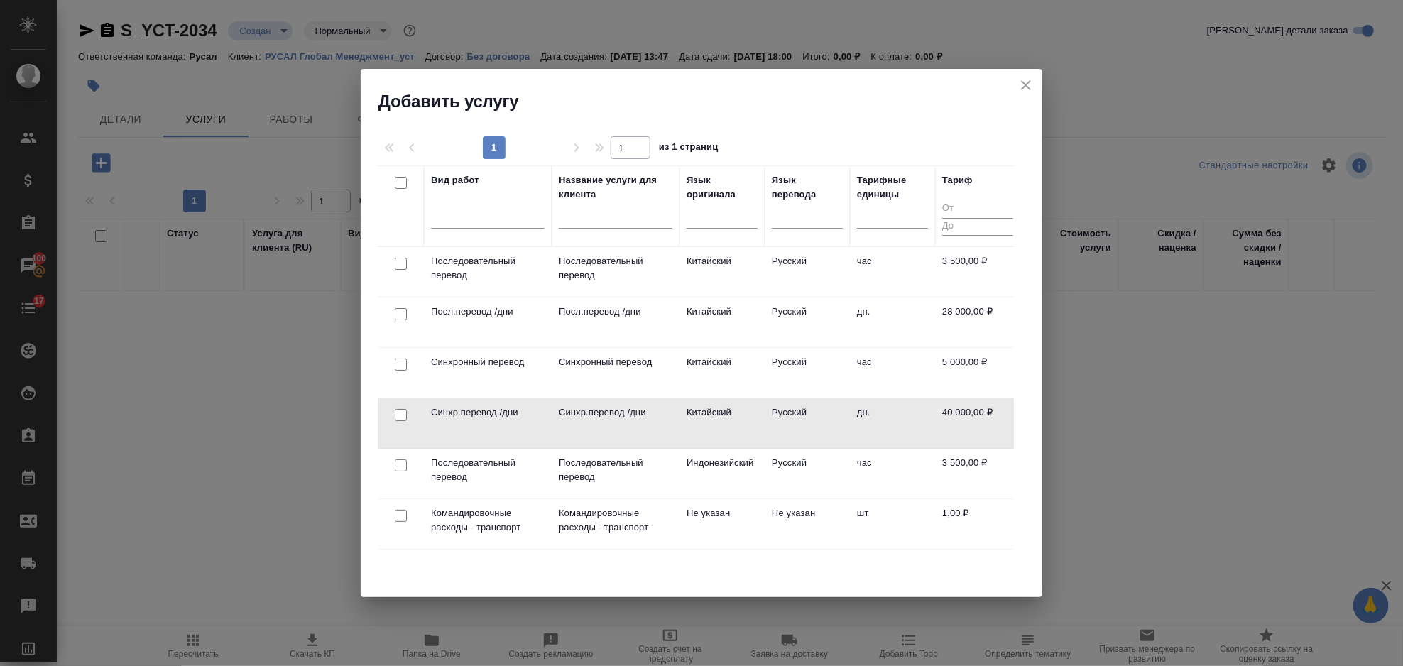
click at [401, 421] on input "checkbox" at bounding box center [401, 415] width 12 height 12
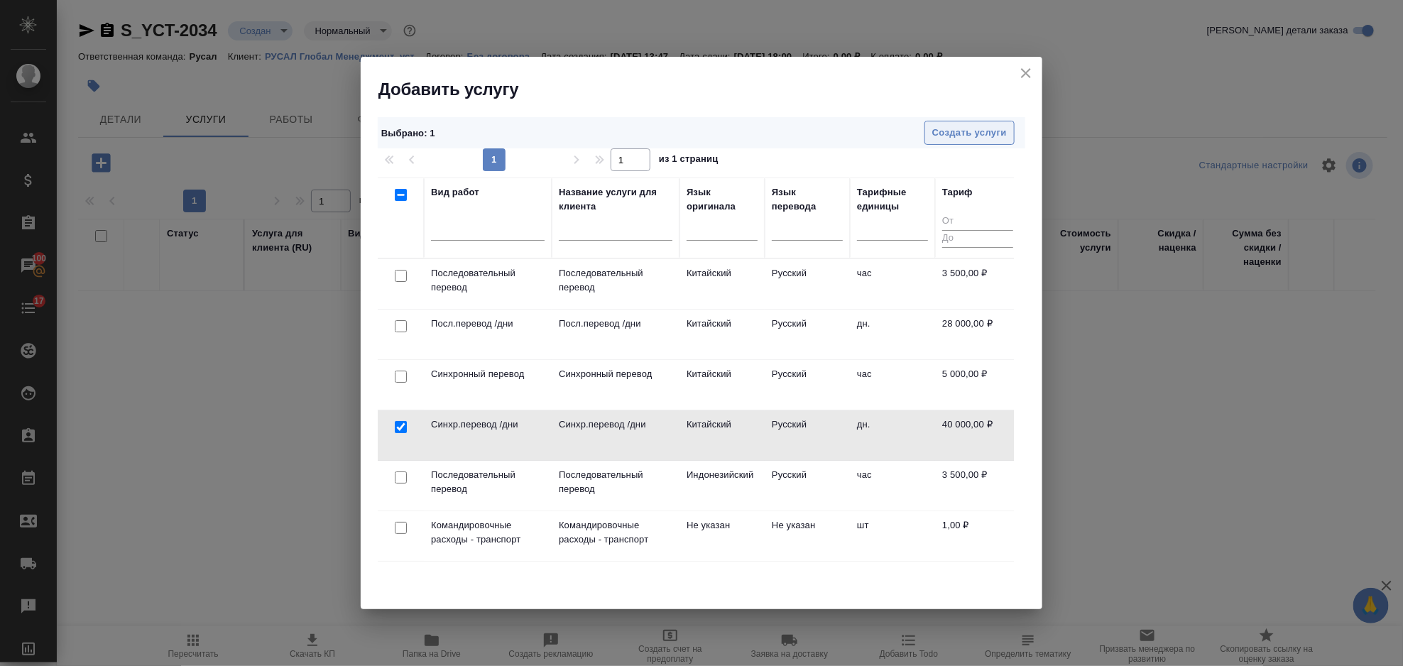
click at [985, 142] on button "Создать услуги" at bounding box center [970, 133] width 90 height 25
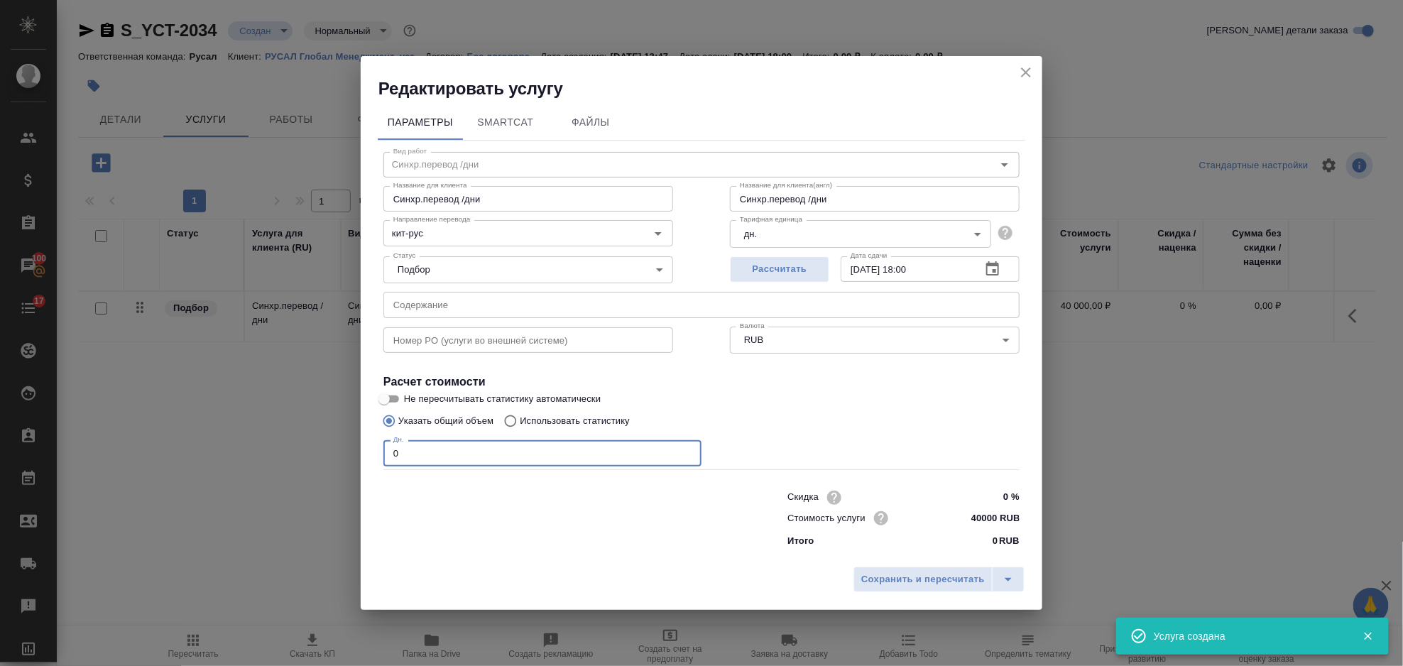
click at [446, 442] on input "0" at bounding box center [543, 453] width 318 height 26
click at [885, 588] on span "Сохранить и пересчитать" at bounding box center [923, 580] width 124 height 16
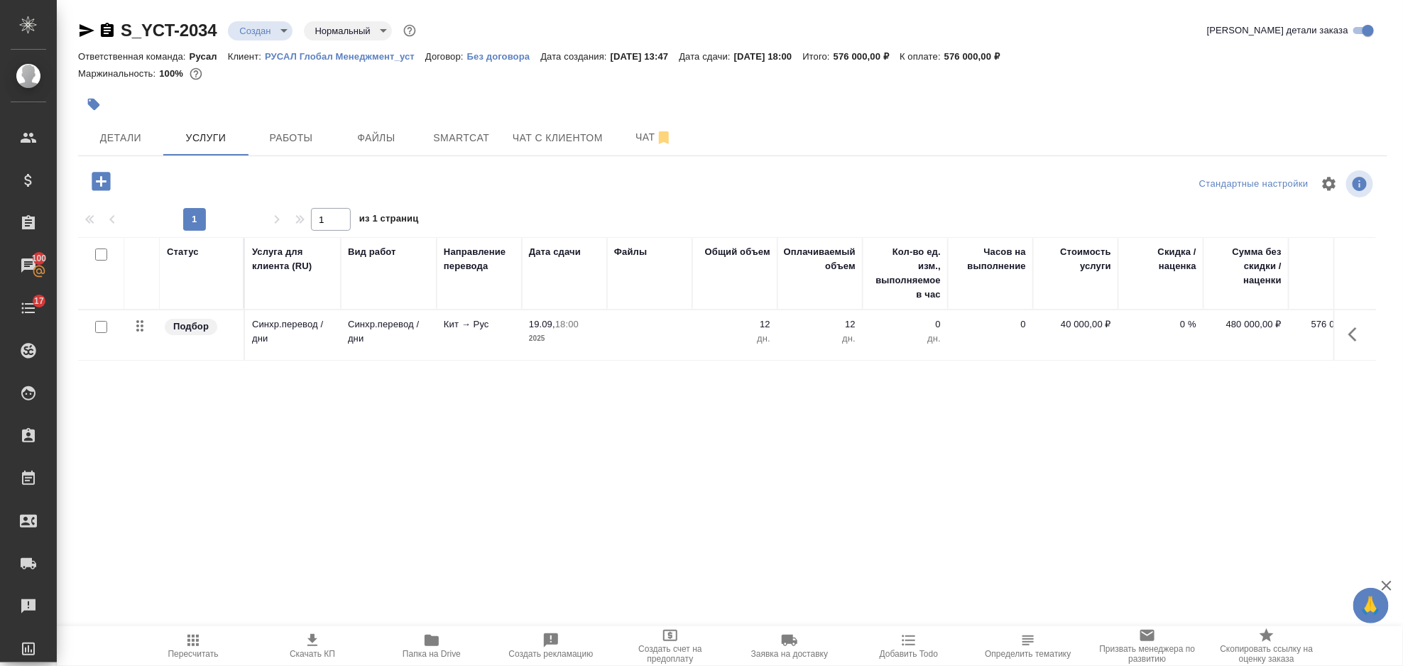
drag, startPoint x: 307, startPoint y: 129, endPoint x: 271, endPoint y: 116, distance: 37.7
click at [307, 130] on span "Работы" at bounding box center [291, 138] width 68 height 18
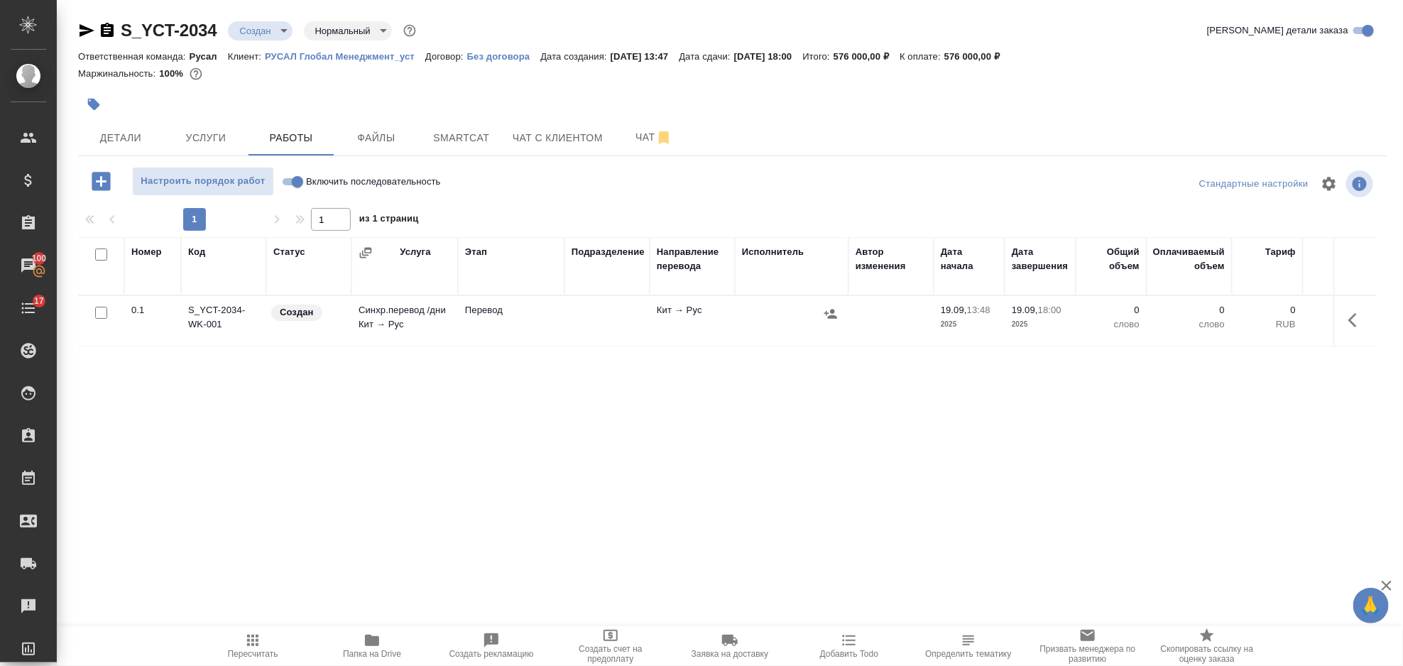
click at [381, 177] on span "Включить последовательность" at bounding box center [373, 182] width 135 height 14
click at [323, 177] on input "Включить последовательность" at bounding box center [297, 181] width 51 height 17
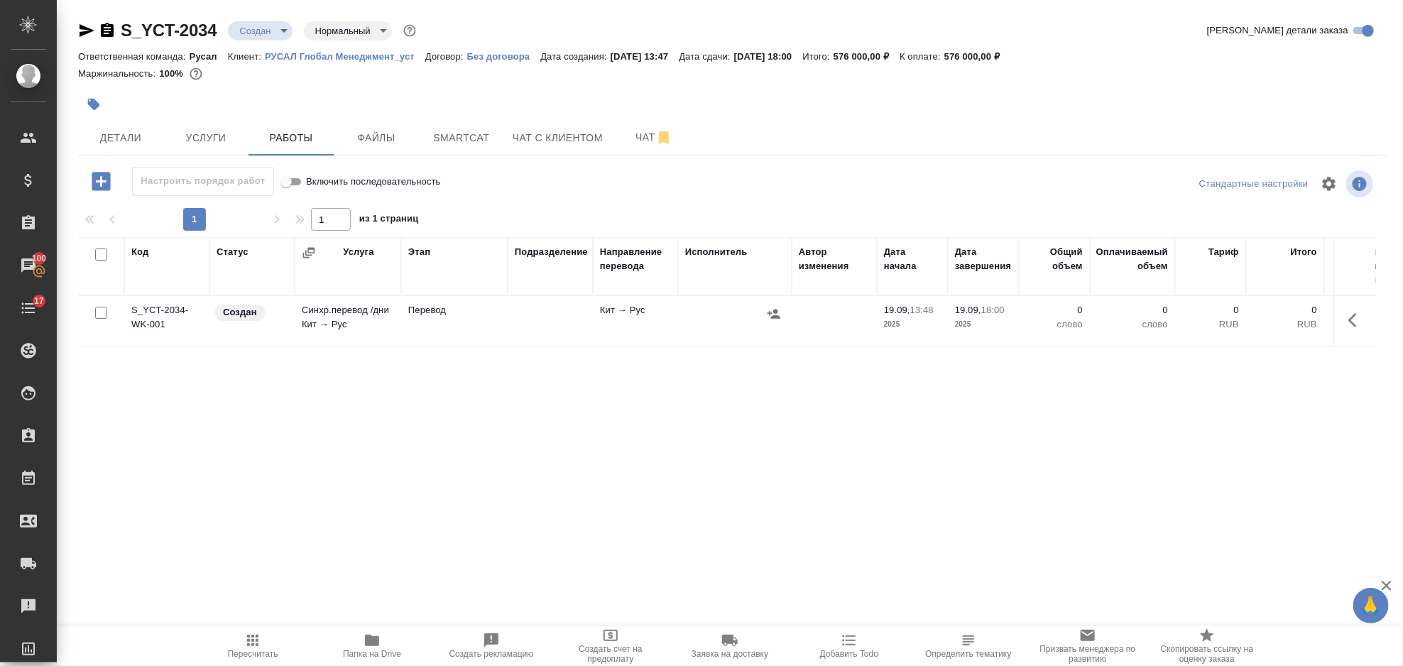
click at [108, 314] on div at bounding box center [101, 313] width 32 height 20
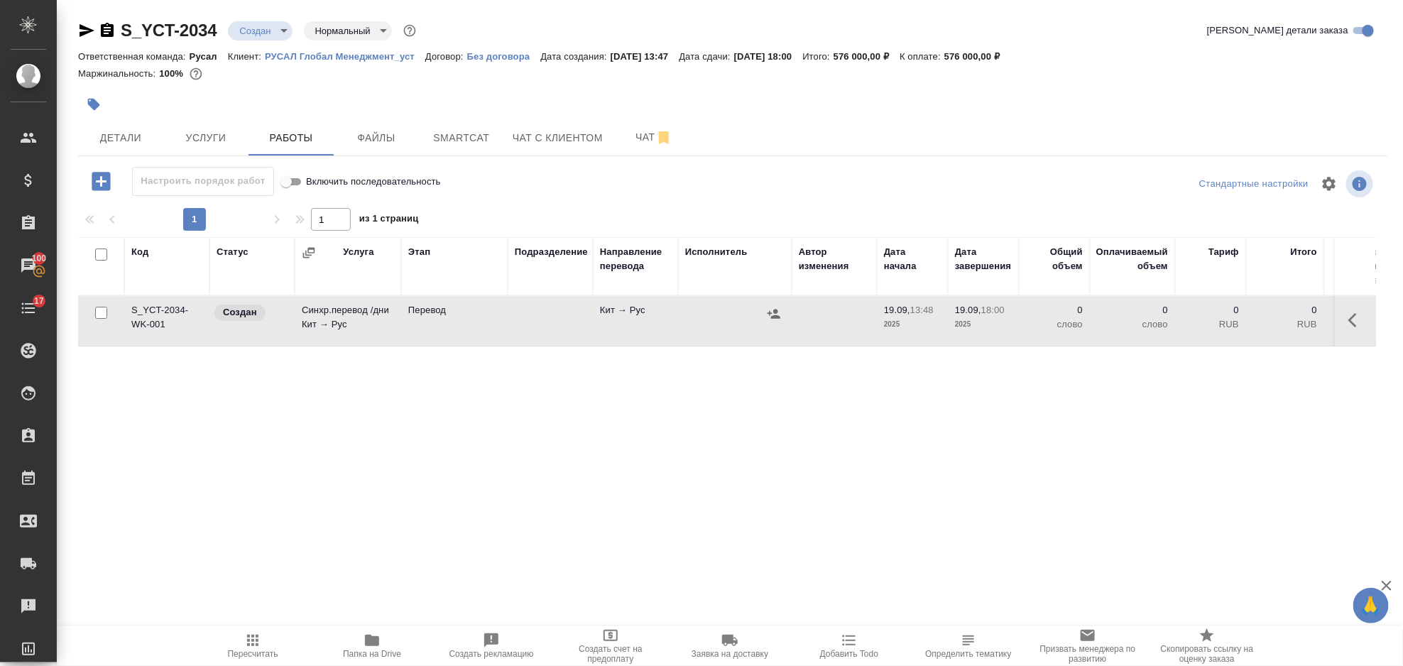
click at [102, 311] on input "checkbox" at bounding box center [101, 313] width 12 height 12
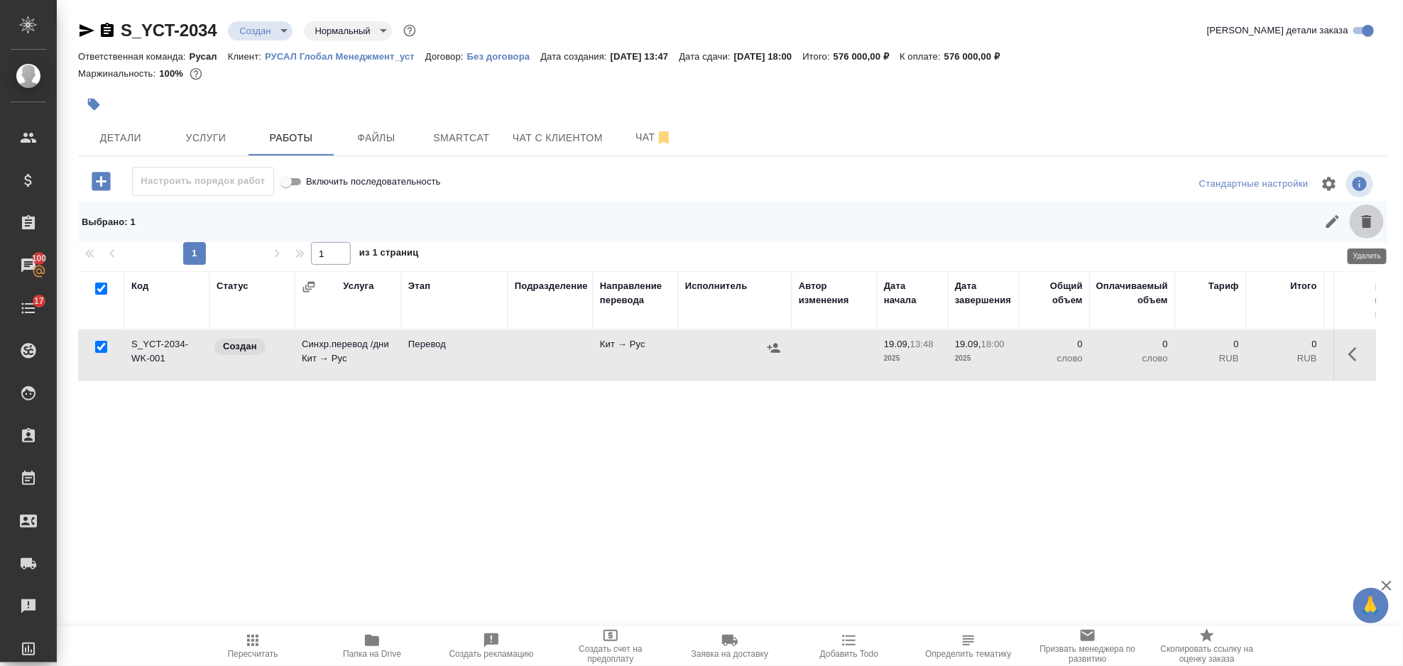
click at [1372, 217] on icon "button" at bounding box center [1367, 221] width 17 height 17
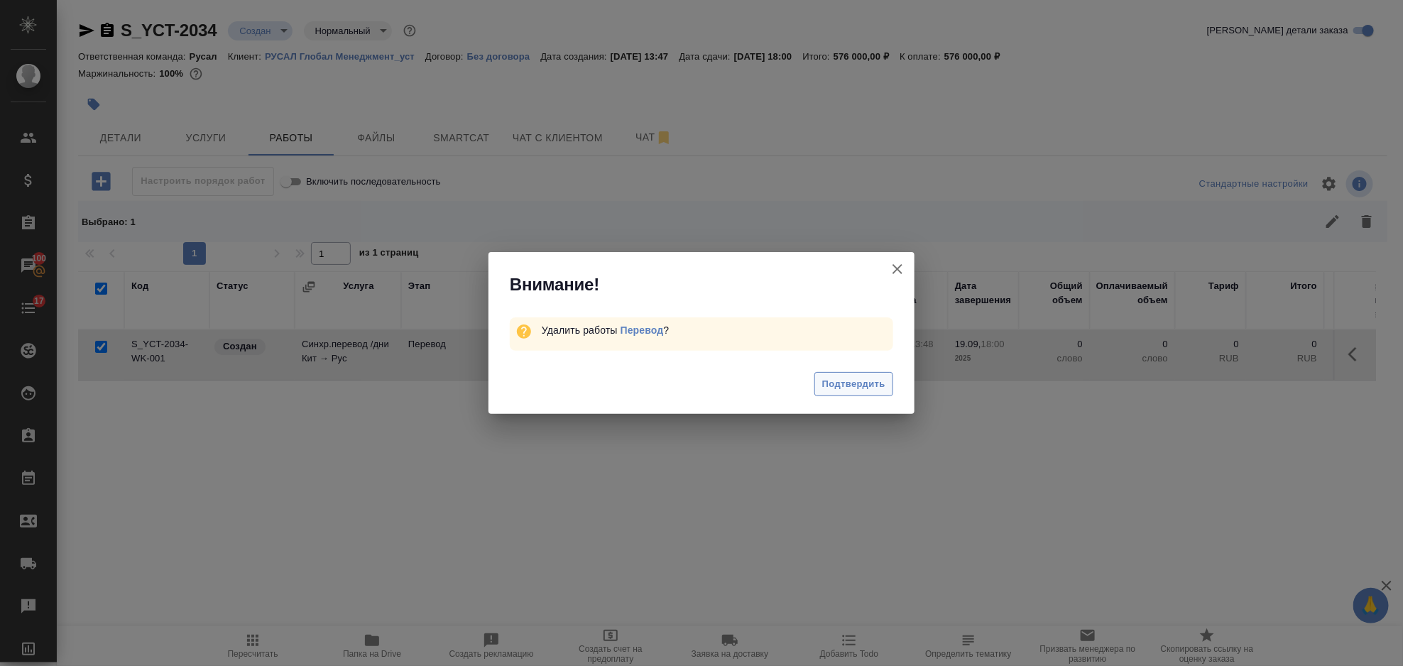
click at [868, 386] on span "Подтвердить" at bounding box center [853, 384] width 63 height 16
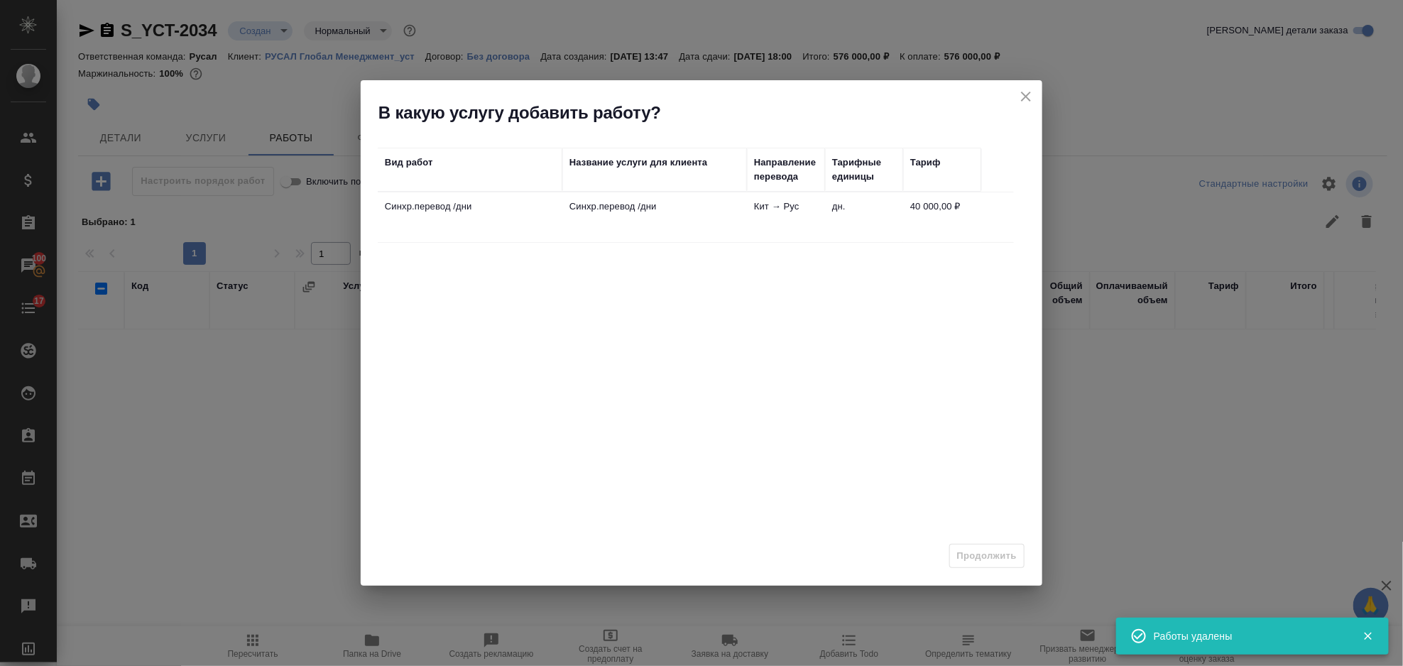
click at [653, 253] on div "Вид работ Название услуги для клиента Направление перевода Тарифные единицы Тар…" at bounding box center [696, 325] width 636 height 355
click at [683, 223] on td "Синхр.перевод /дни" at bounding box center [654, 217] width 185 height 50
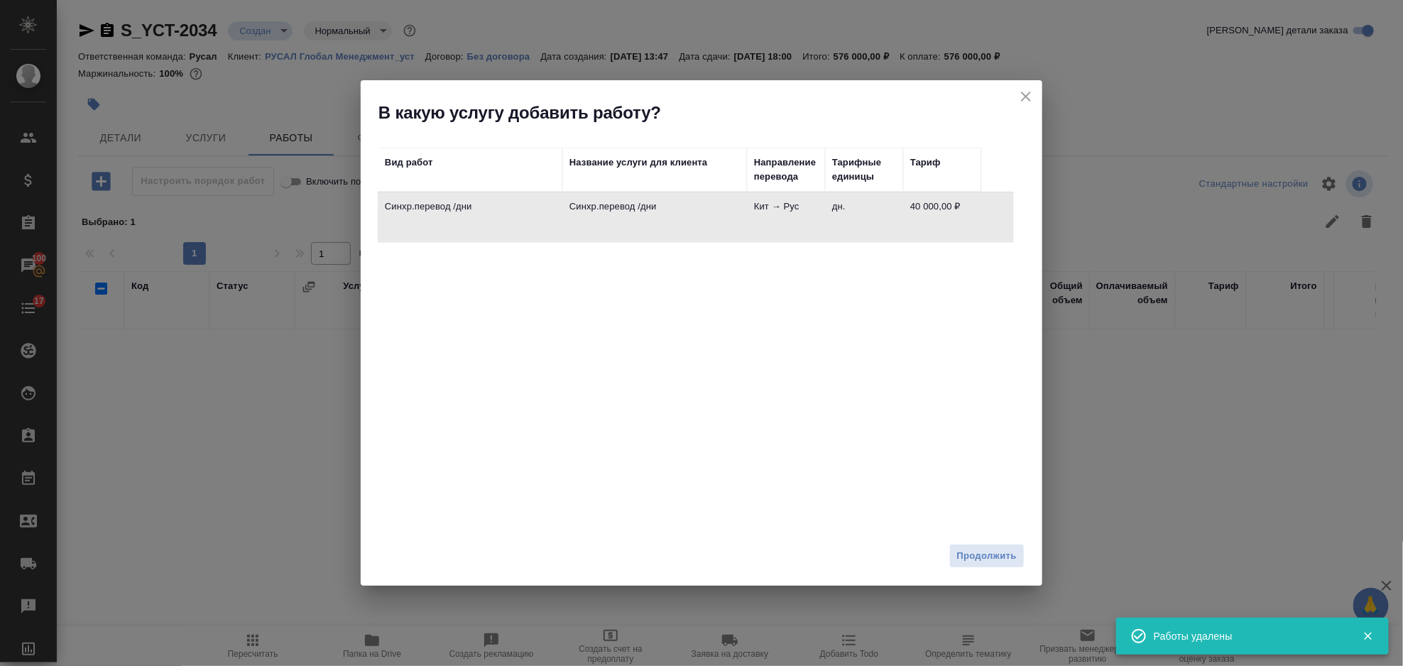
click at [996, 541] on div "Продолжить" at bounding box center [702, 562] width 682 height 50
click at [996, 550] on span "Продолжить" at bounding box center [987, 556] width 60 height 16
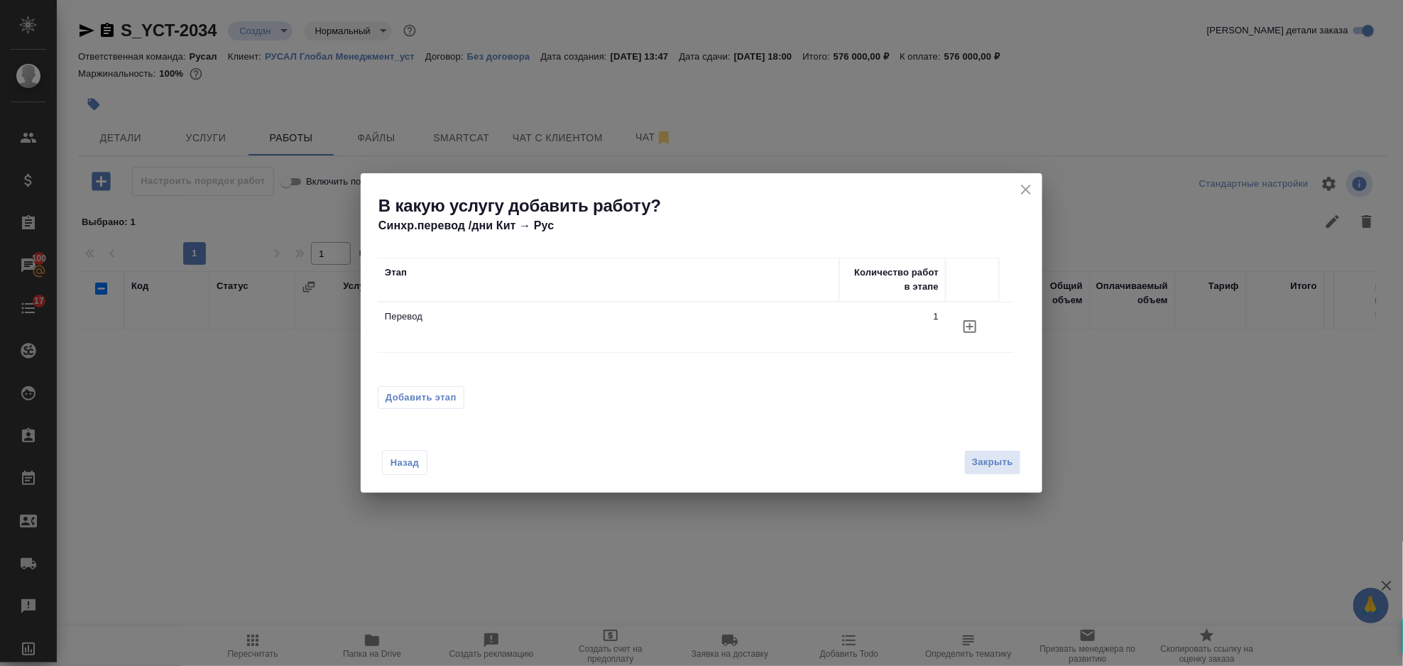
click at [443, 391] on span "Добавить этап" at bounding box center [421, 398] width 71 height 14
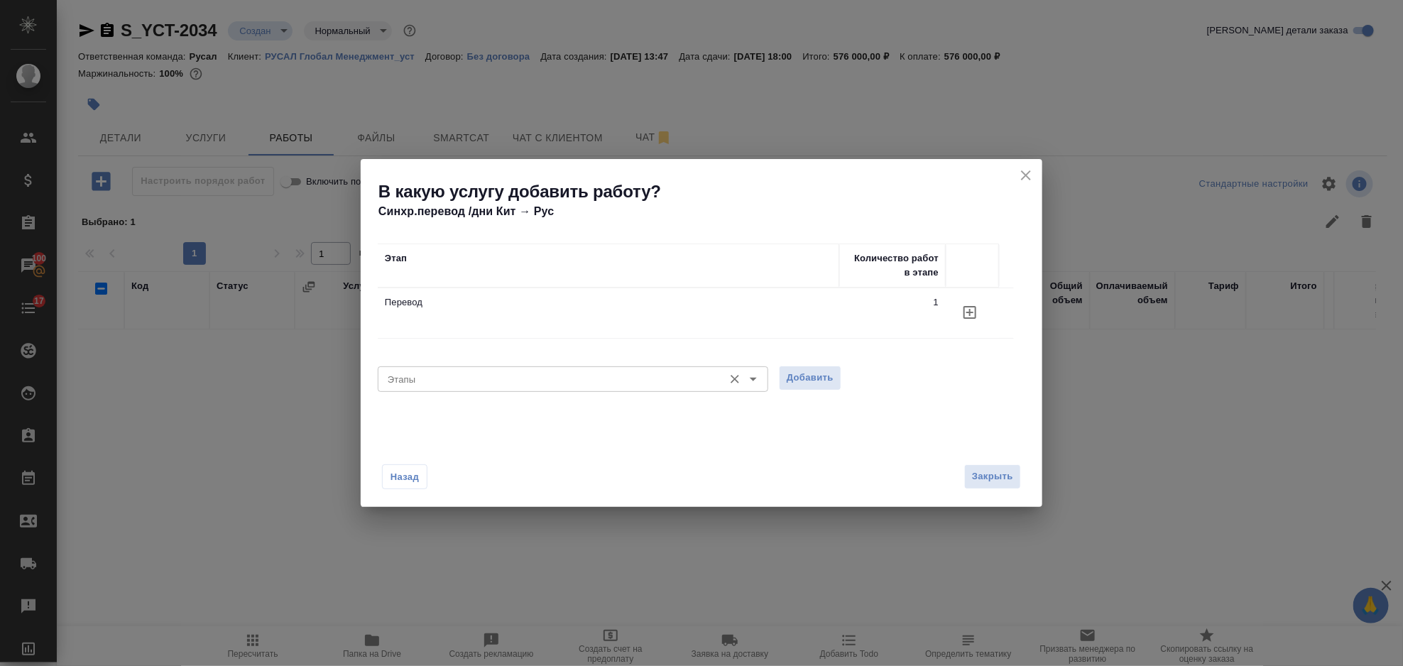
click at [621, 387] on input "Этапы" at bounding box center [549, 379] width 335 height 17
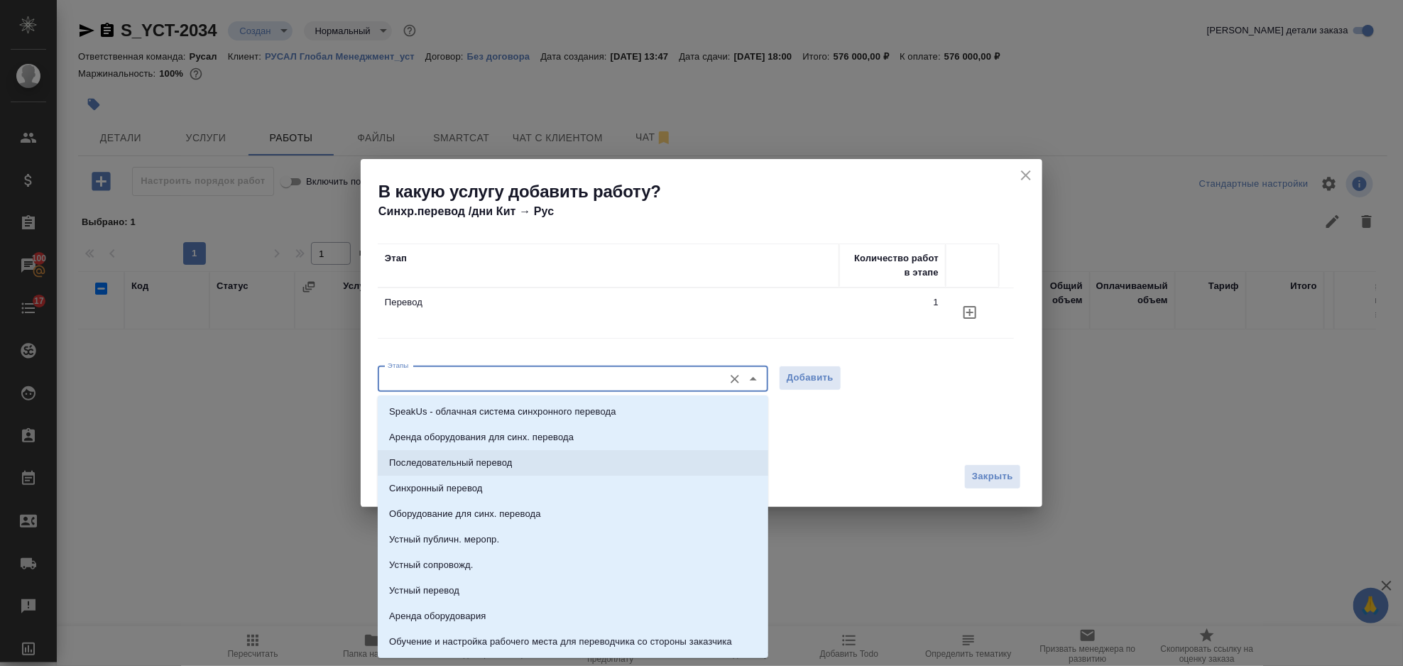
click at [440, 460] on p "Последовательный перевод" at bounding box center [450, 463] width 123 height 14
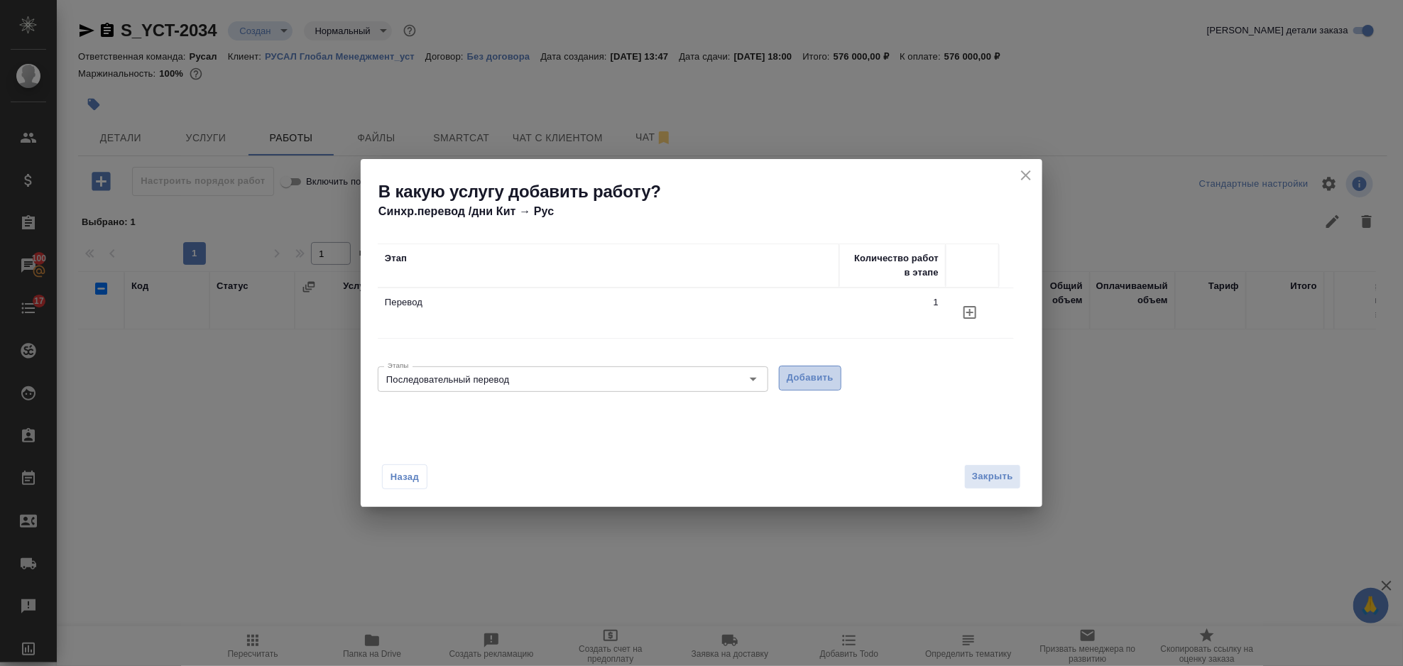
click at [804, 384] on span "Добавить" at bounding box center [810, 378] width 47 height 16
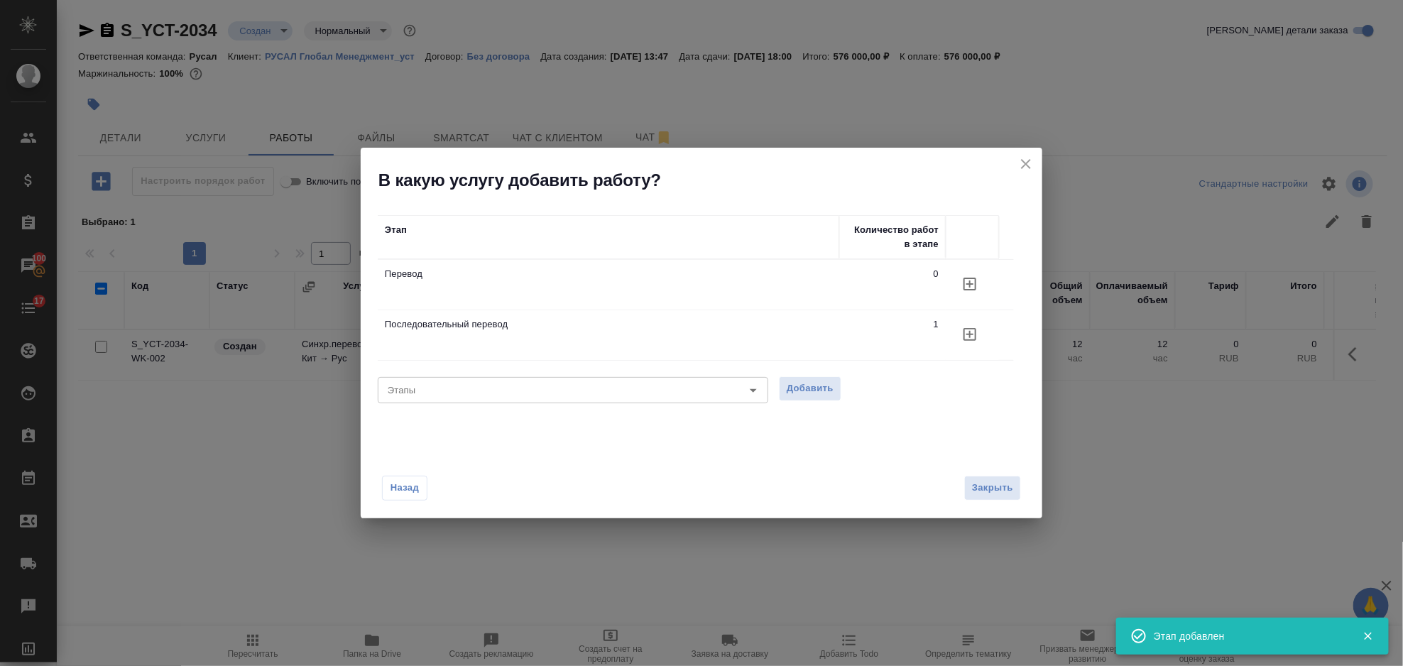
click at [1021, 165] on icon "close" at bounding box center [1026, 164] width 17 height 17
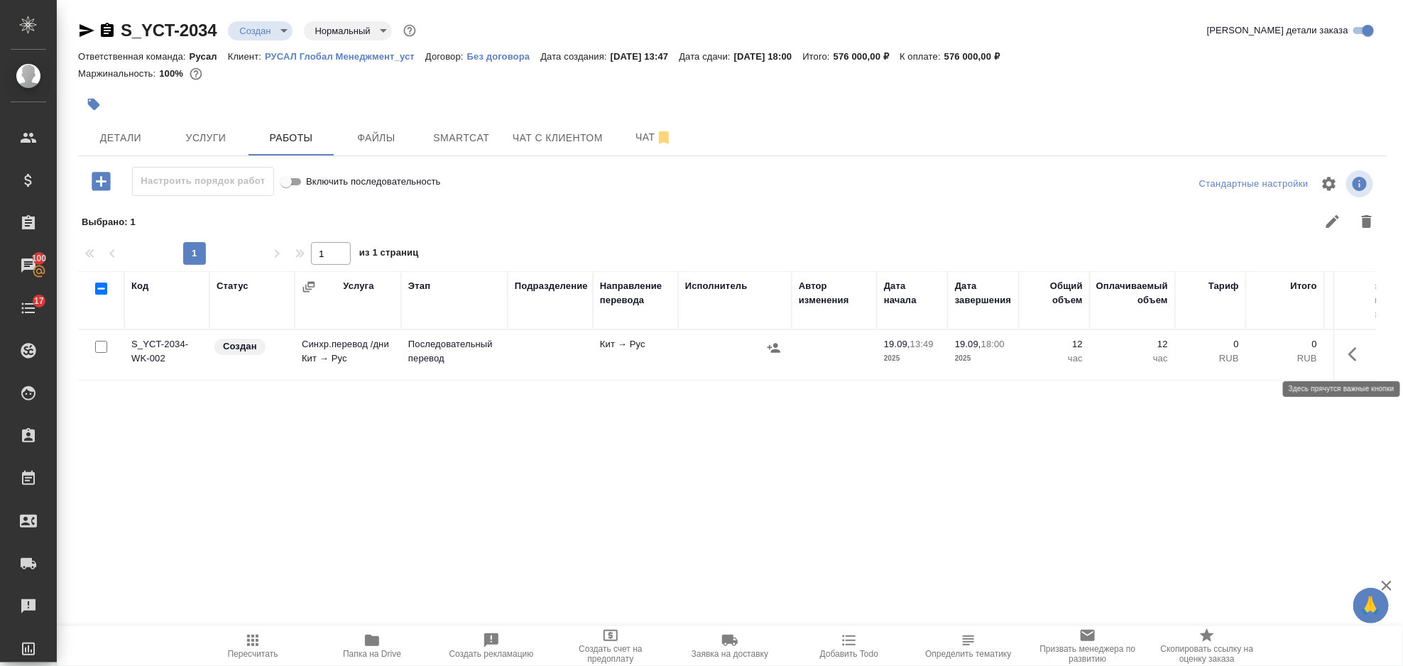
click at [1364, 354] on icon "button" at bounding box center [1357, 354] width 17 height 17
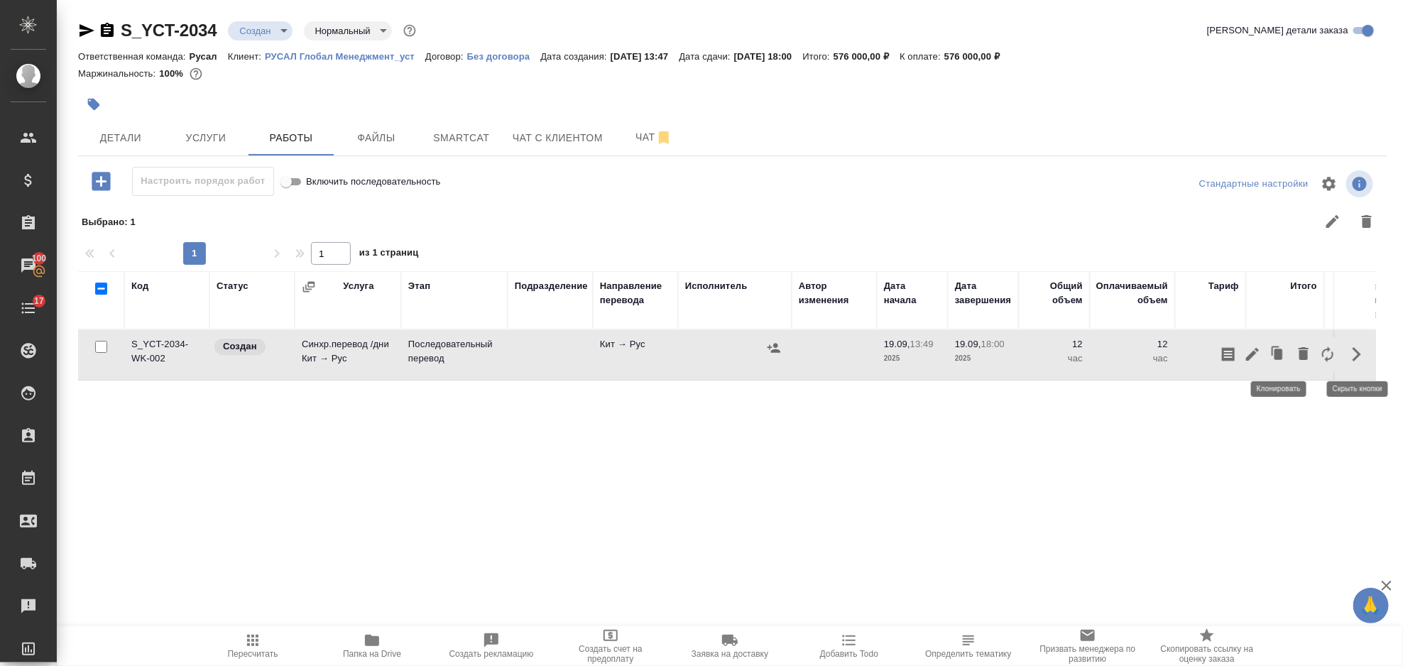
click at [1278, 357] on icon "button" at bounding box center [1279, 354] width 9 height 11
click at [1251, 353] on icon "button" at bounding box center [1252, 354] width 13 height 13
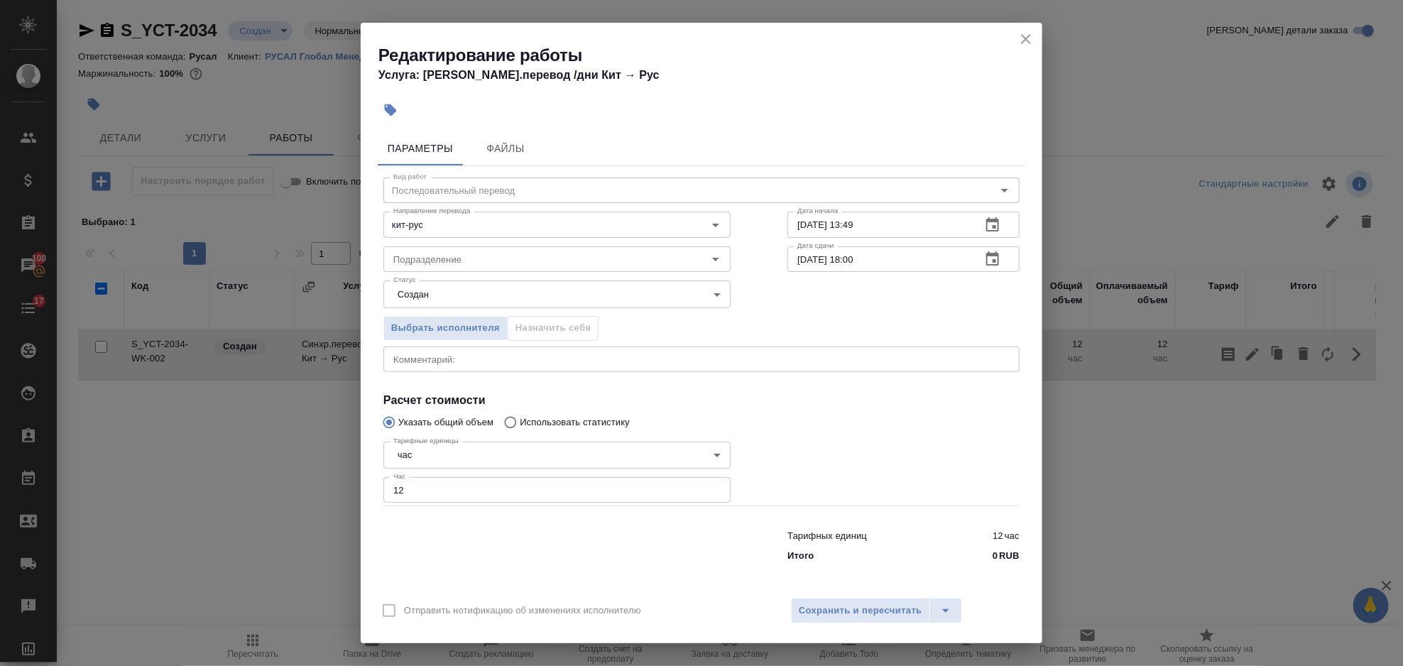
click at [473, 439] on div "Тарифные единицы час 5a8b1489cc6b4906c91bfd93 Тарифные единицы Час 12 Час" at bounding box center [557, 471] width 347 height 70
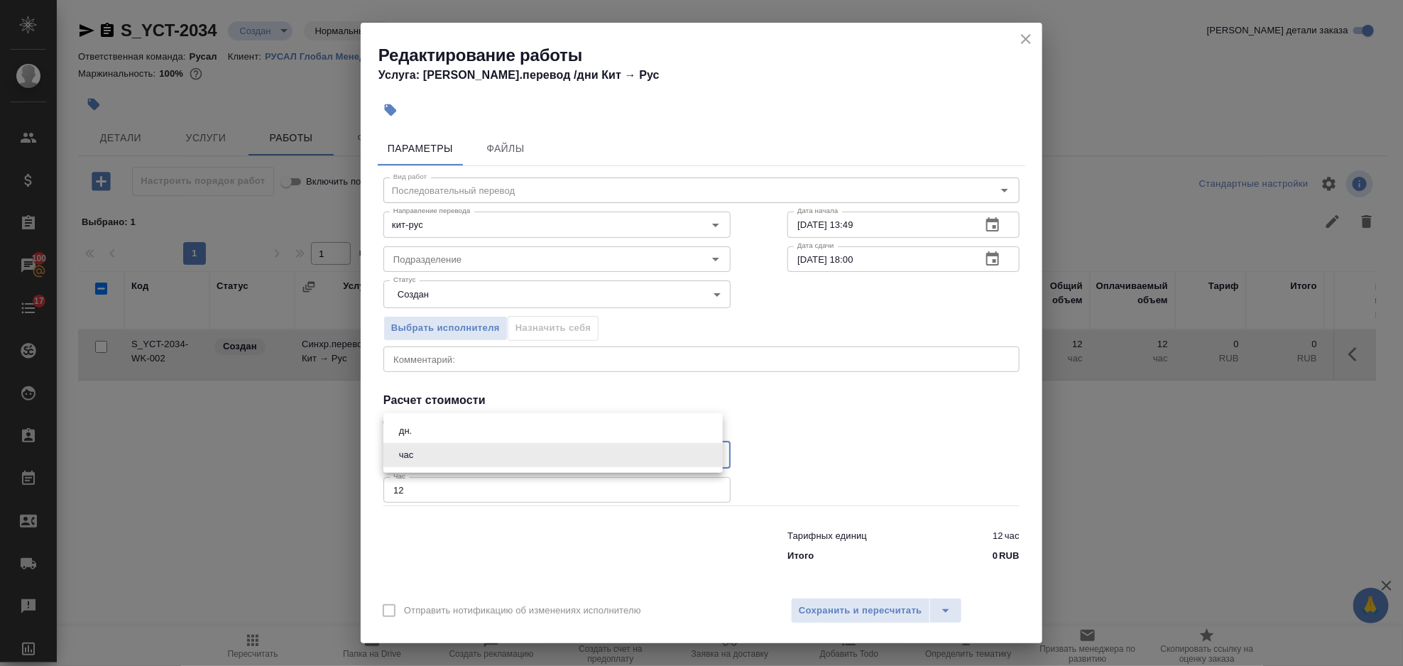
click at [474, 450] on body "🙏 .cls-1 fill:#fff; AWATERA Gorlenko Yuliua Клиенты Спецификации Заказы 100 Чат…" at bounding box center [701, 333] width 1403 height 666
click at [467, 434] on li "дн." at bounding box center [553, 431] width 339 height 24
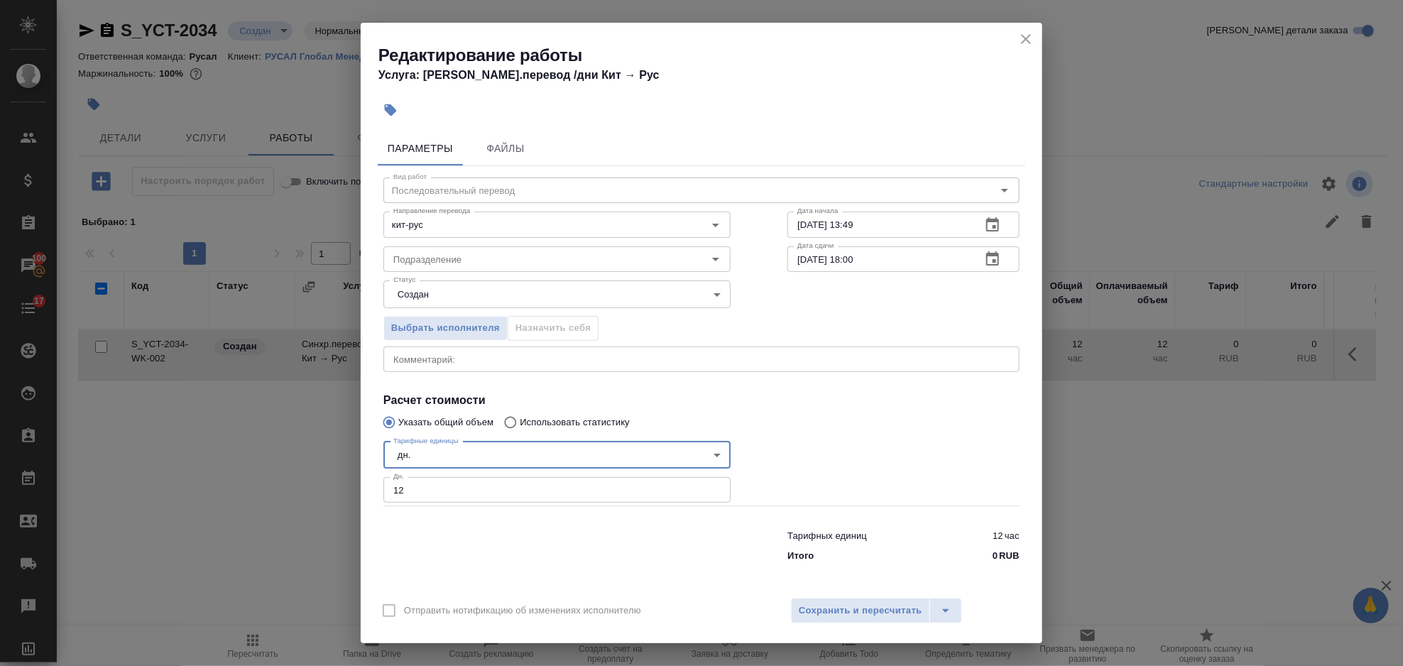
click at [420, 491] on input "12" at bounding box center [557, 490] width 347 height 26
click at [844, 615] on span "Сохранить и пересчитать" at bounding box center [861, 611] width 124 height 16
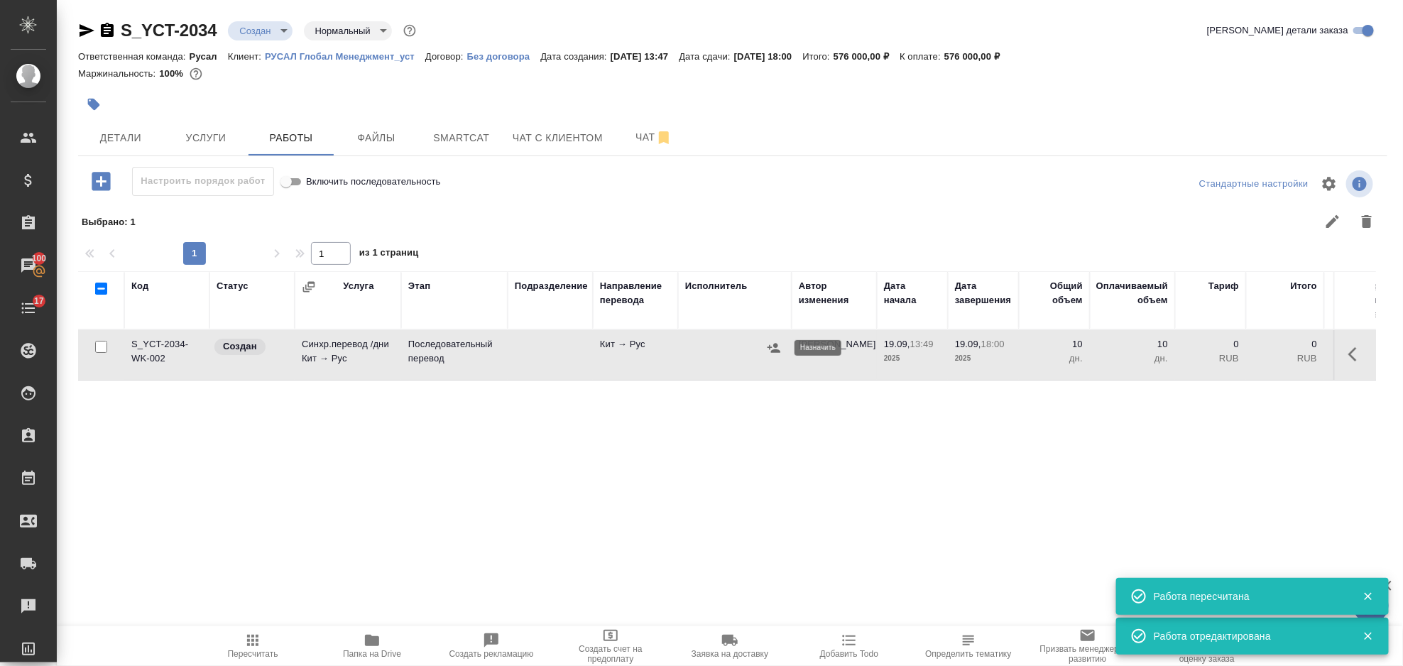
click at [770, 345] on icon "button" at bounding box center [774, 347] width 13 height 9
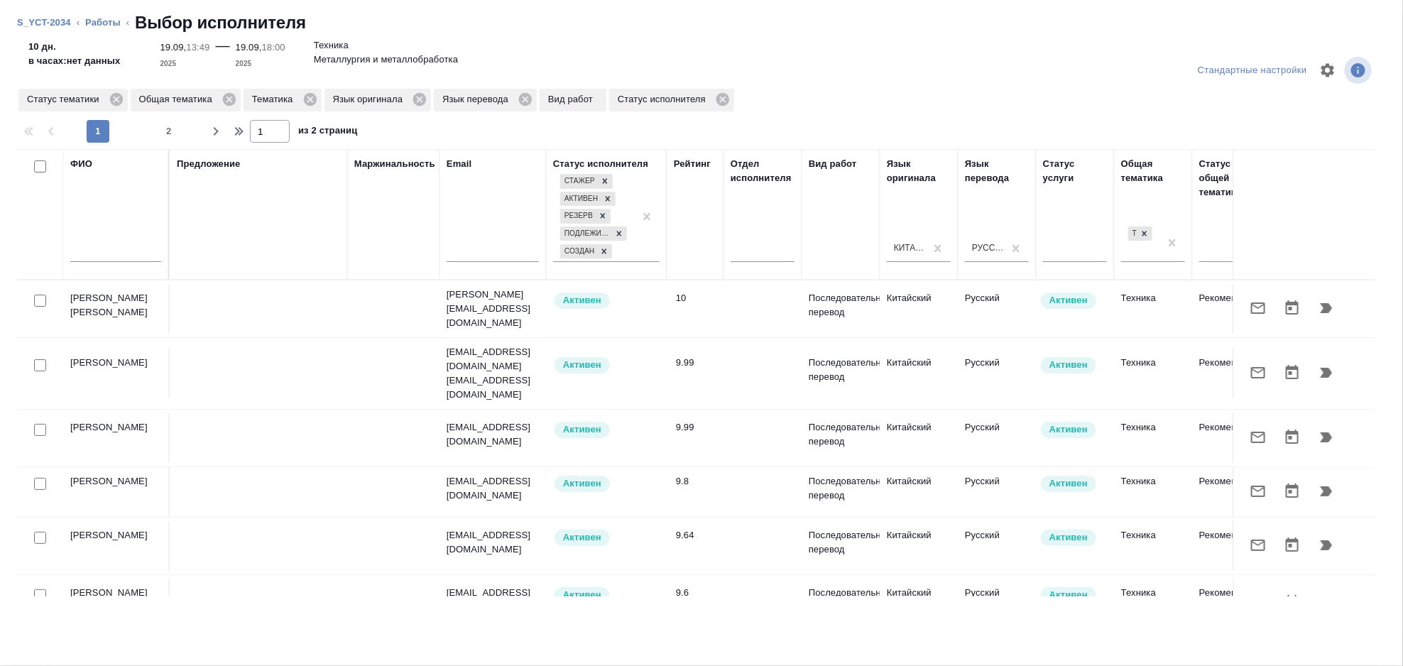
click at [110, 249] on input "text" at bounding box center [115, 253] width 91 height 18
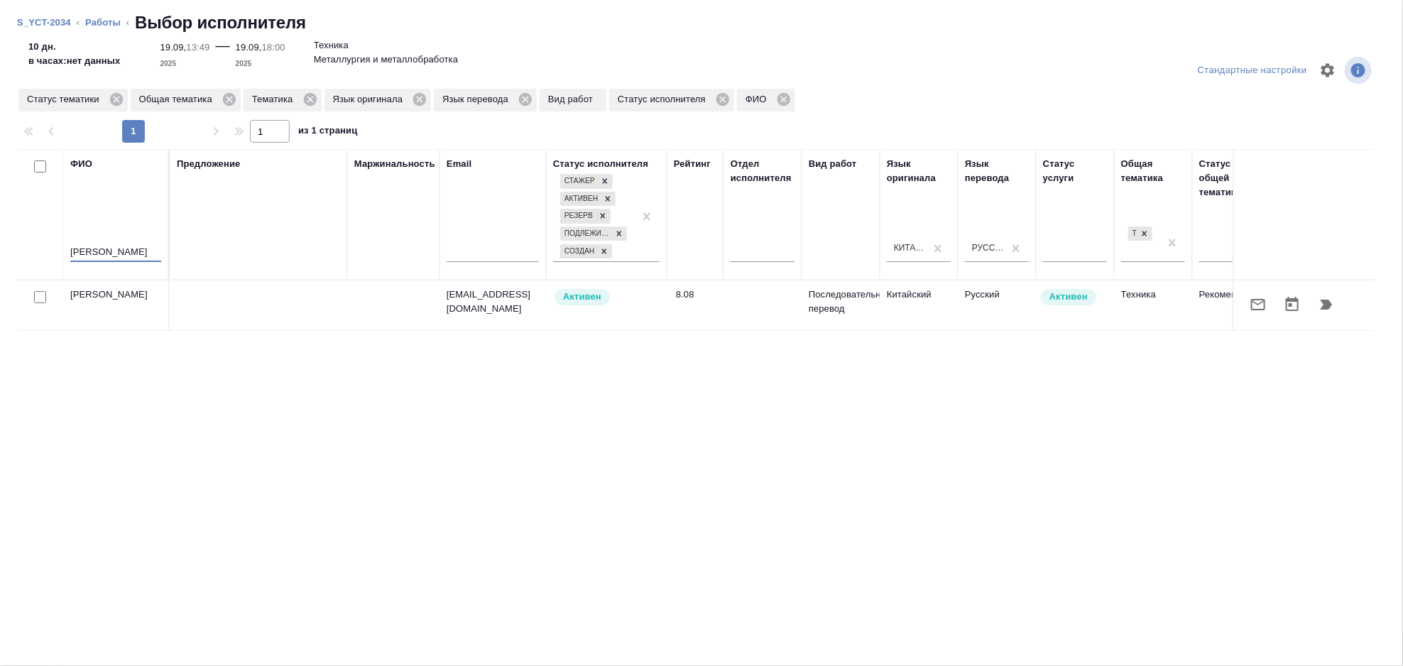
click at [1327, 303] on icon "button" at bounding box center [1327, 305] width 12 height 10
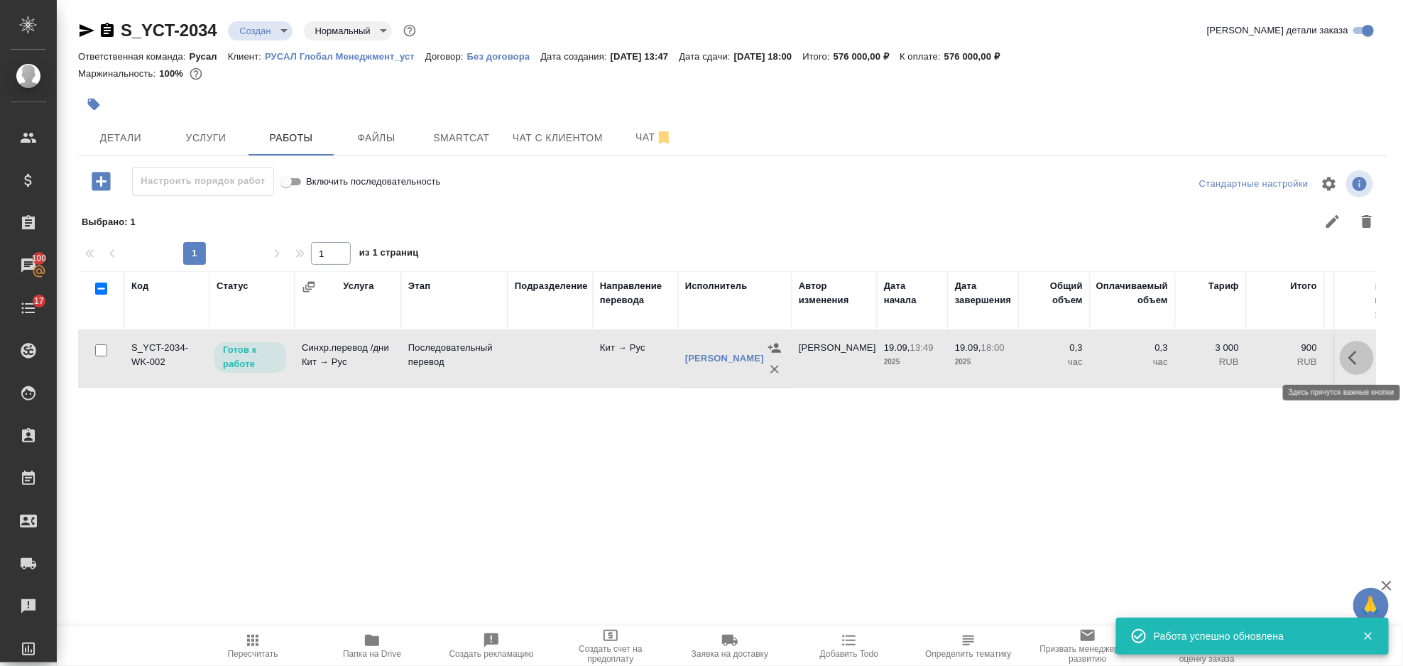
click at [1363, 361] on icon "button" at bounding box center [1357, 357] width 17 height 17
click at [1253, 358] on icon "button" at bounding box center [1252, 358] width 13 height 13
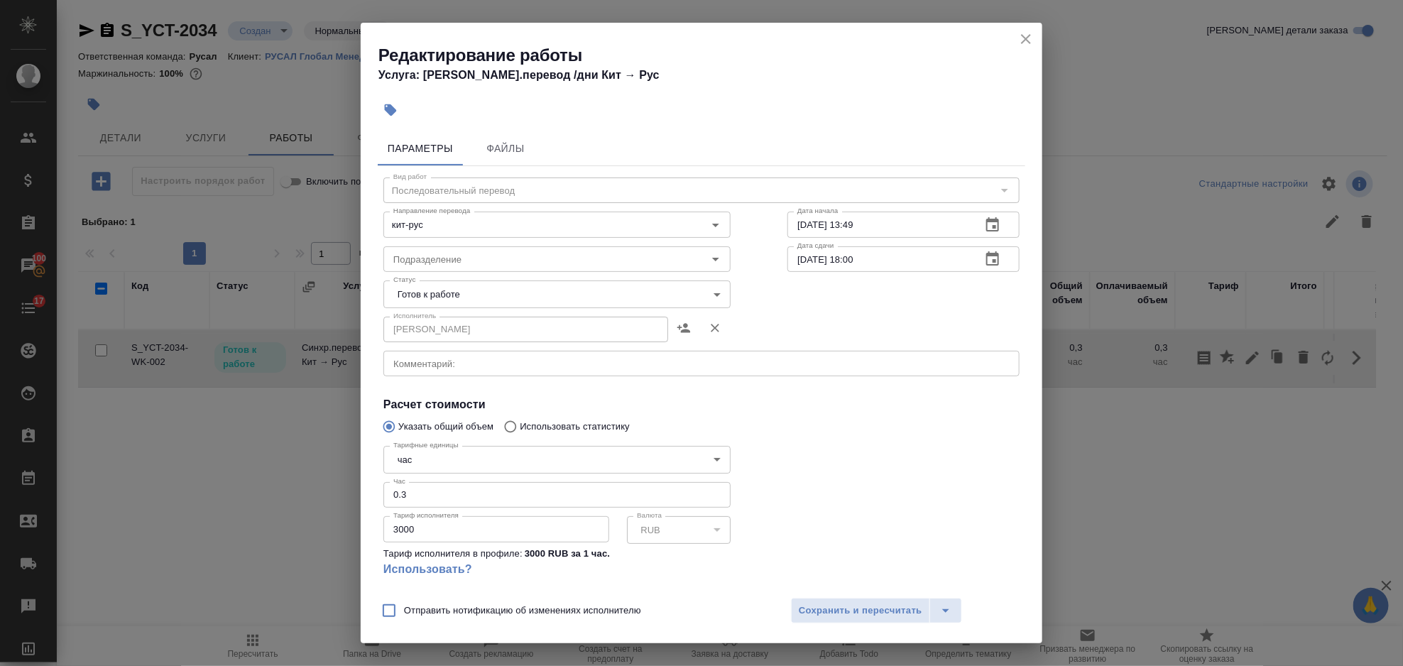
click at [464, 462] on body "🙏 .cls-1 fill:#fff; AWATERA Gorlenko Yuliua Клиенты Спецификации Заказы 100 Чат…" at bounding box center [701, 333] width 1403 height 666
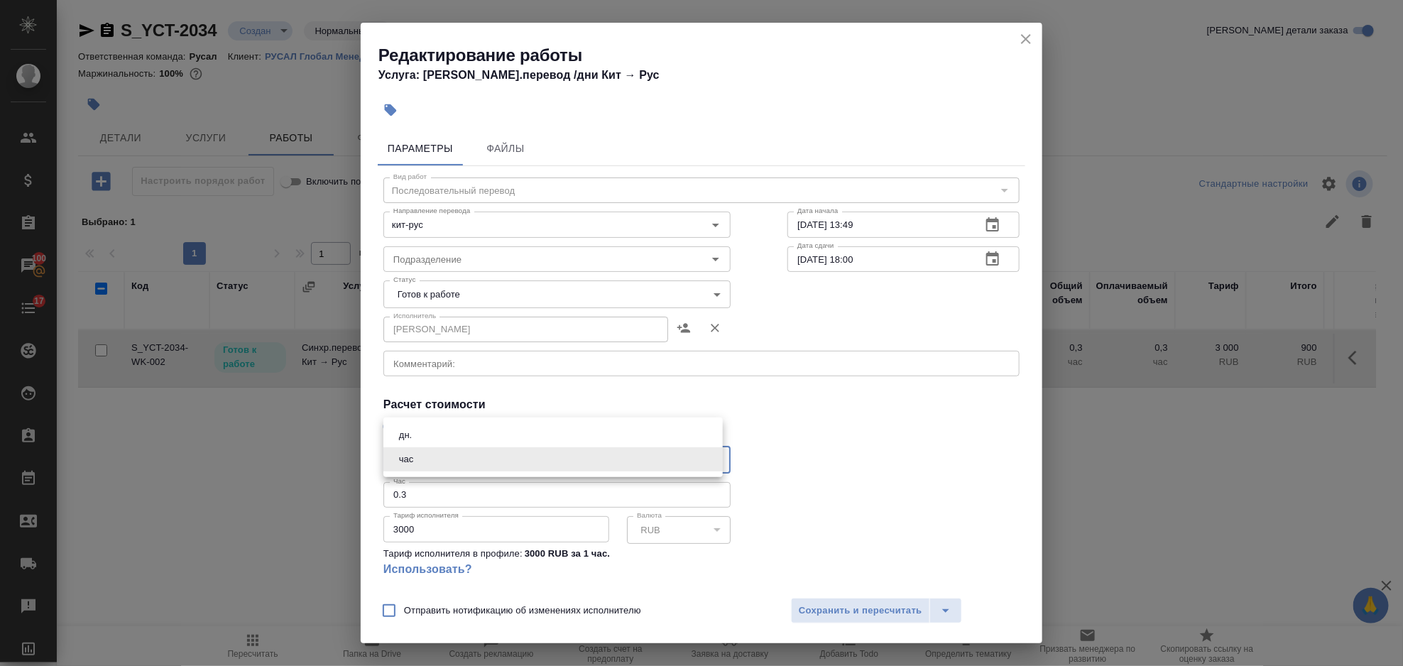
click at [425, 433] on li "дн." at bounding box center [553, 435] width 339 height 24
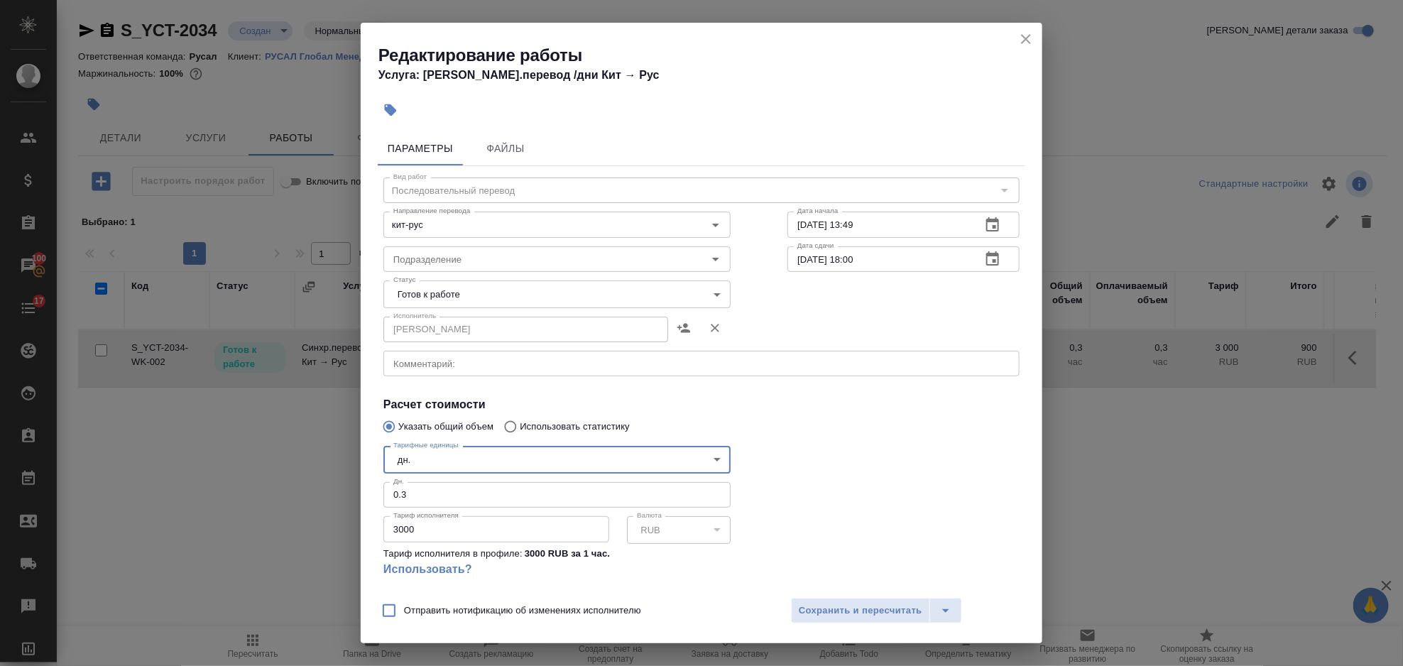
click at [407, 501] on input "0.3" at bounding box center [557, 495] width 347 height 26
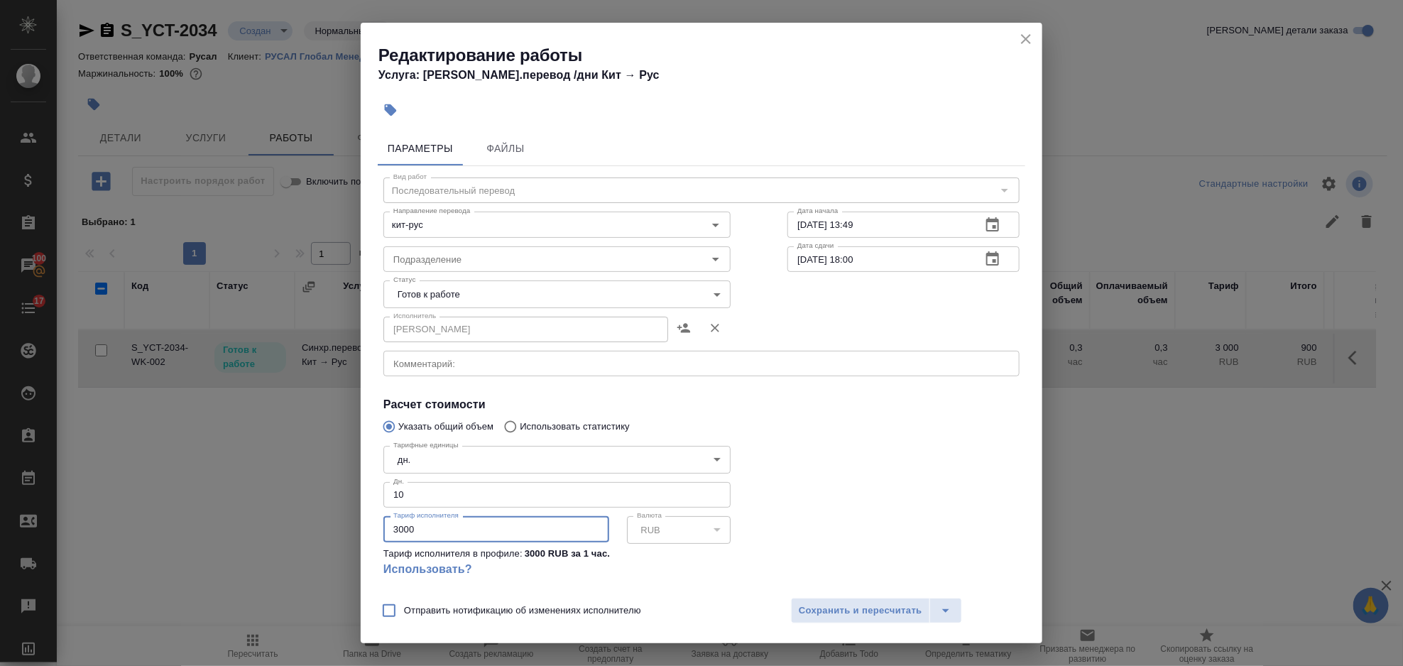
drag, startPoint x: 428, startPoint y: 527, endPoint x: 375, endPoint y: 539, distance: 53.9
click at [375, 539] on div "Параметры Файлы Вид работ Последовательный перевод Вид работ Направление перево…" at bounding box center [702, 357] width 682 height 463
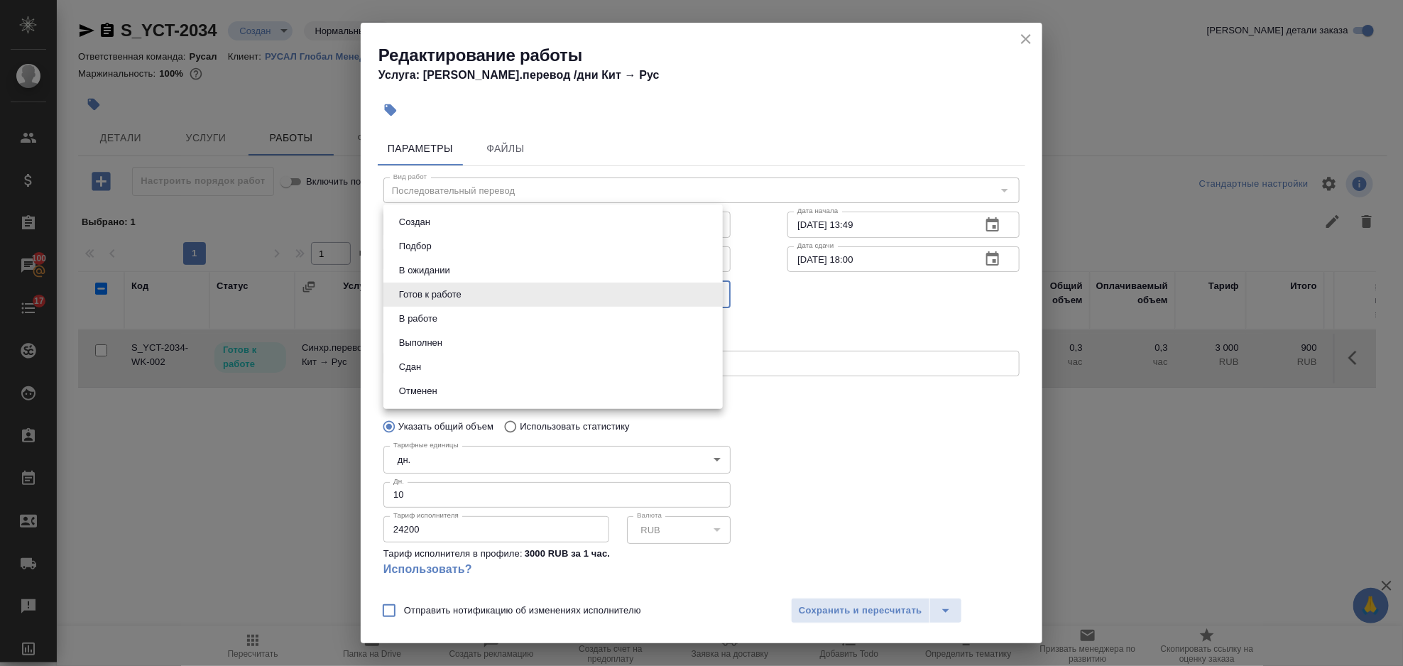
click at [550, 288] on body "🙏 .cls-1 fill:#fff; AWATERA Gorlenko Yuliua Клиенты Спецификации Заказы 100 Чат…" at bounding box center [701, 333] width 1403 height 666
click at [498, 364] on li "Сдан" at bounding box center [553, 367] width 339 height 24
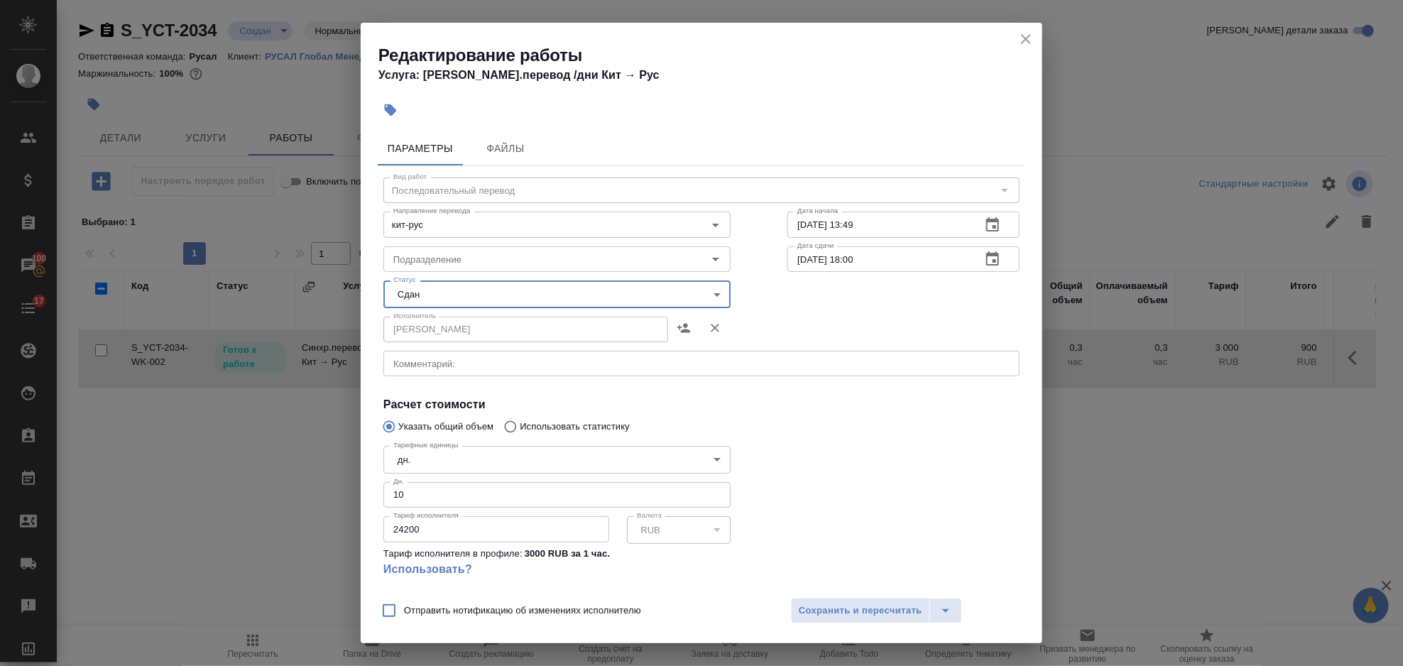
click at [874, 627] on div "Отправить нотификацию об изменениях исполнителю Сохранить и пересчитать" at bounding box center [702, 616] width 682 height 55
click at [872, 616] on span "Сохранить и пересчитать" at bounding box center [861, 611] width 124 height 16
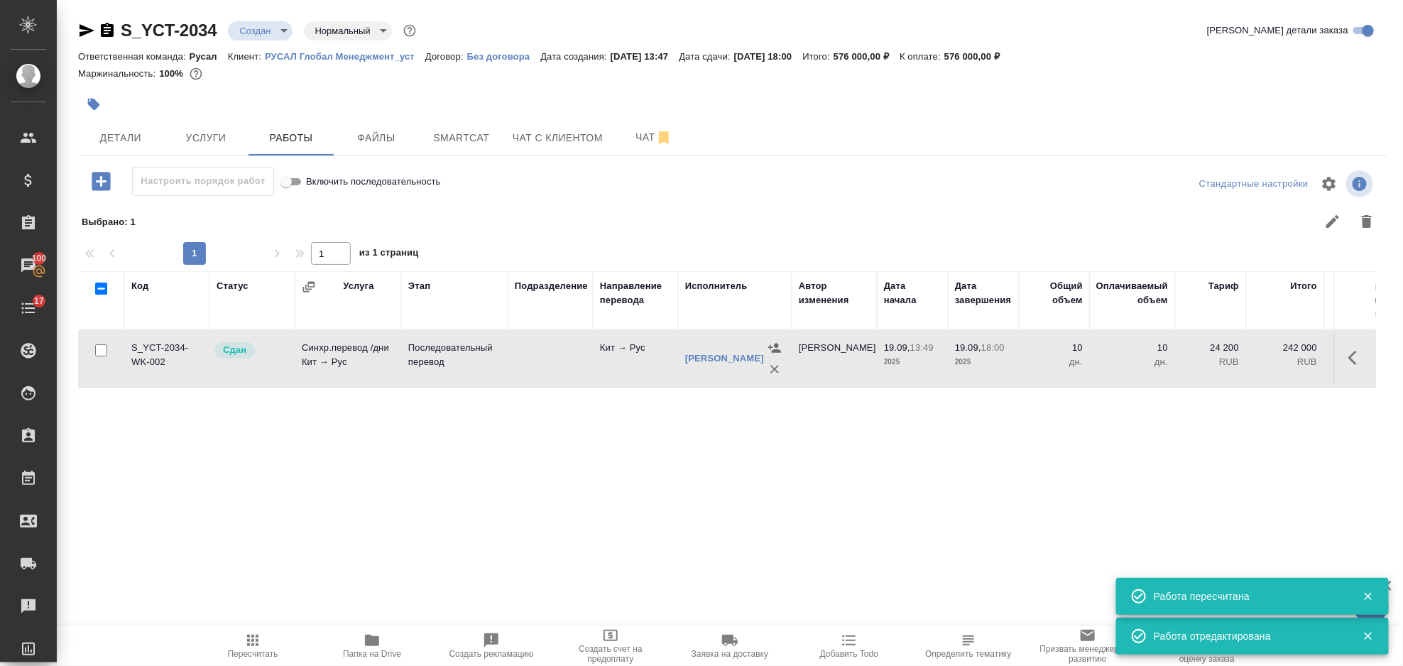
click at [250, 639] on icon "button" at bounding box center [252, 640] width 17 height 17
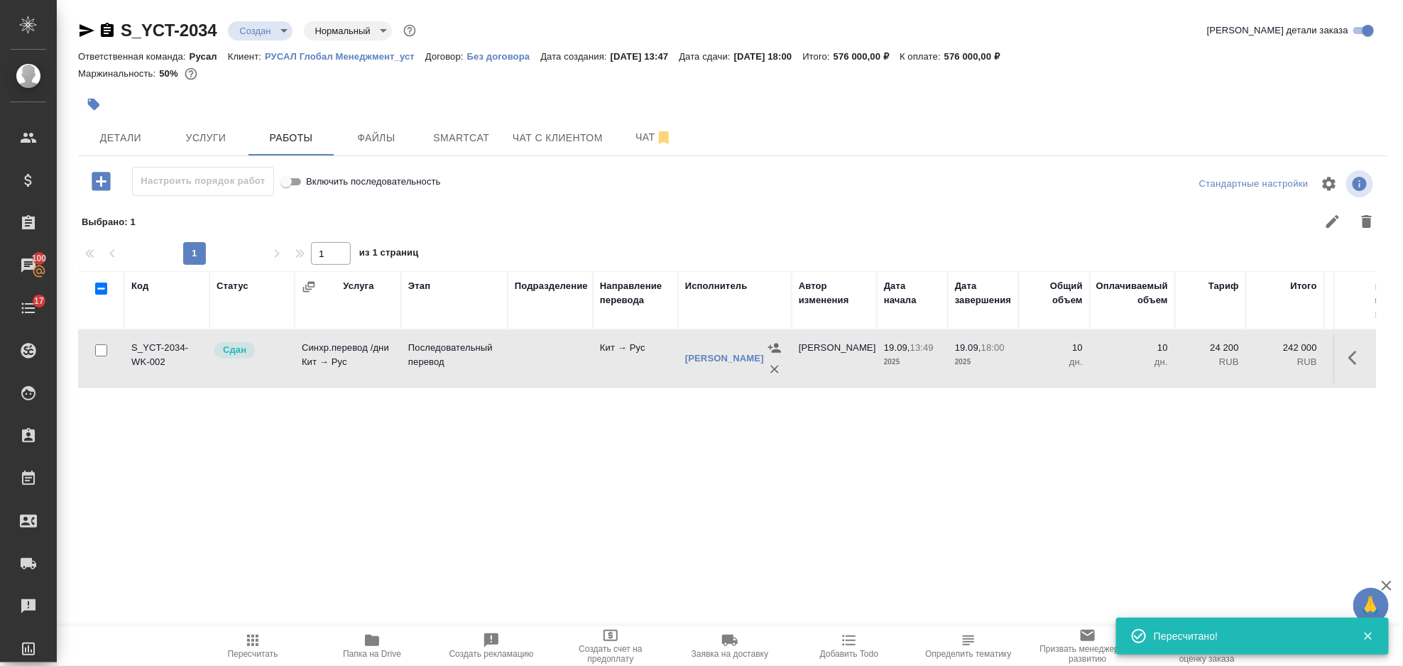
click at [276, 29] on body "🙏 .cls-1 fill:#fff; AWATERA Gorlenko Yuliua Клиенты Спецификации Заказы 100 Чат…" at bounding box center [701, 333] width 1403 height 666
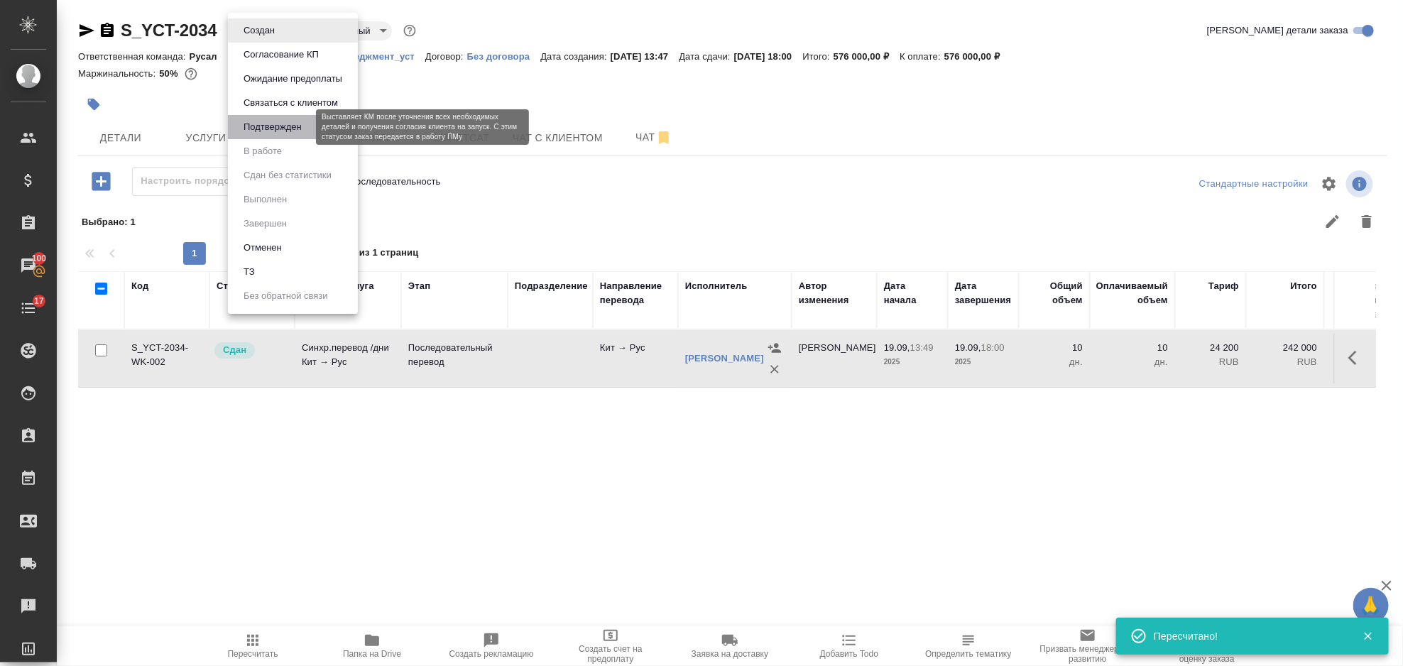
click at [280, 119] on button "Подтвержден" at bounding box center [272, 127] width 67 height 16
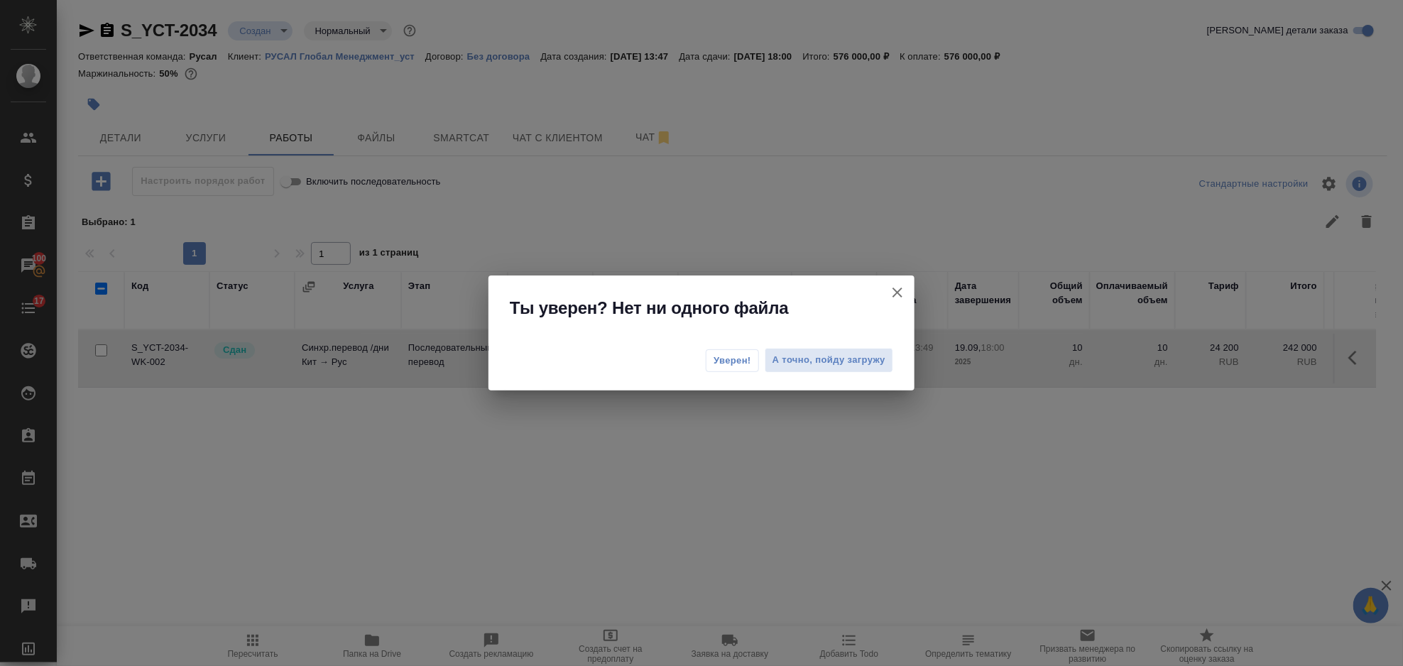
click at [739, 355] on span "Уверен!" at bounding box center [733, 361] width 38 height 14
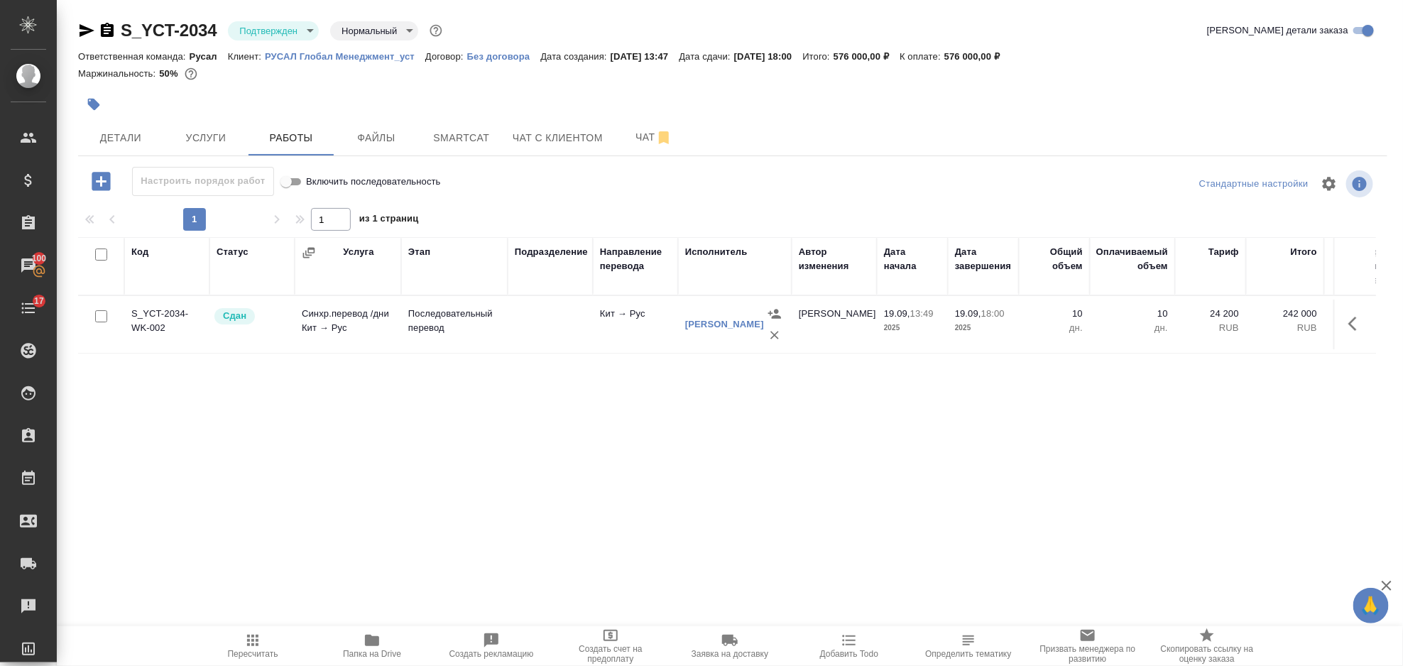
click at [267, 41] on div "S_YCT-2034 Подтвержден confirmed Нормальный normal" at bounding box center [261, 30] width 367 height 23
click at [281, 44] on div "S_YCT-2034 Подтвержден confirmed Нормальный normal Кратко детали заказа" at bounding box center [733, 33] width 1310 height 28
click at [282, 31] on body "🙏 .cls-1 fill:#fff; AWATERA Gorlenko Yuliua Клиенты Спецификации Заказы 100 Чат…" at bounding box center [701, 333] width 1403 height 666
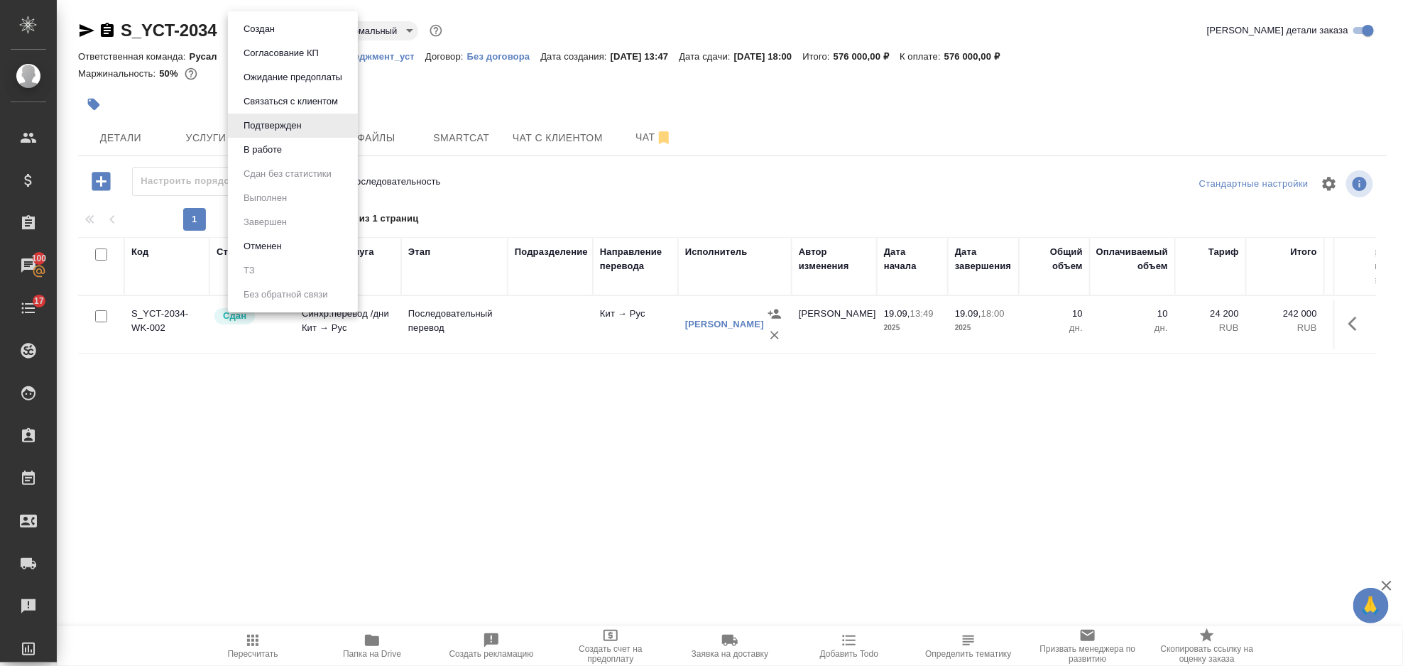
click at [304, 152] on li "В работе" at bounding box center [293, 150] width 130 height 24
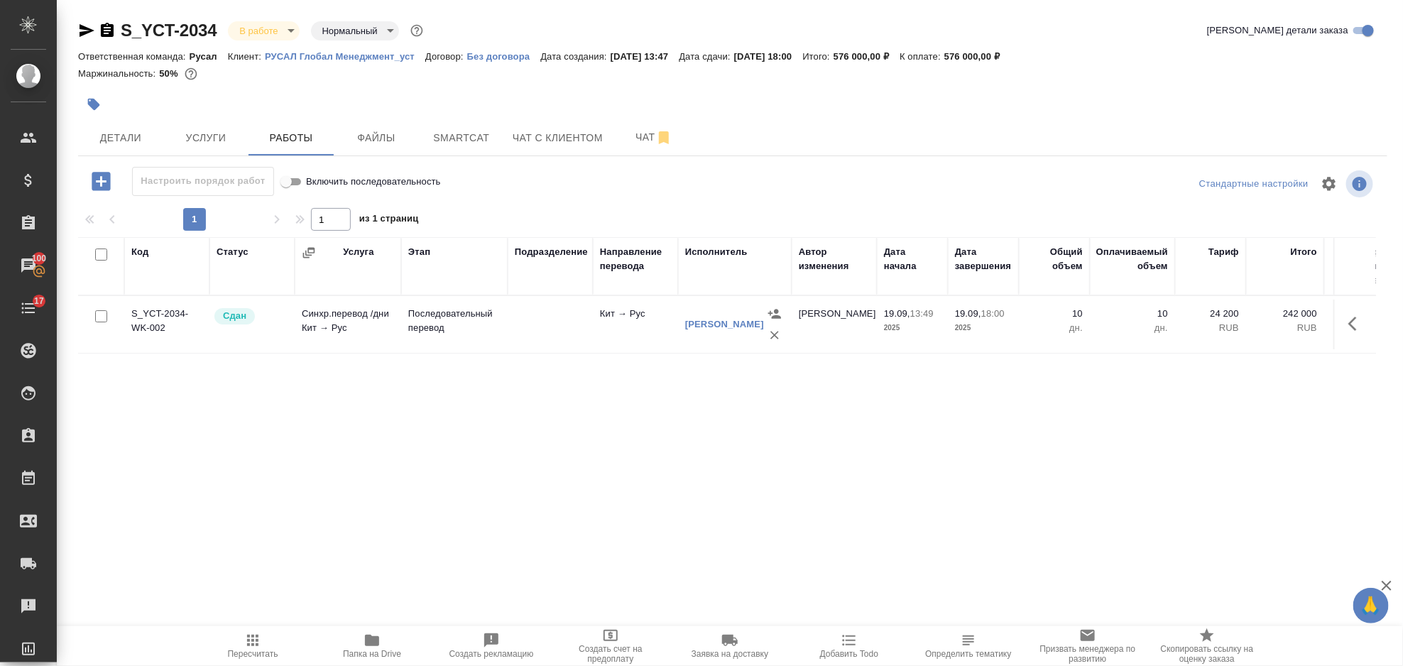
click at [286, 30] on body "🙏 .cls-1 fill:#fff; AWATERA Gorlenko Yuliua Клиенты Спецификации Заказы 100 Чат…" at bounding box center [701, 333] width 1403 height 666
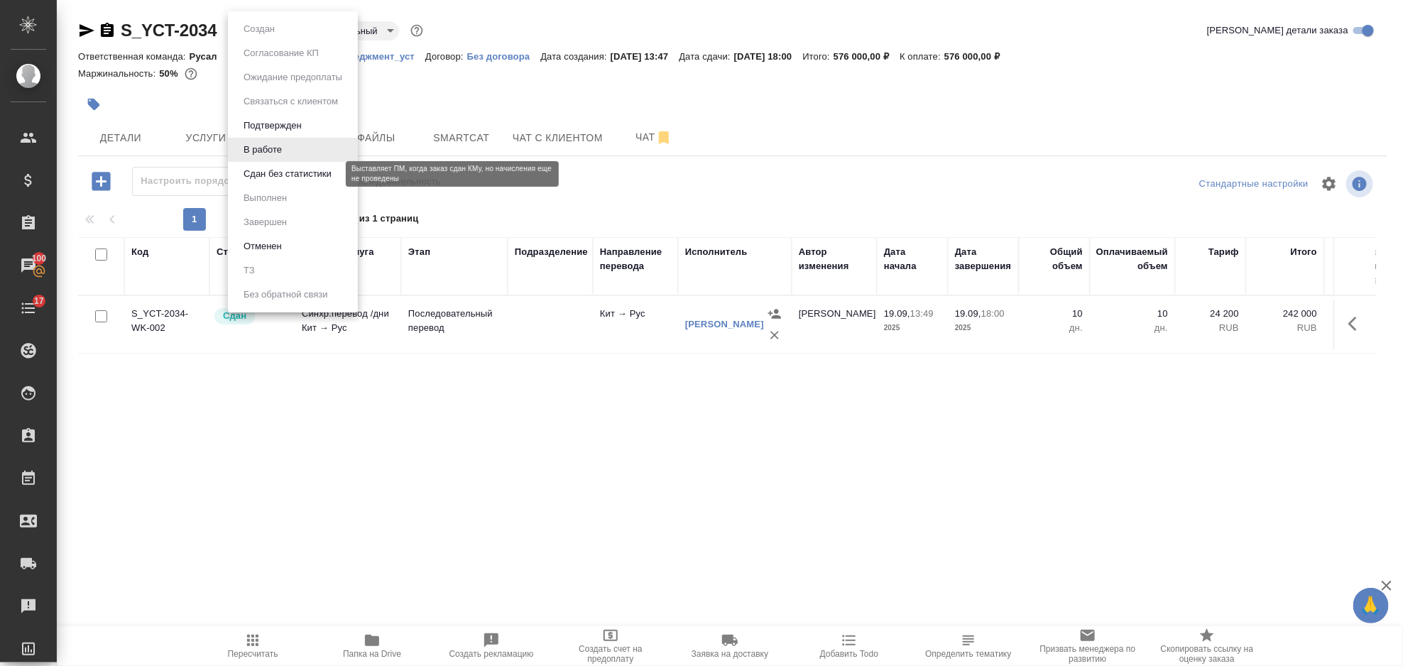
click at [330, 175] on button "Сдан без статистики" at bounding box center [287, 174] width 97 height 16
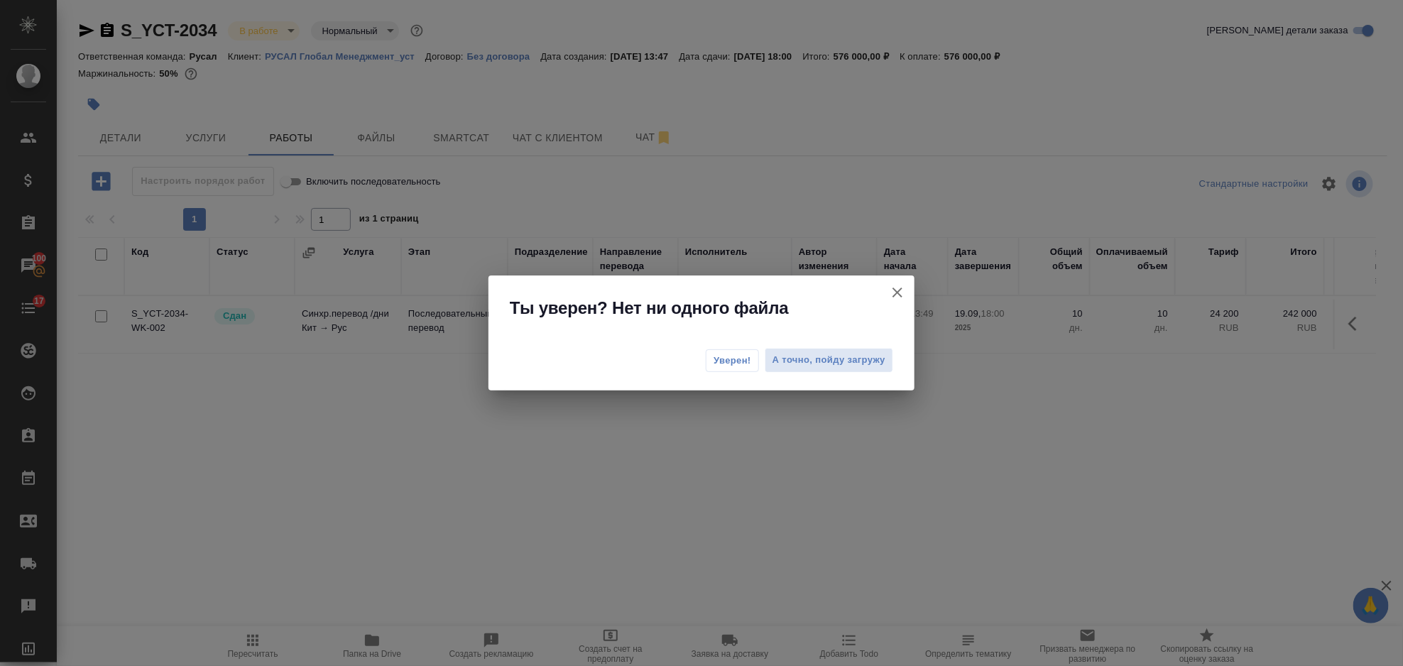
click at [746, 364] on span "Уверен!" at bounding box center [733, 361] width 38 height 14
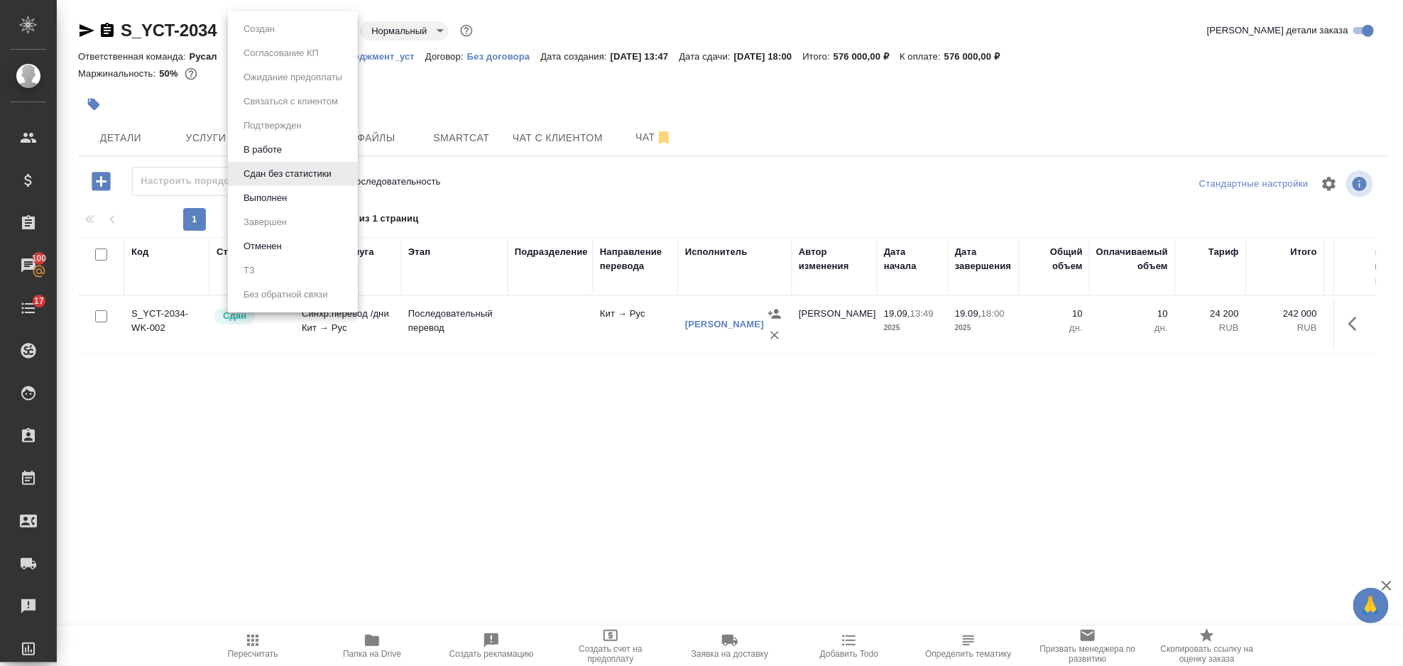
click at [325, 37] on body "🙏 .cls-1 fill:#fff; AWATERA Gorlenko Yuliua Клиенты Спецификации Заказы 100 Чат…" at bounding box center [701, 333] width 1403 height 666
click at [289, 193] on button "Выполнен" at bounding box center [265, 198] width 52 height 16
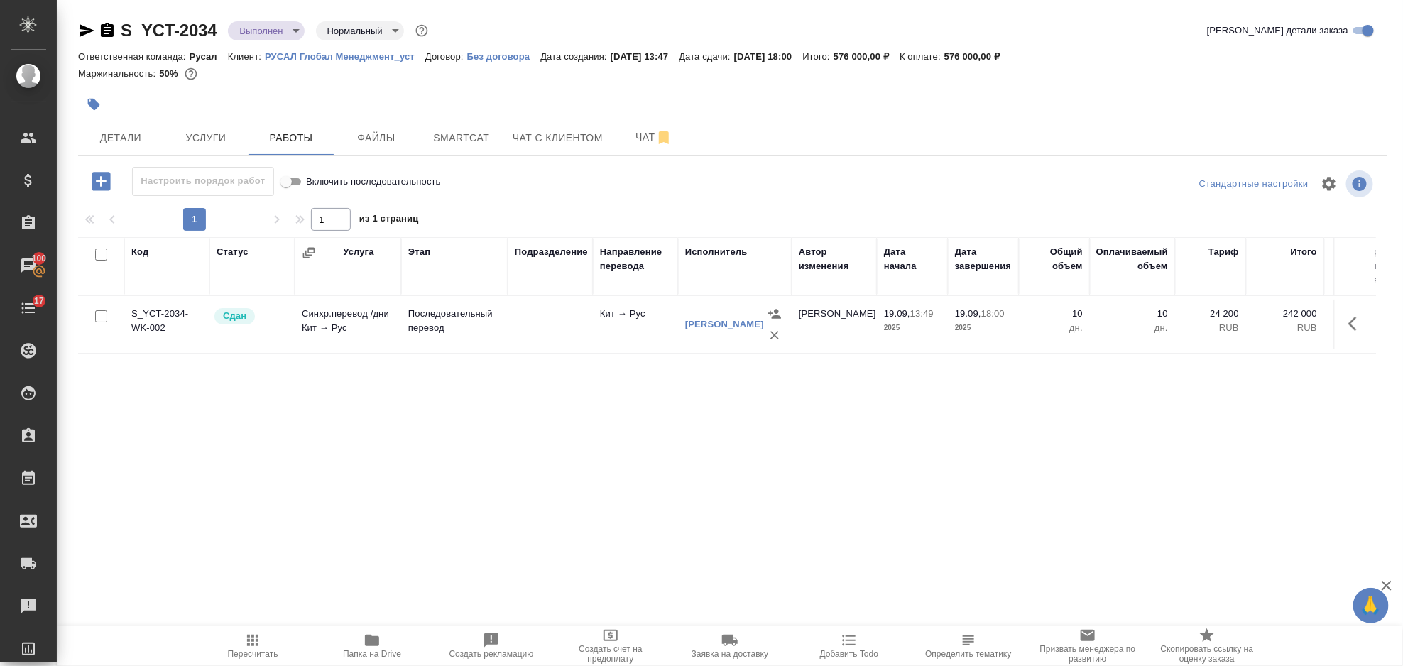
click at [107, 33] on icon "button" at bounding box center [107, 30] width 17 height 17
click at [708, 319] on link "[PERSON_NAME]" at bounding box center [724, 324] width 79 height 11
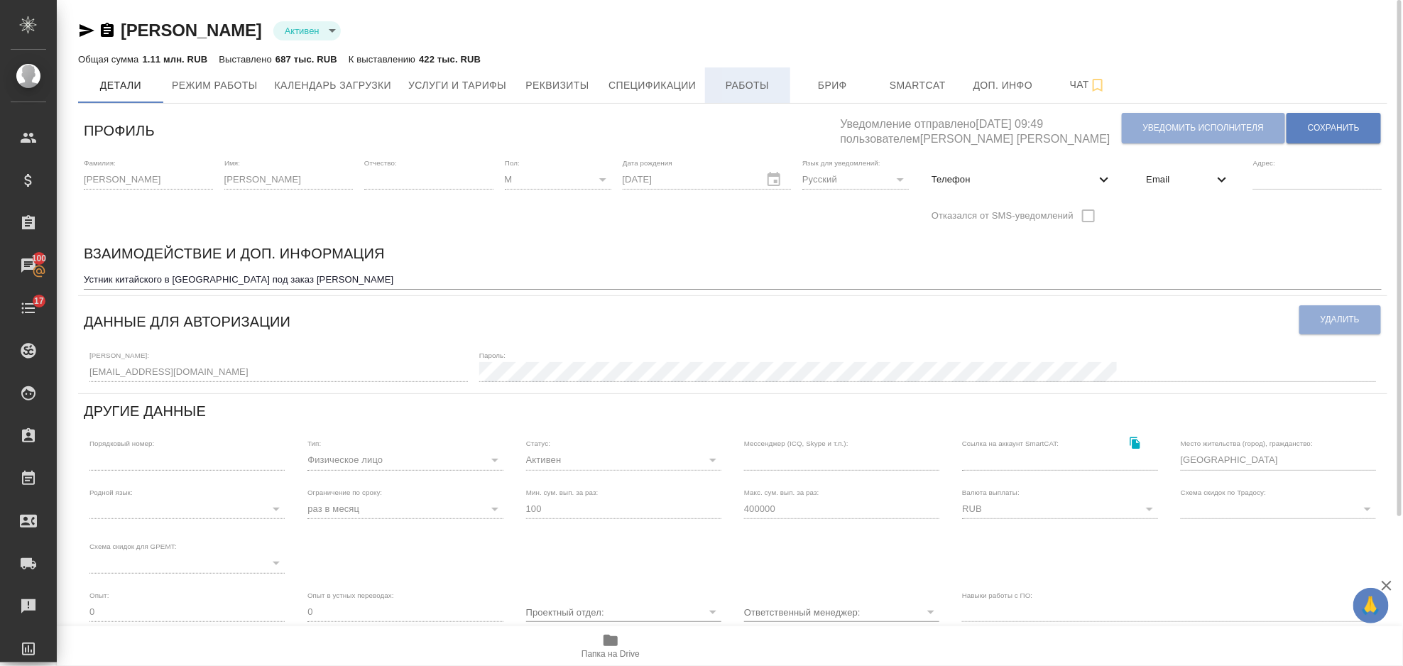
click at [756, 84] on span "Работы" at bounding box center [748, 86] width 68 height 18
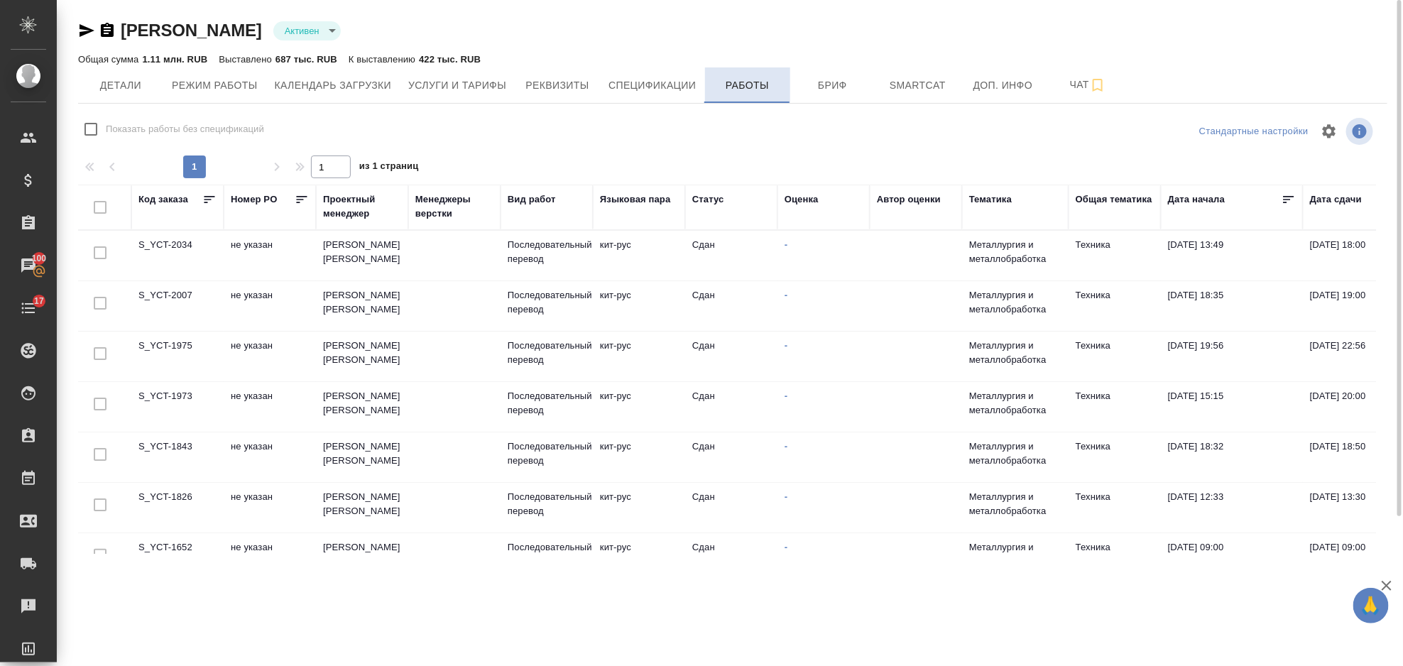
checkbox input "false"
